Goal: Task Accomplishment & Management: Manage account settings

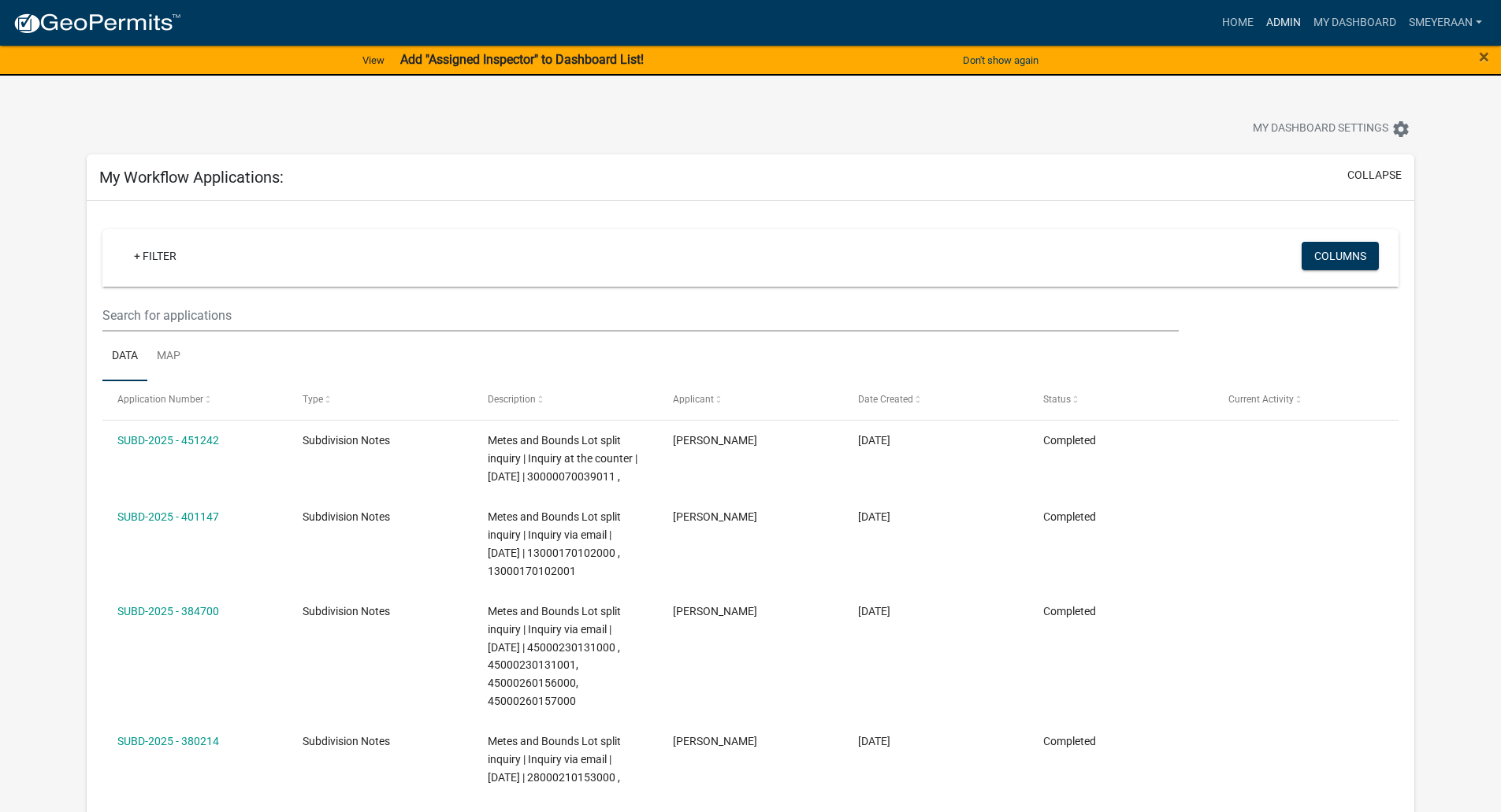
click at [1276, 24] on link "Admin" at bounding box center [1283, 23] width 48 height 30
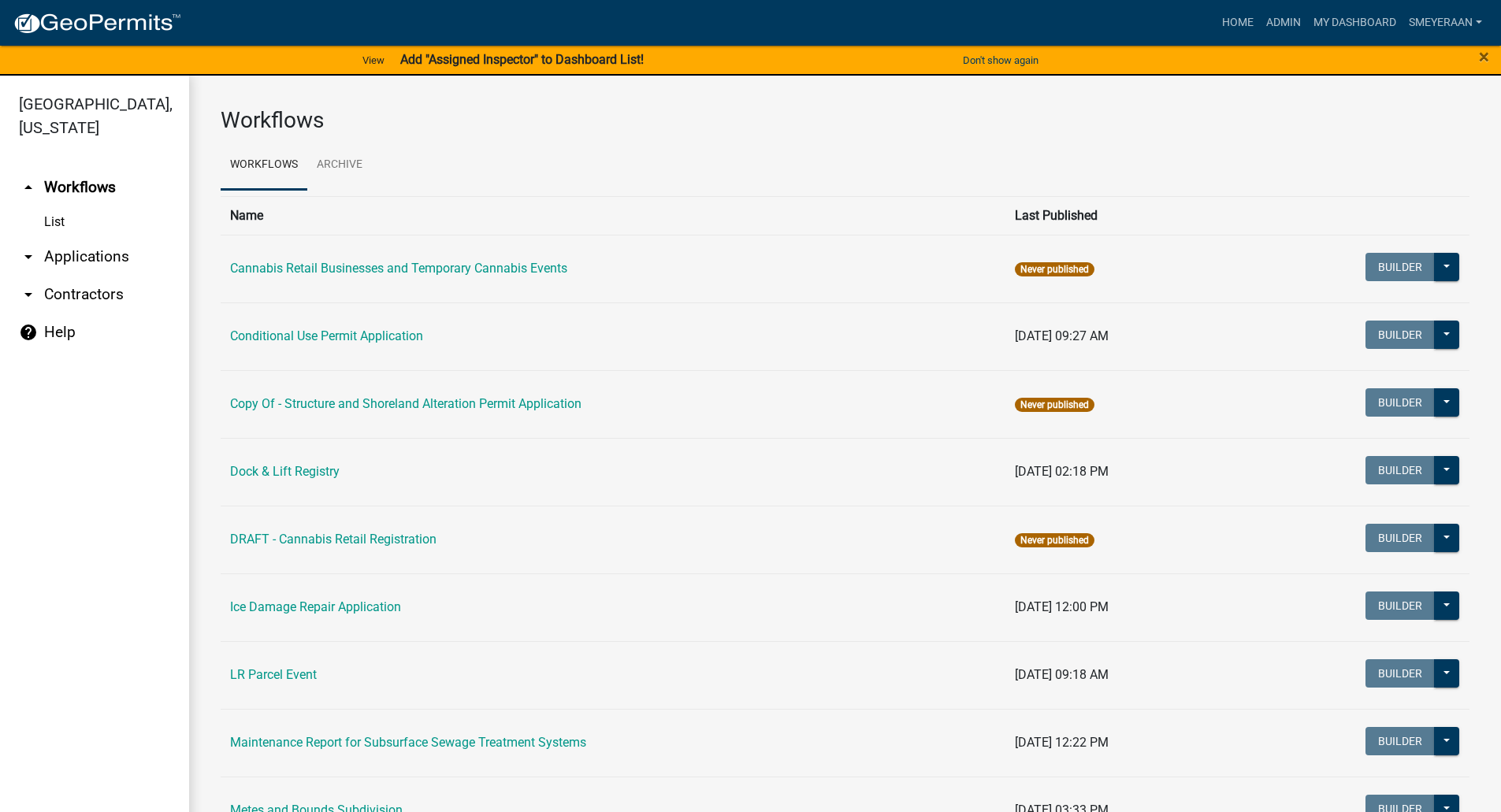
click at [46, 255] on link "arrow_drop_down Applications" at bounding box center [94, 257] width 189 height 38
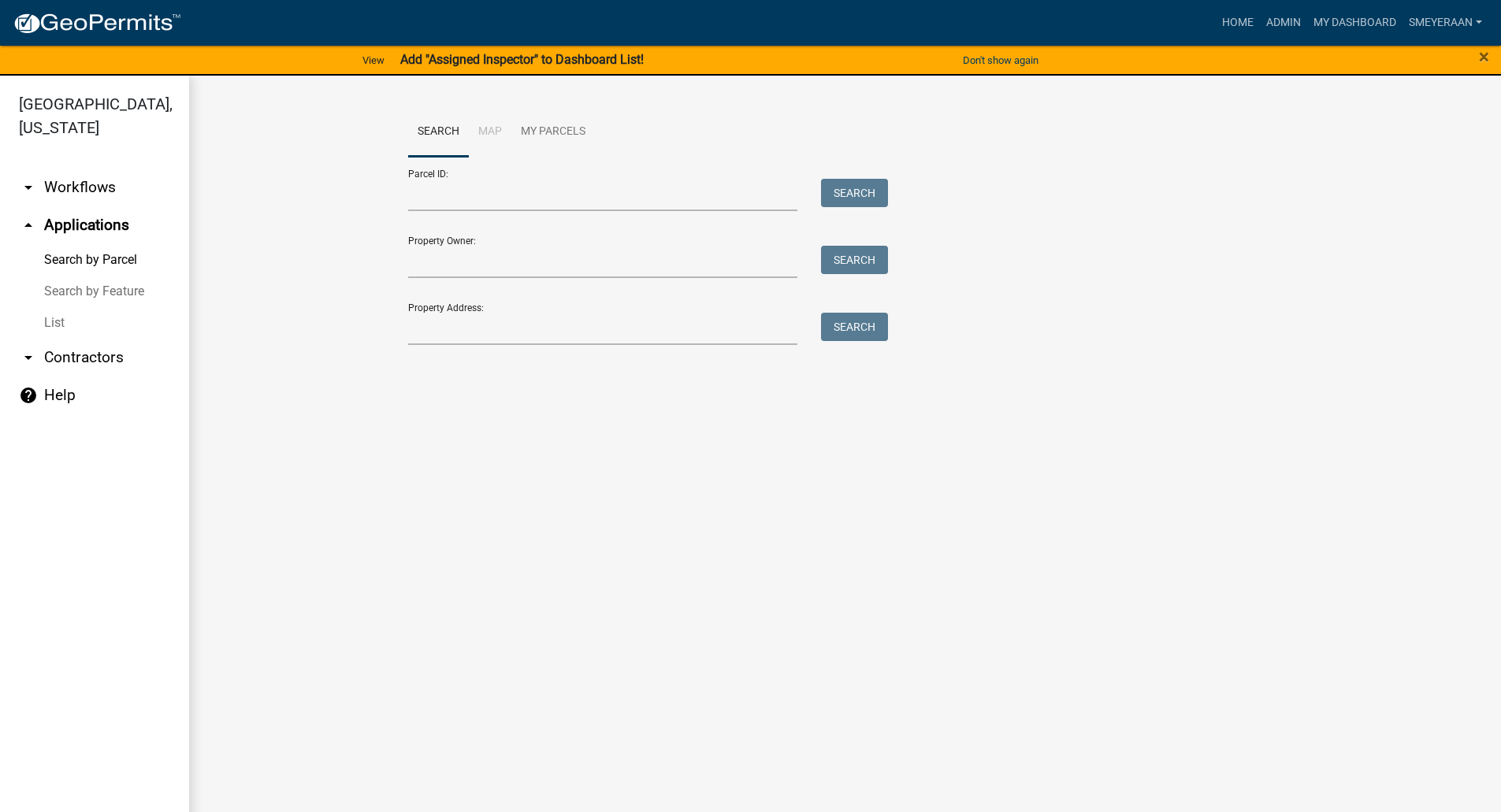
click at [114, 197] on link "arrow_drop_down Workflows" at bounding box center [94, 188] width 189 height 38
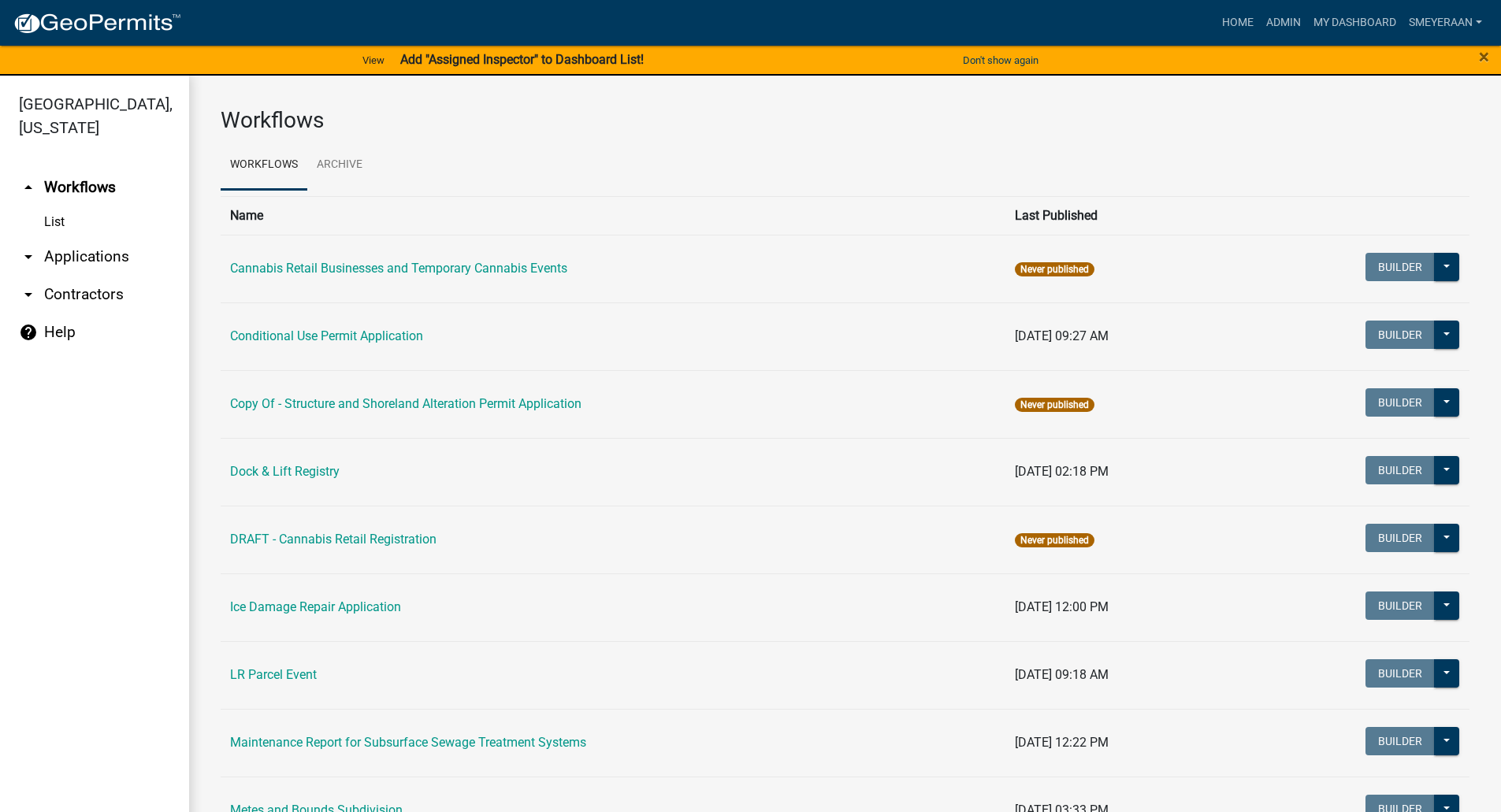
click at [66, 250] on link "arrow_drop_down Applications" at bounding box center [94, 257] width 189 height 38
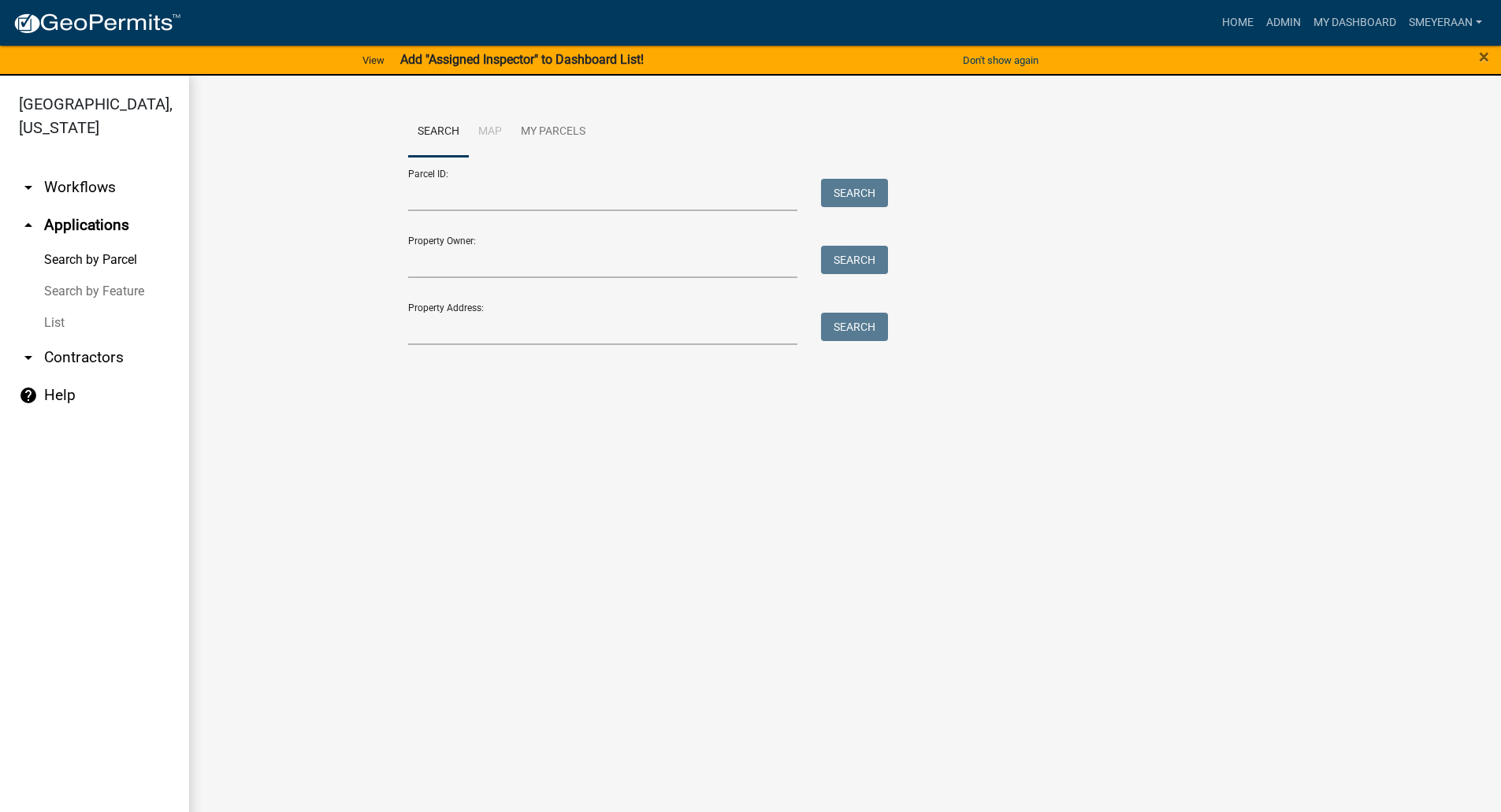
click at [73, 293] on link "Search by Feature" at bounding box center [94, 292] width 189 height 31
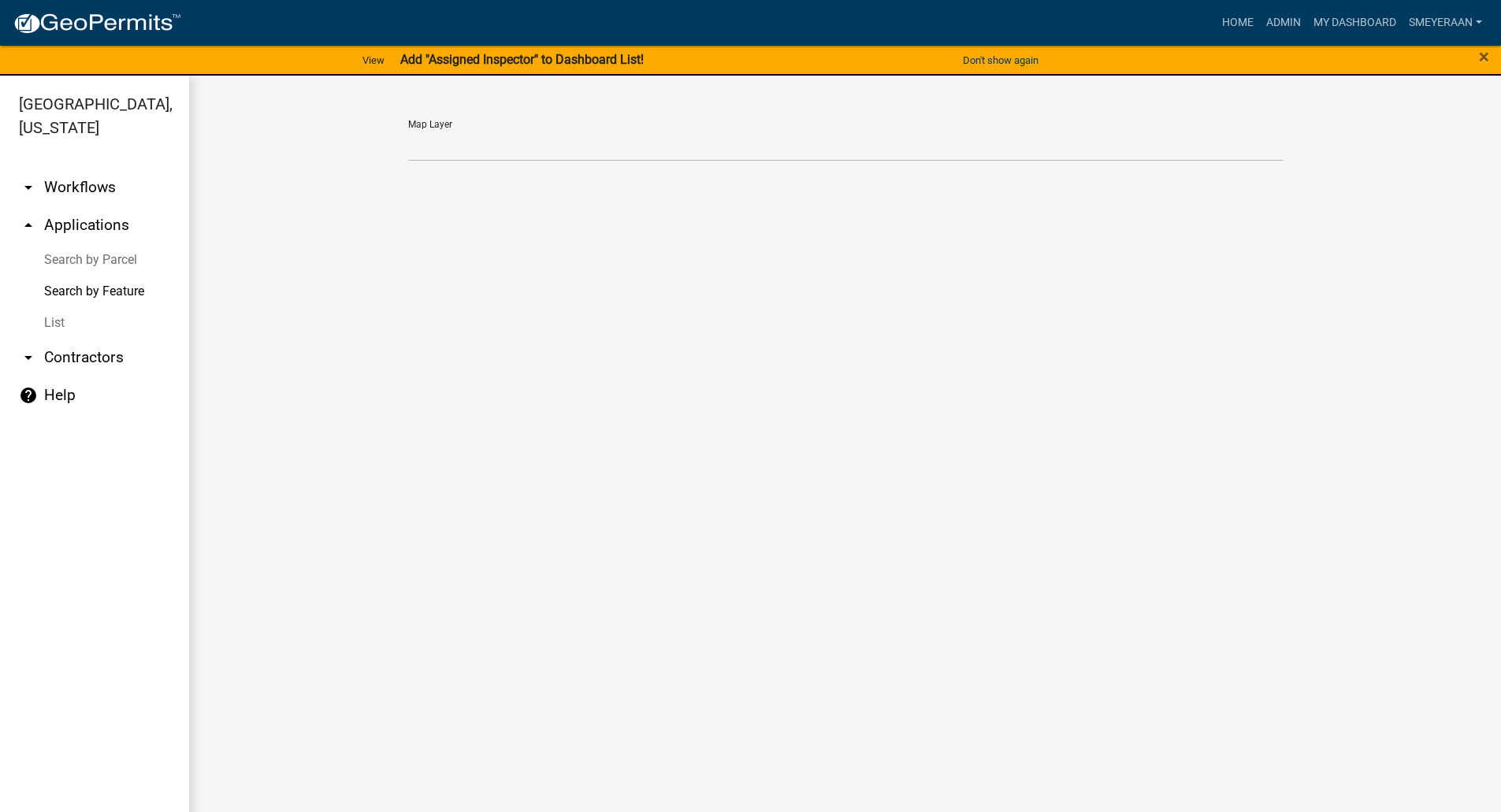
click at [48, 324] on link "List" at bounding box center [94, 323] width 189 height 31
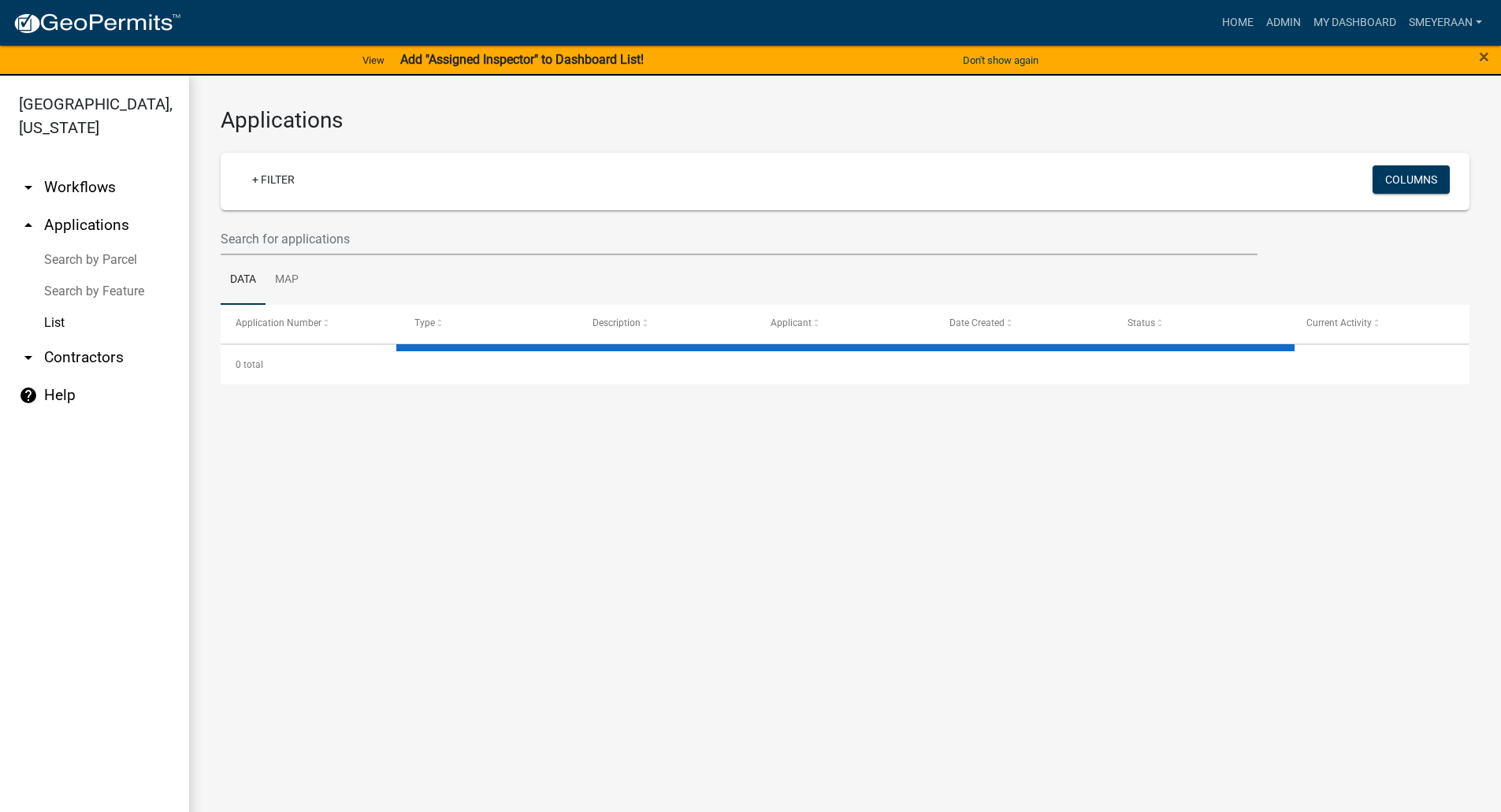
click at [67, 361] on link "arrow_drop_down Contractors" at bounding box center [94, 358] width 189 height 38
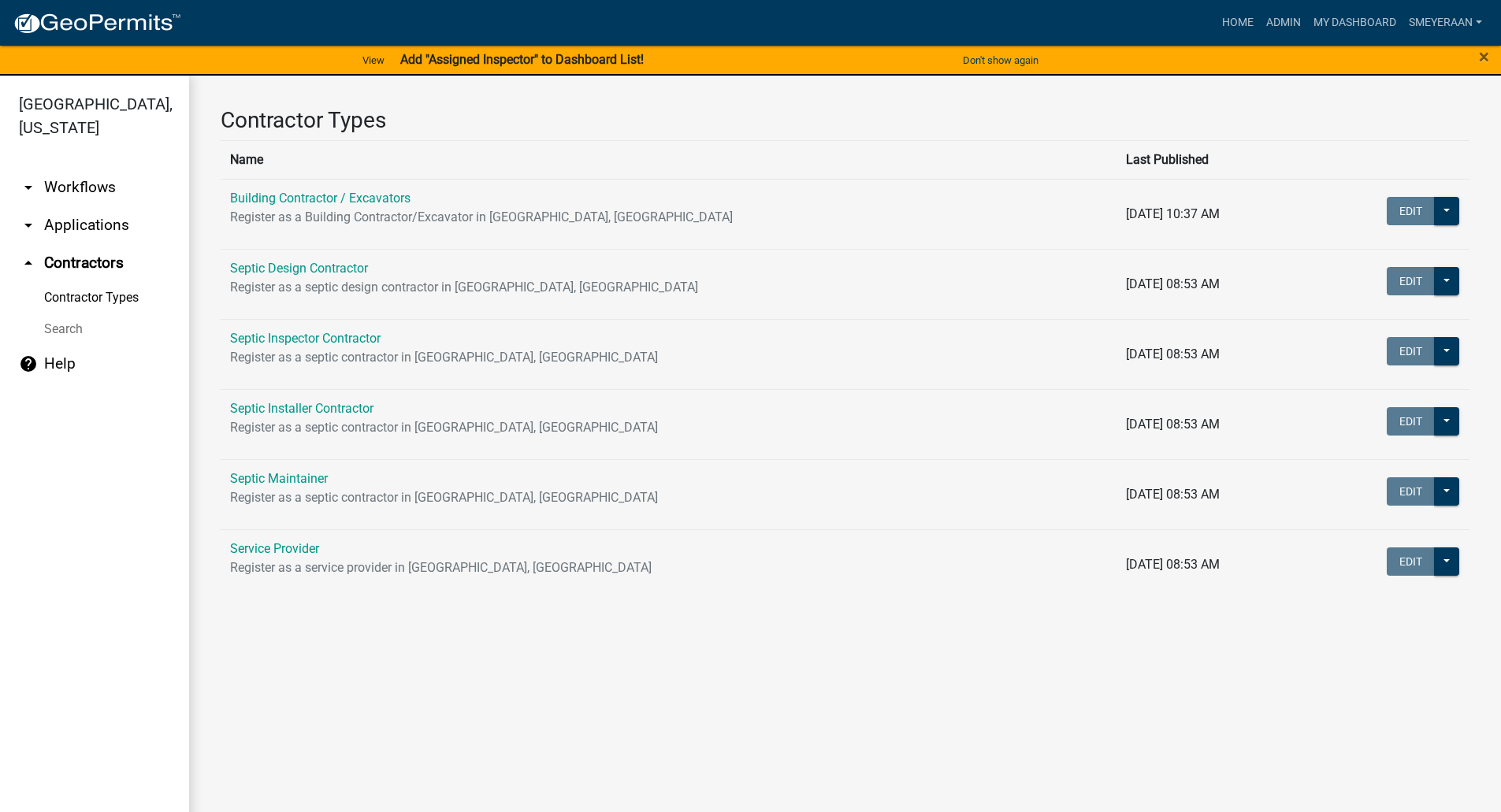
click at [89, 184] on link "arrow_drop_down Workflows" at bounding box center [94, 188] width 189 height 38
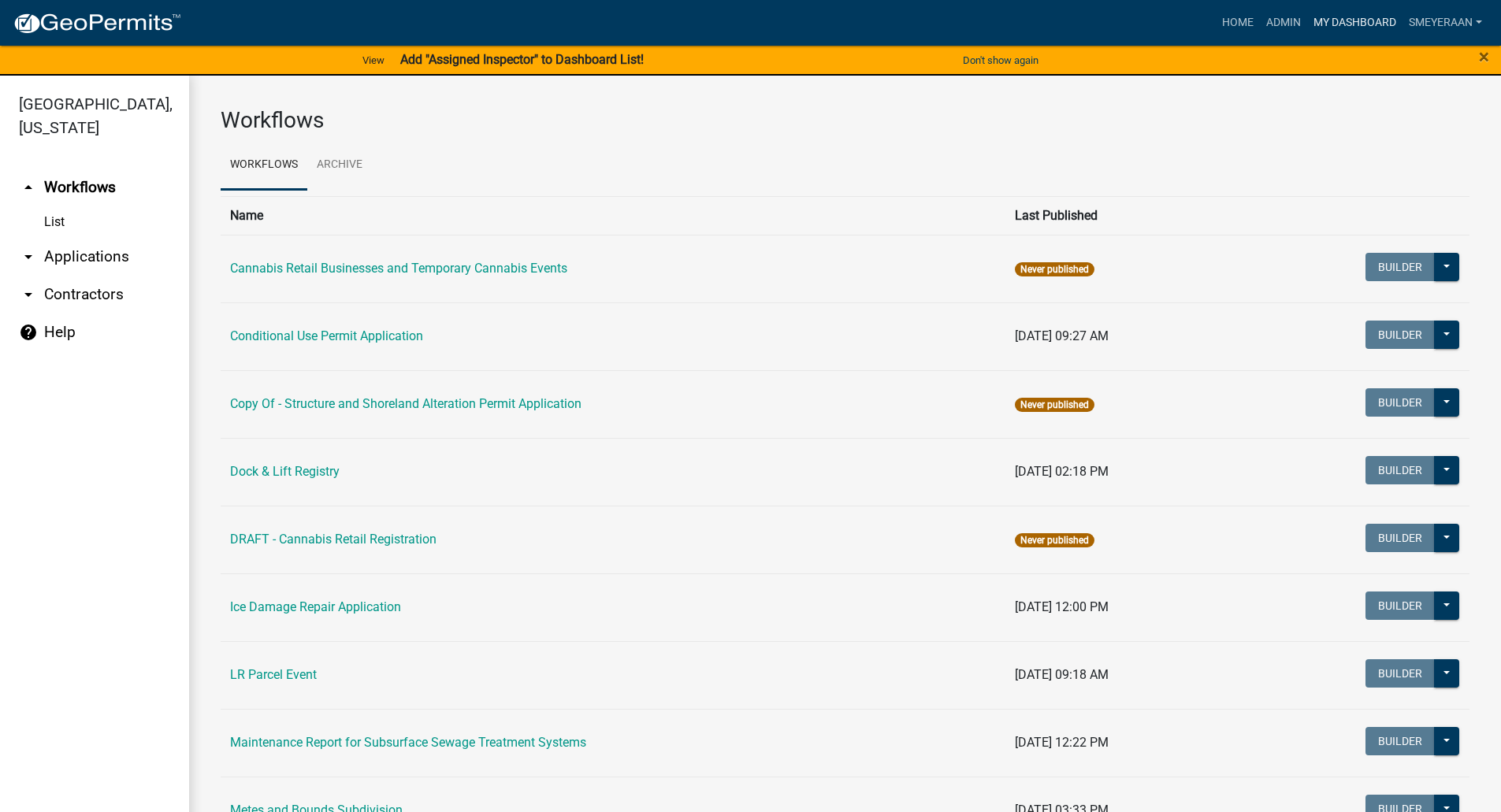
click at [1333, 18] on link "My Dashboard" at bounding box center [1355, 23] width 95 height 30
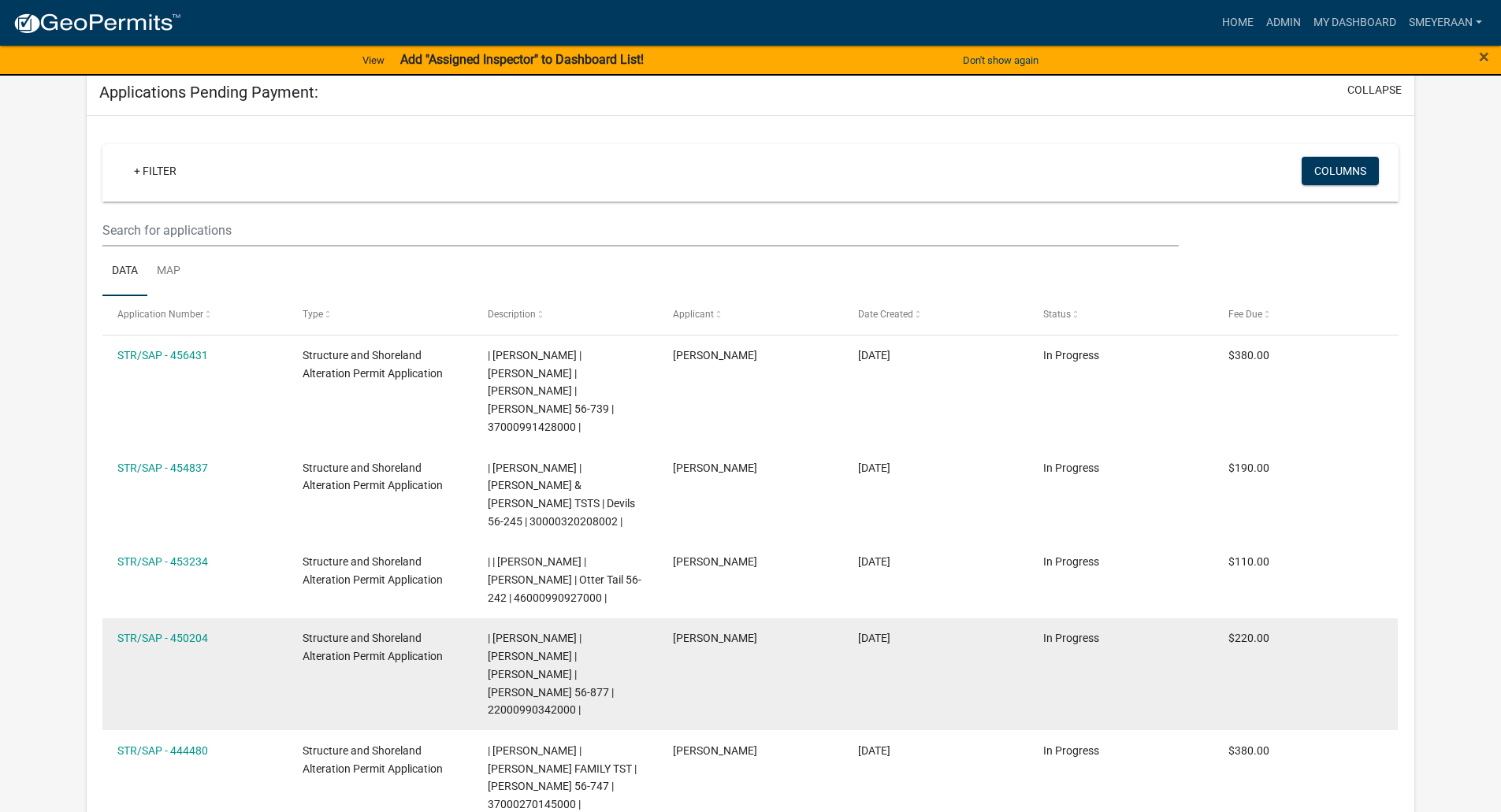
scroll to position [1812, 0]
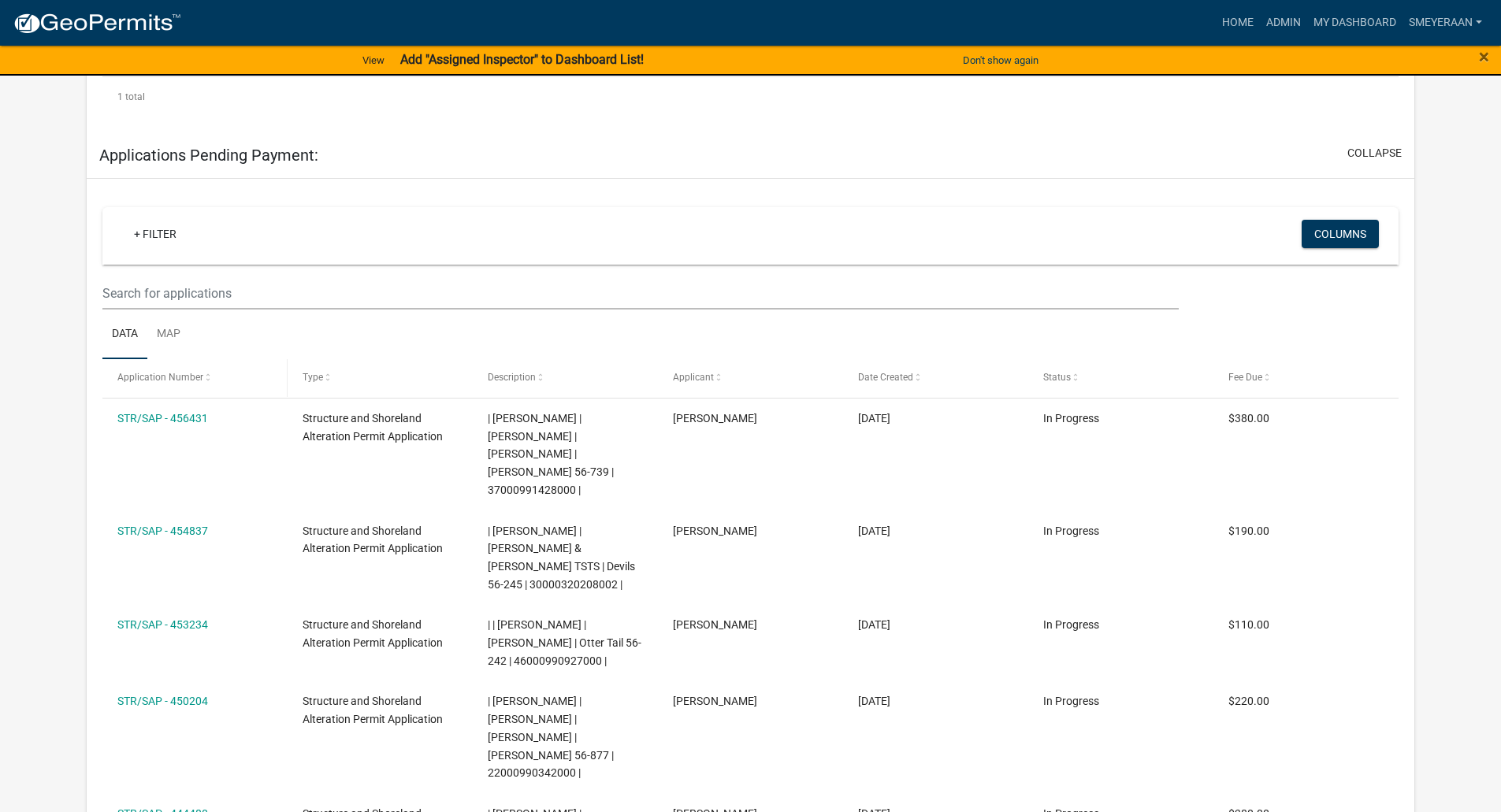
click at [191, 383] on span "Application Number" at bounding box center [160, 377] width 86 height 11
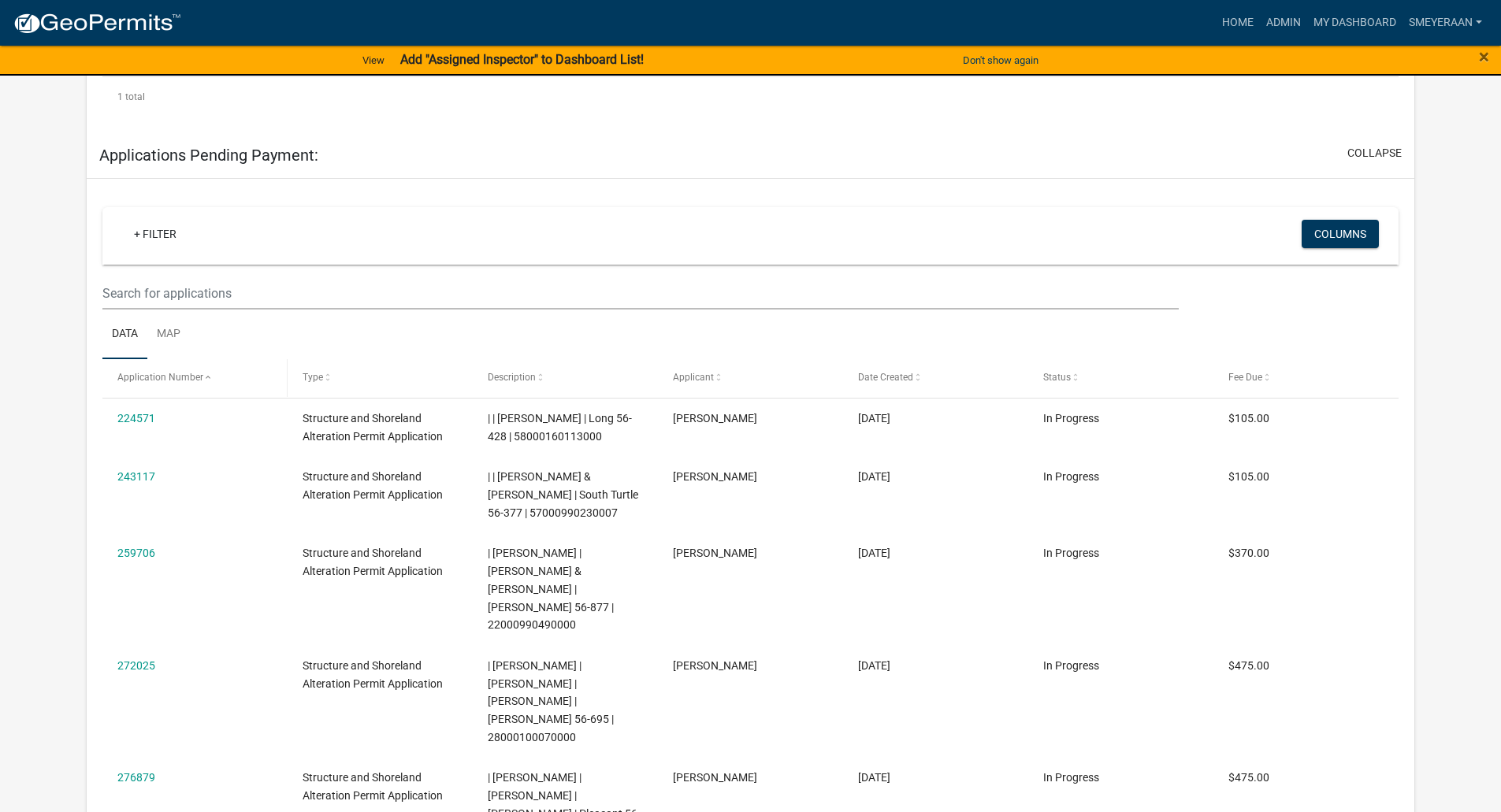
click at [198, 383] on span "Application Number" at bounding box center [160, 377] width 86 height 11
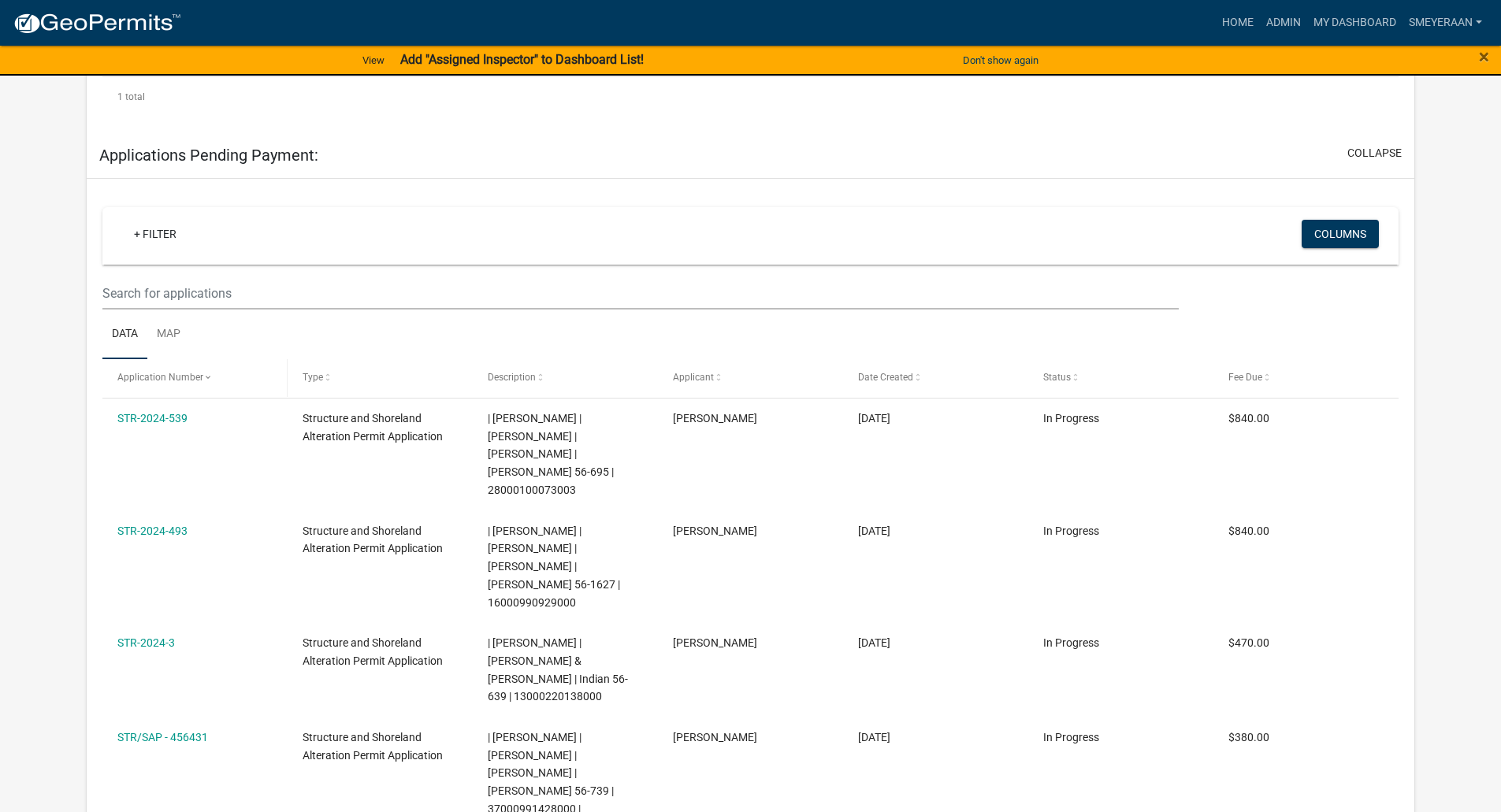
click at [198, 383] on span "Application Number" at bounding box center [160, 377] width 86 height 11
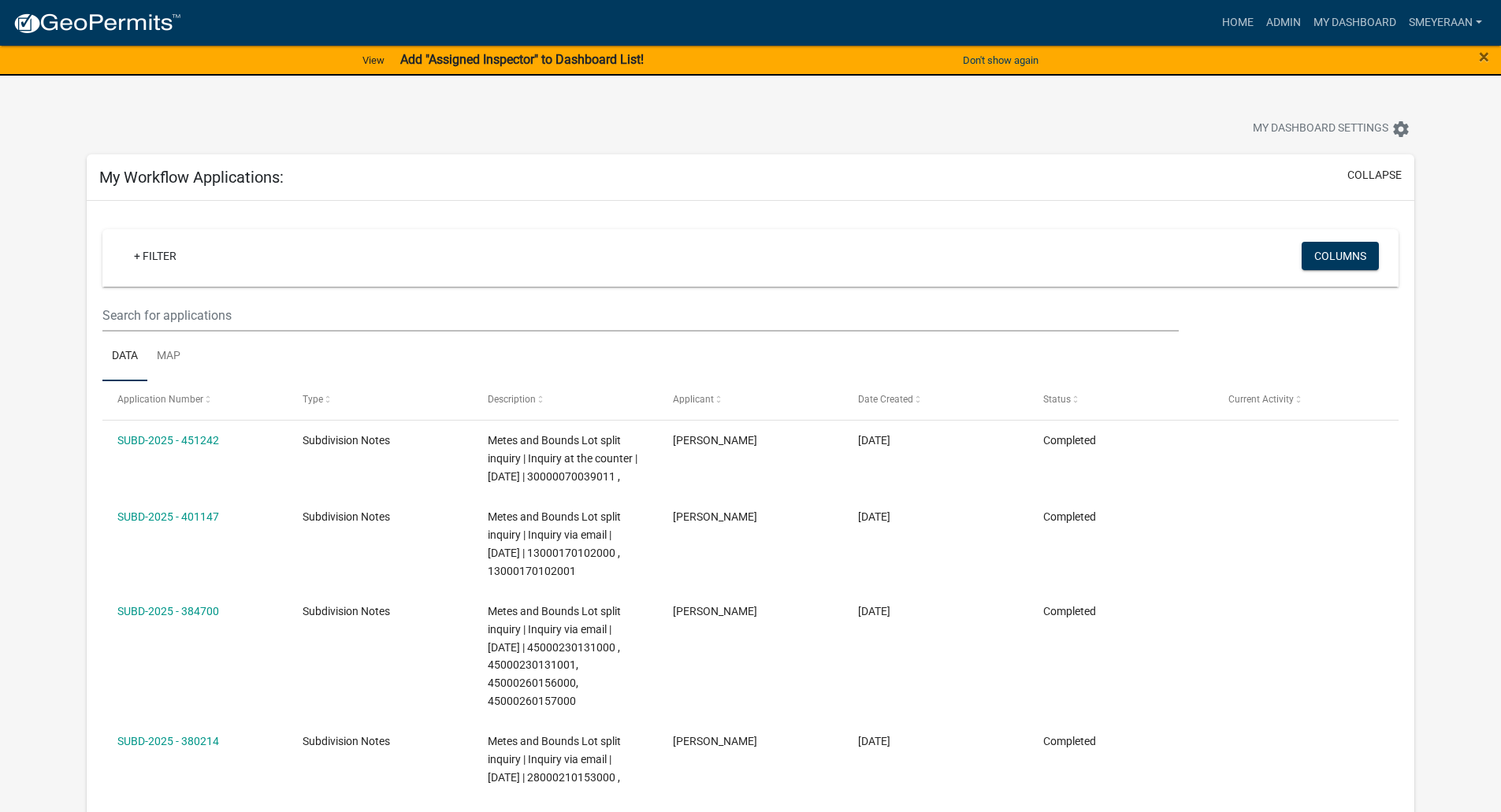
click at [1389, 160] on div "My Workflow Applications: collapse" at bounding box center [750, 177] width 1328 height 47
click at [1381, 173] on button "collapse" at bounding box center [1374, 175] width 55 height 16
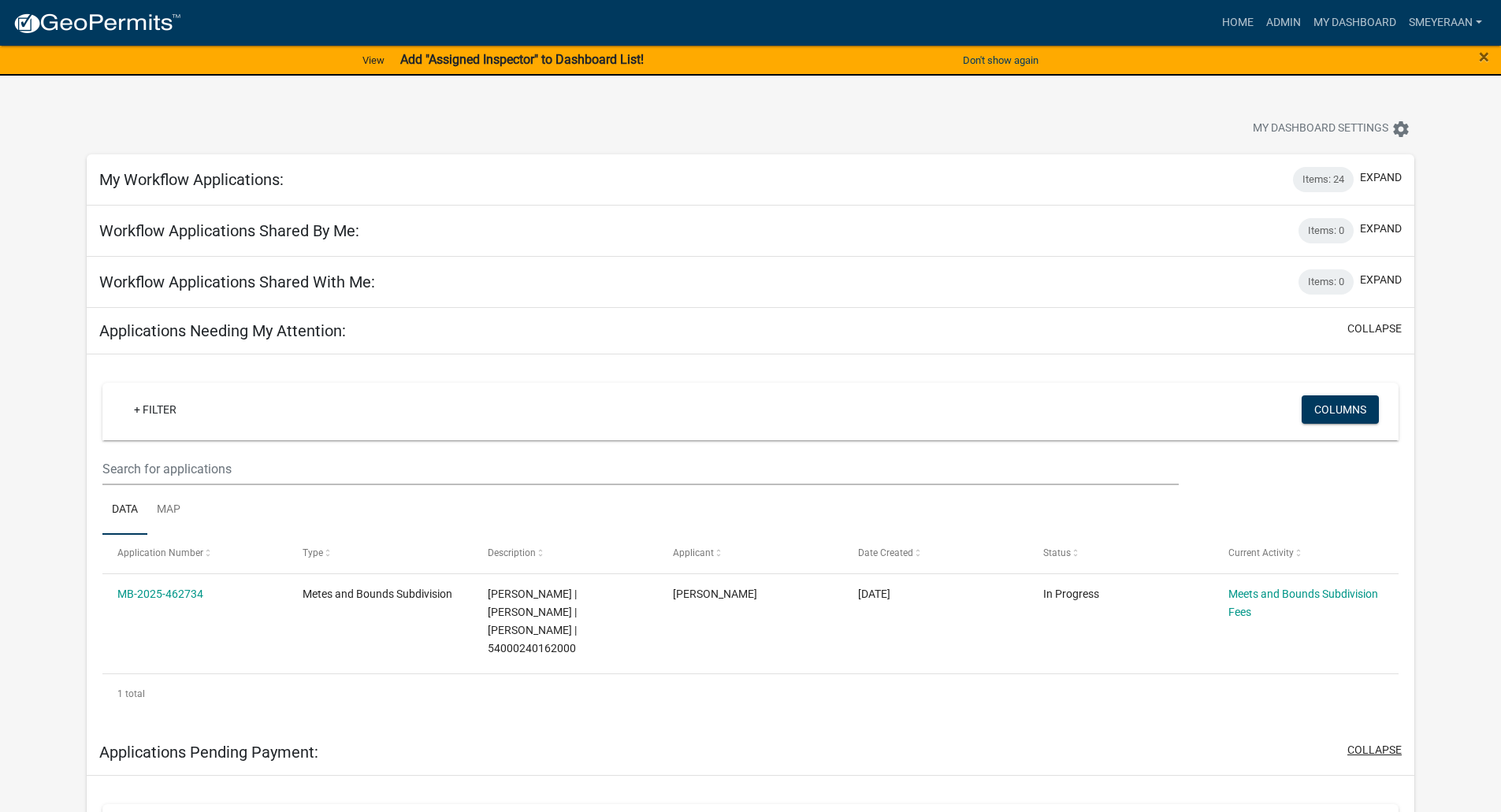
click at [1381, 742] on button "collapse" at bounding box center [1374, 750] width 55 height 16
drag, startPoint x: 1395, startPoint y: 341, endPoint x: 1389, endPoint y: 332, distance: 10.8
click at [1395, 341] on div "Applications Needing My Attention: collapse" at bounding box center [750, 332] width 1328 height 47
click at [1388, 329] on button "collapse" at bounding box center [1374, 328] width 55 height 16
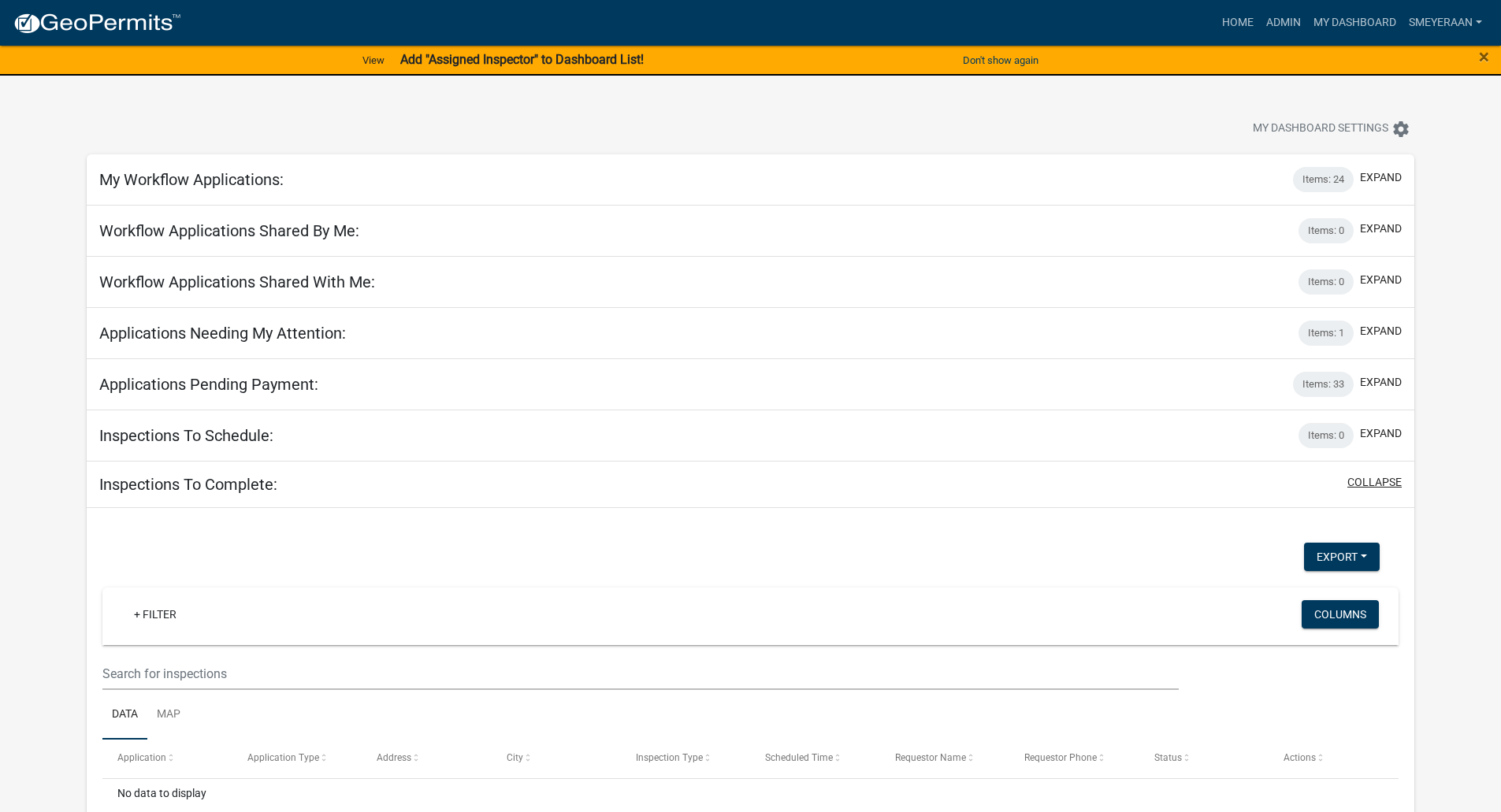
click at [1391, 487] on button "collapse" at bounding box center [1374, 482] width 55 height 16
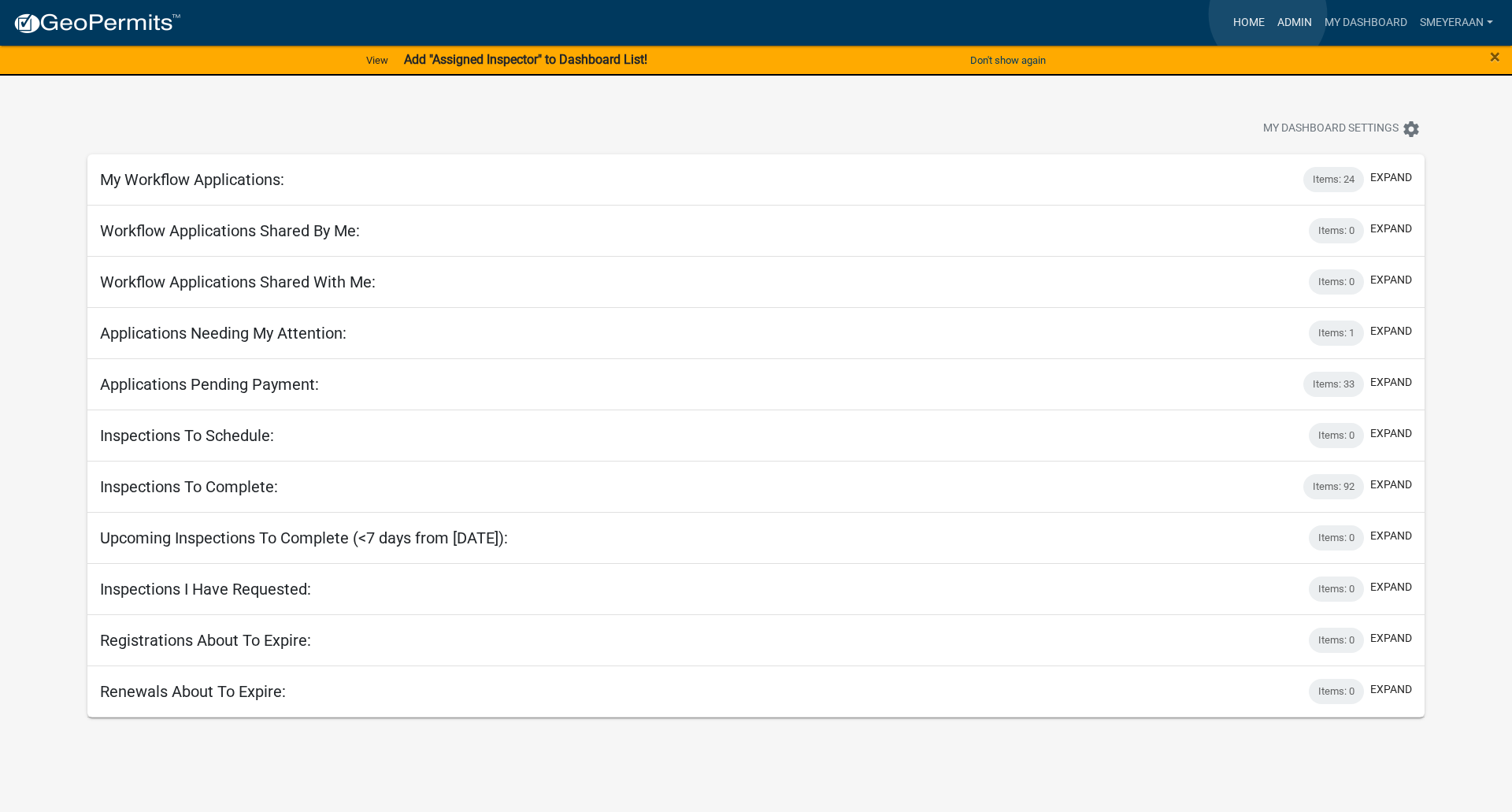
click at [1271, 15] on link "Admin" at bounding box center [1295, 23] width 48 height 30
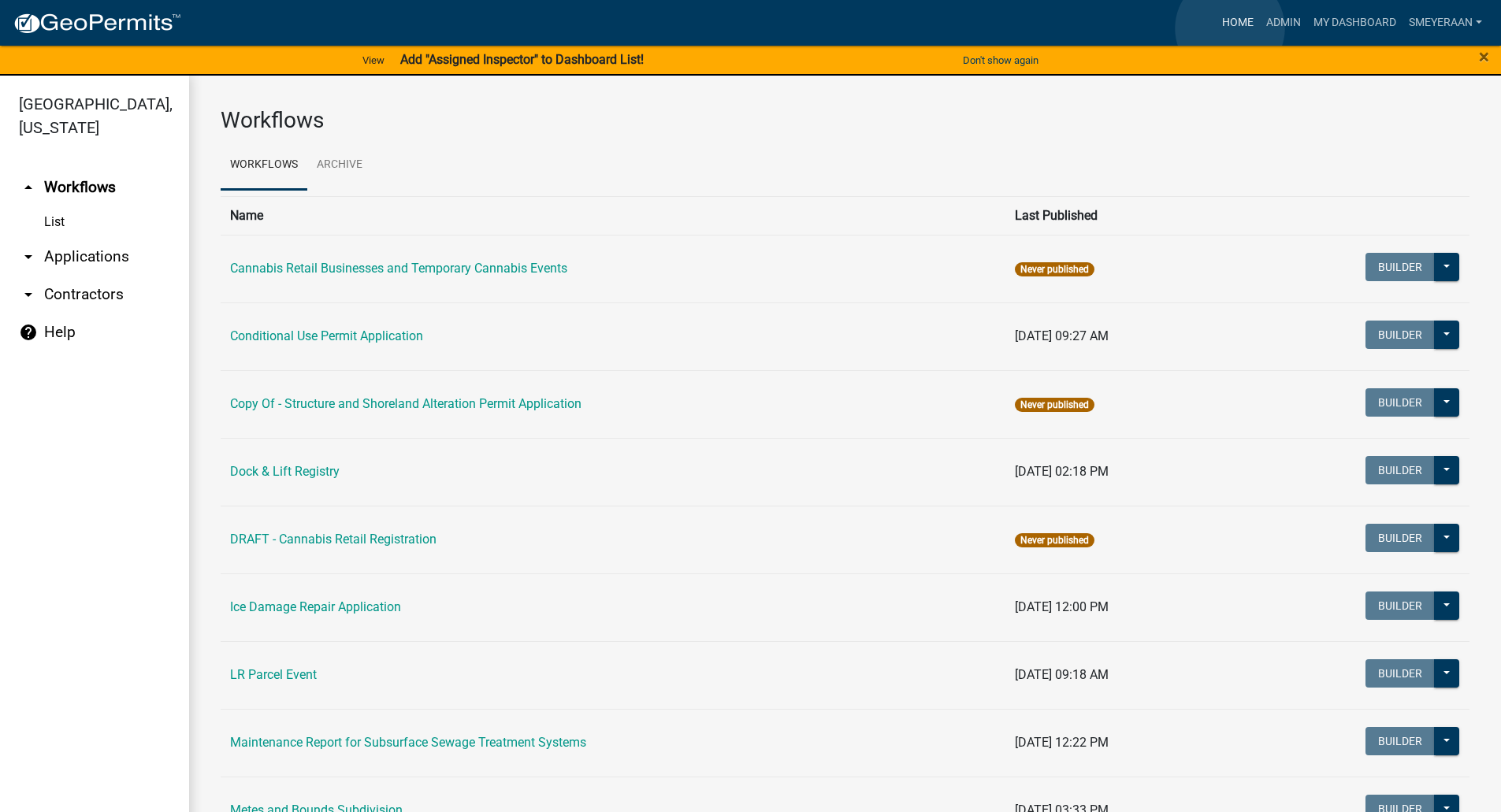
click at [1230, 29] on link "Home" at bounding box center [1237, 23] width 44 height 30
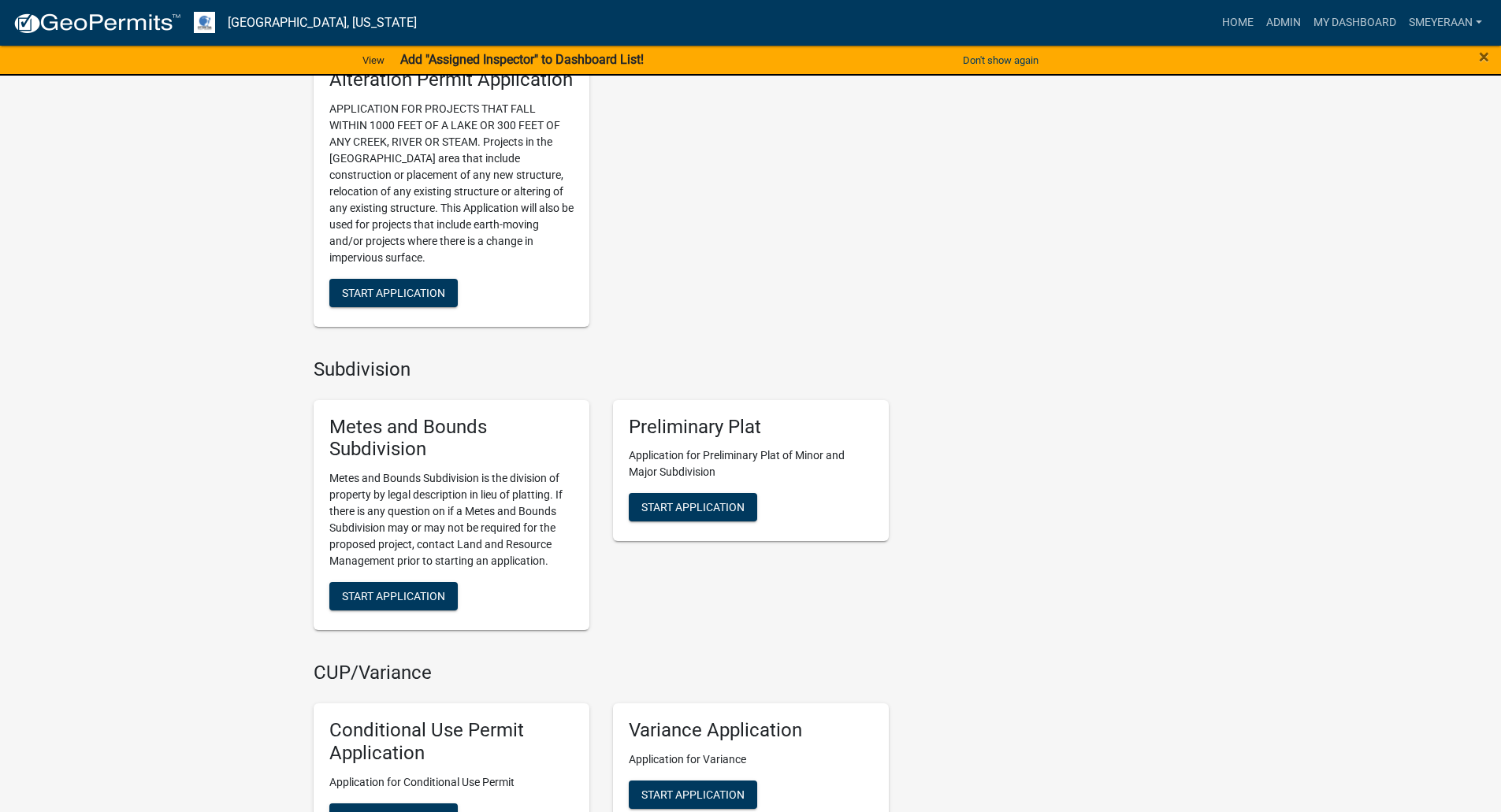
scroll to position [1339, 0]
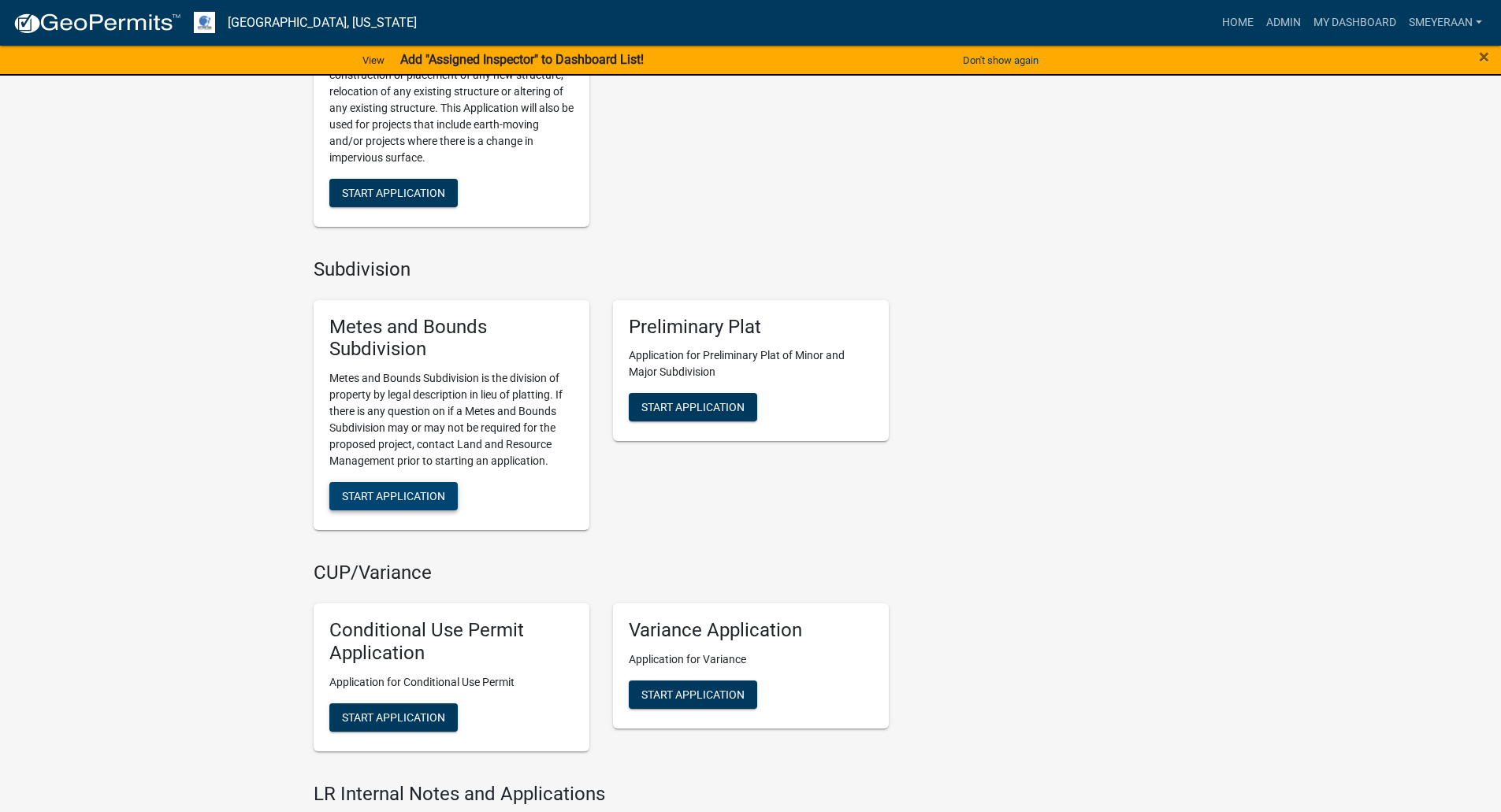
click at [384, 491] on span "Start Application" at bounding box center [393, 496] width 103 height 13
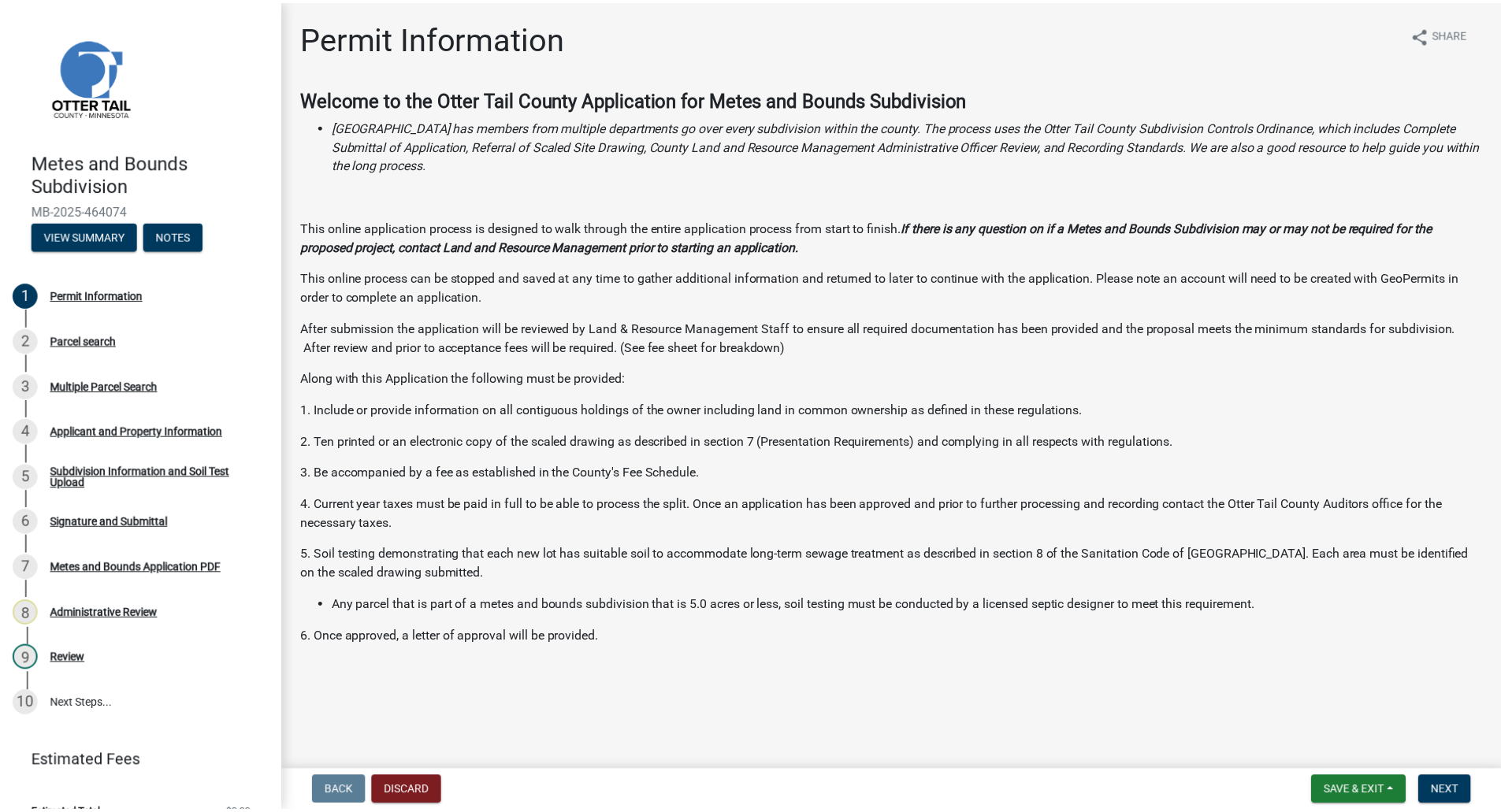
scroll to position [26, 0]
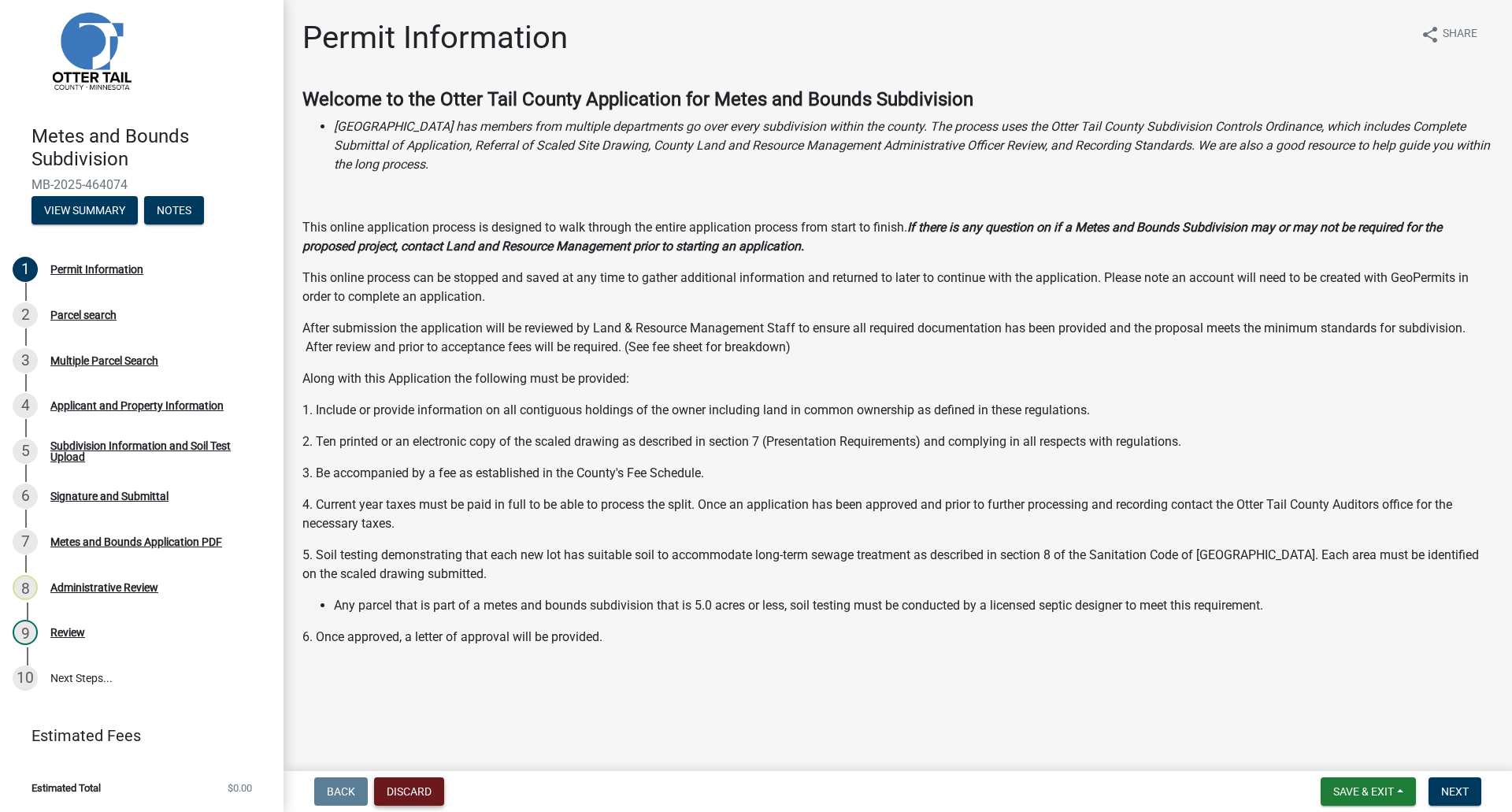
click at [418, 792] on button "Discard" at bounding box center [409, 791] width 70 height 29
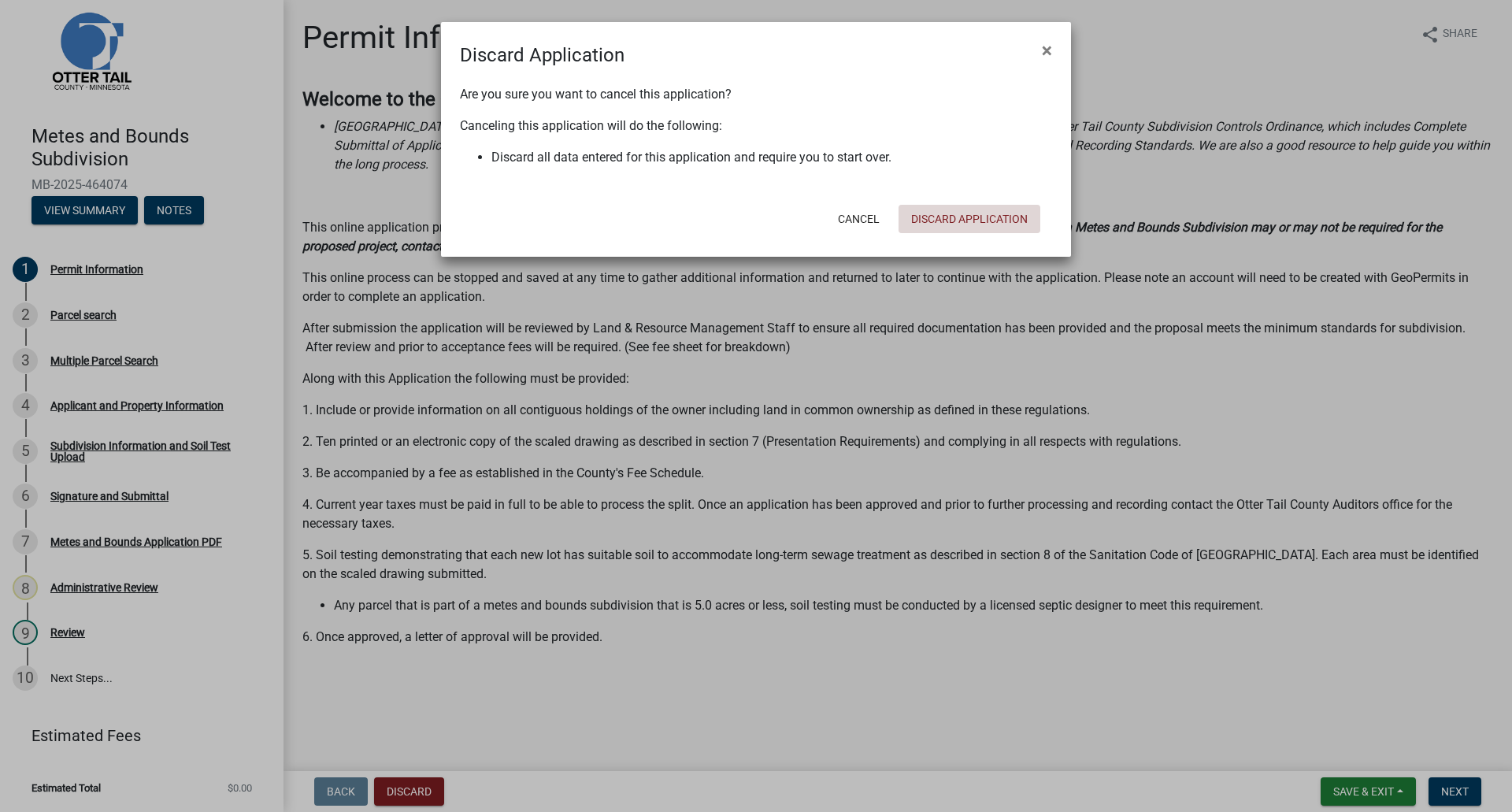
click at [960, 218] on button "Discard Application" at bounding box center [969, 219] width 142 height 29
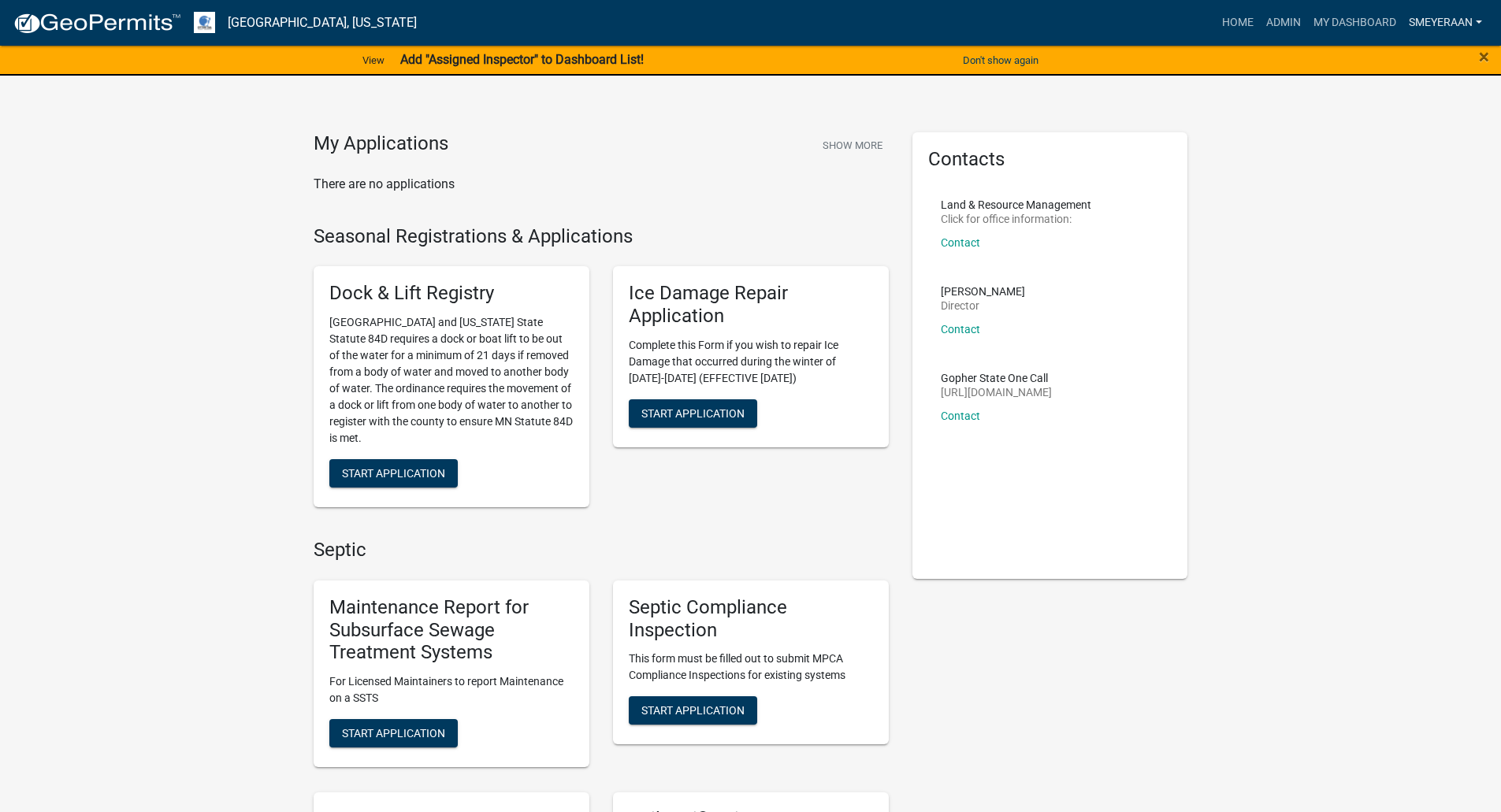
click at [1444, 24] on link "Smeyeraan" at bounding box center [1445, 23] width 86 height 30
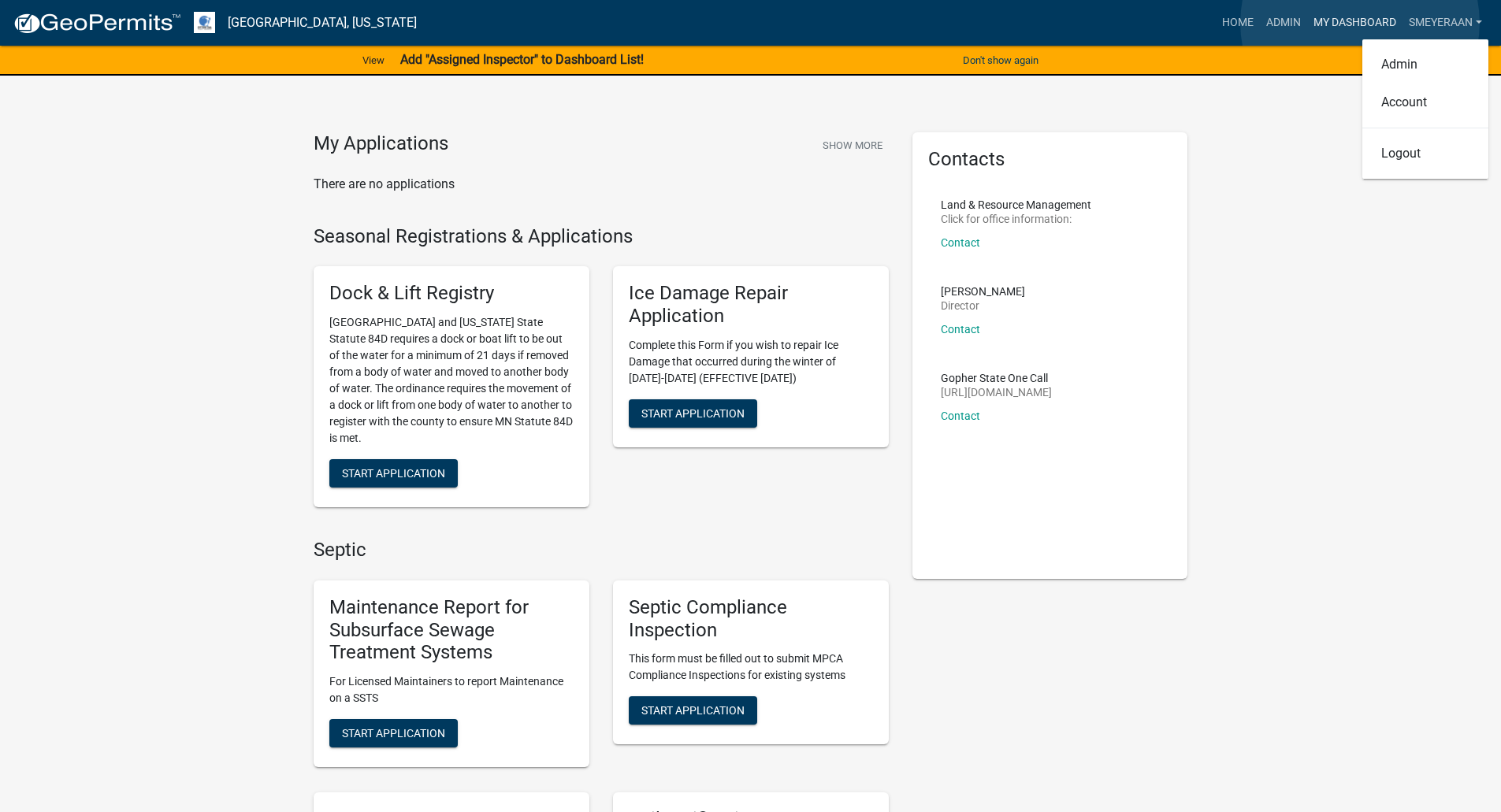
click at [1359, 23] on link "My Dashboard" at bounding box center [1355, 23] width 95 height 30
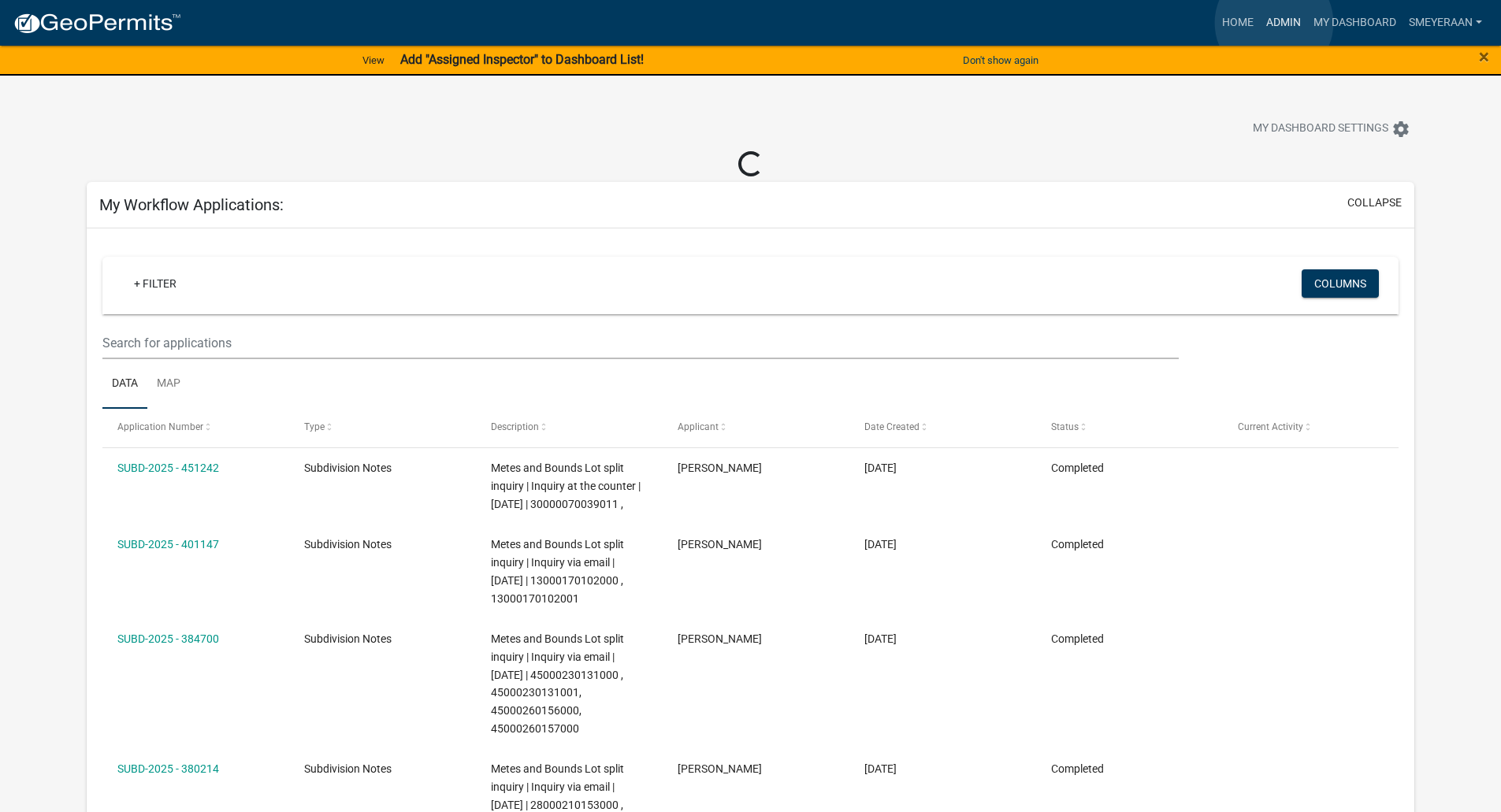
click at [1275, 23] on link "Admin" at bounding box center [1283, 23] width 48 height 30
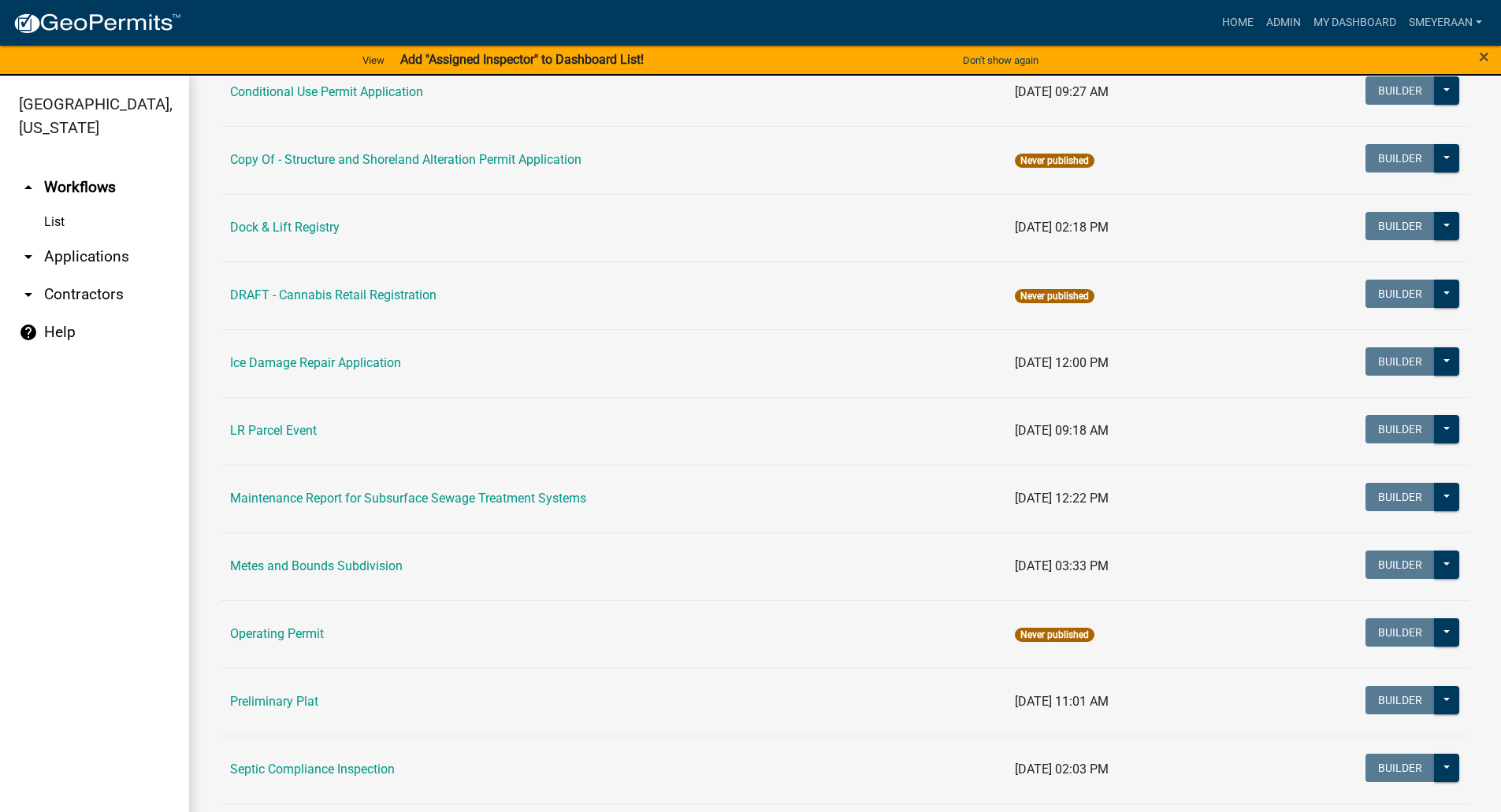
scroll to position [276, 0]
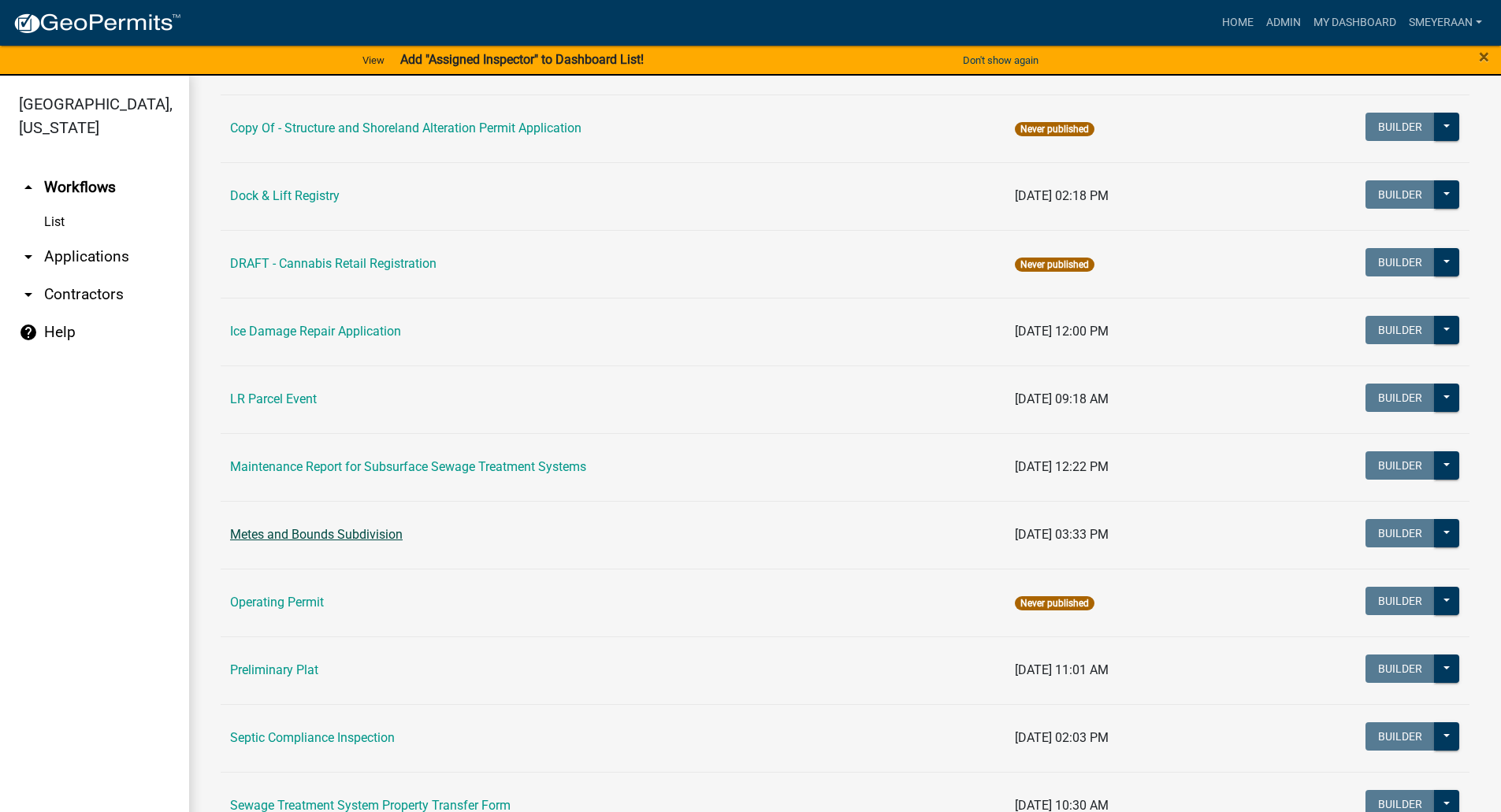
click at [338, 531] on link "Metes and Bounds Subdivision" at bounding box center [316, 534] width 172 height 15
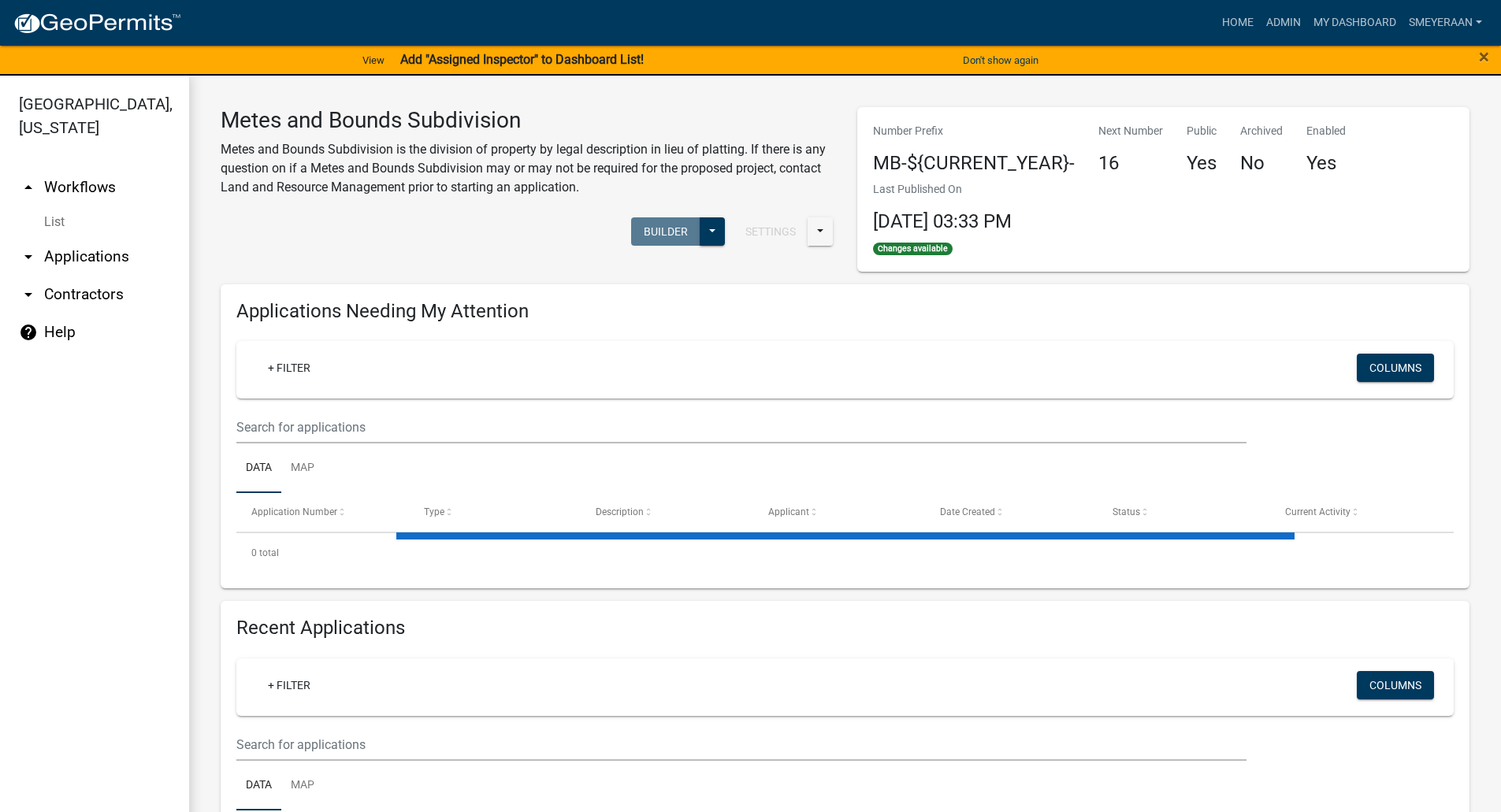
select select "3: 100"
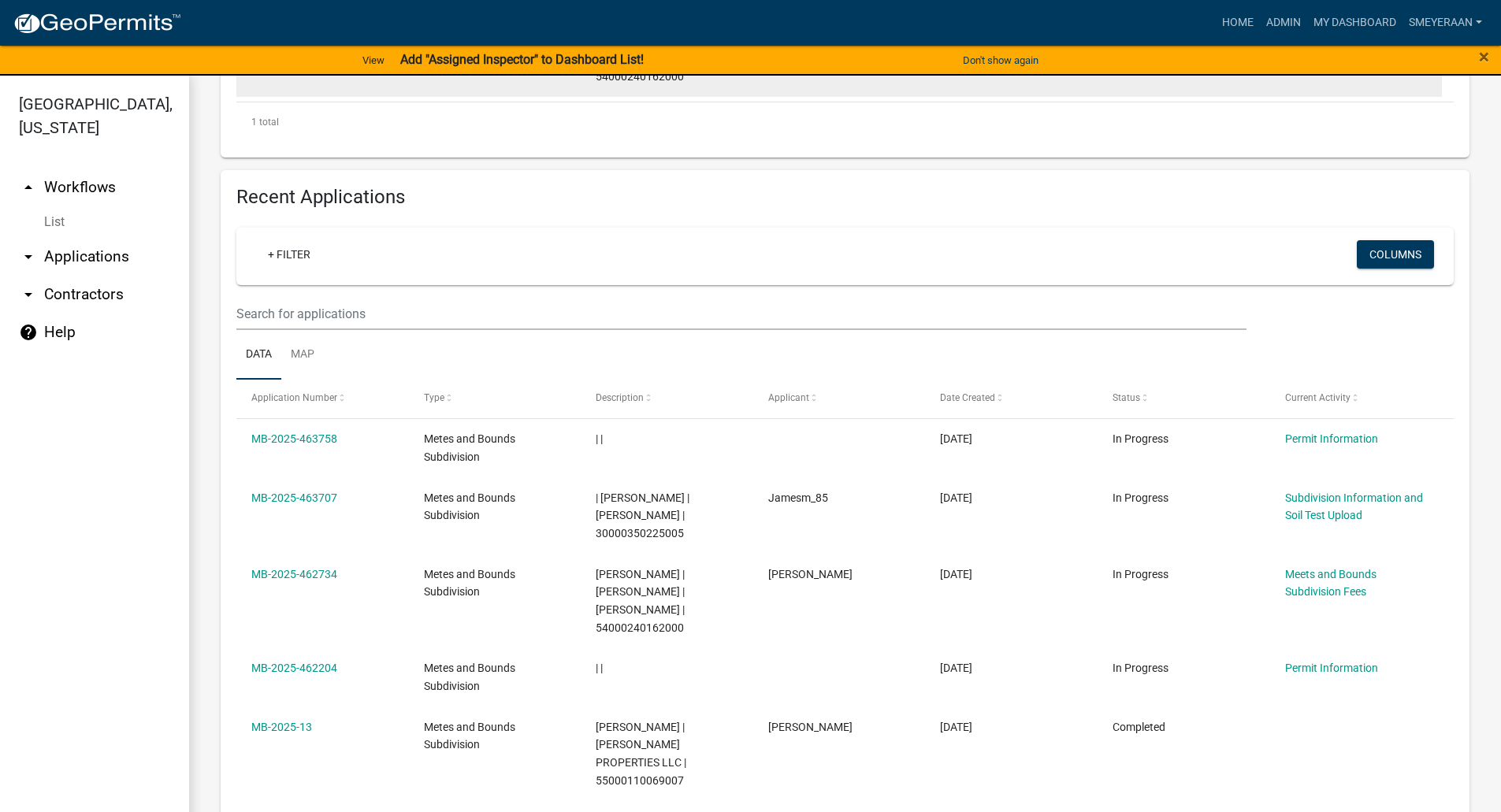
scroll to position [591, 0]
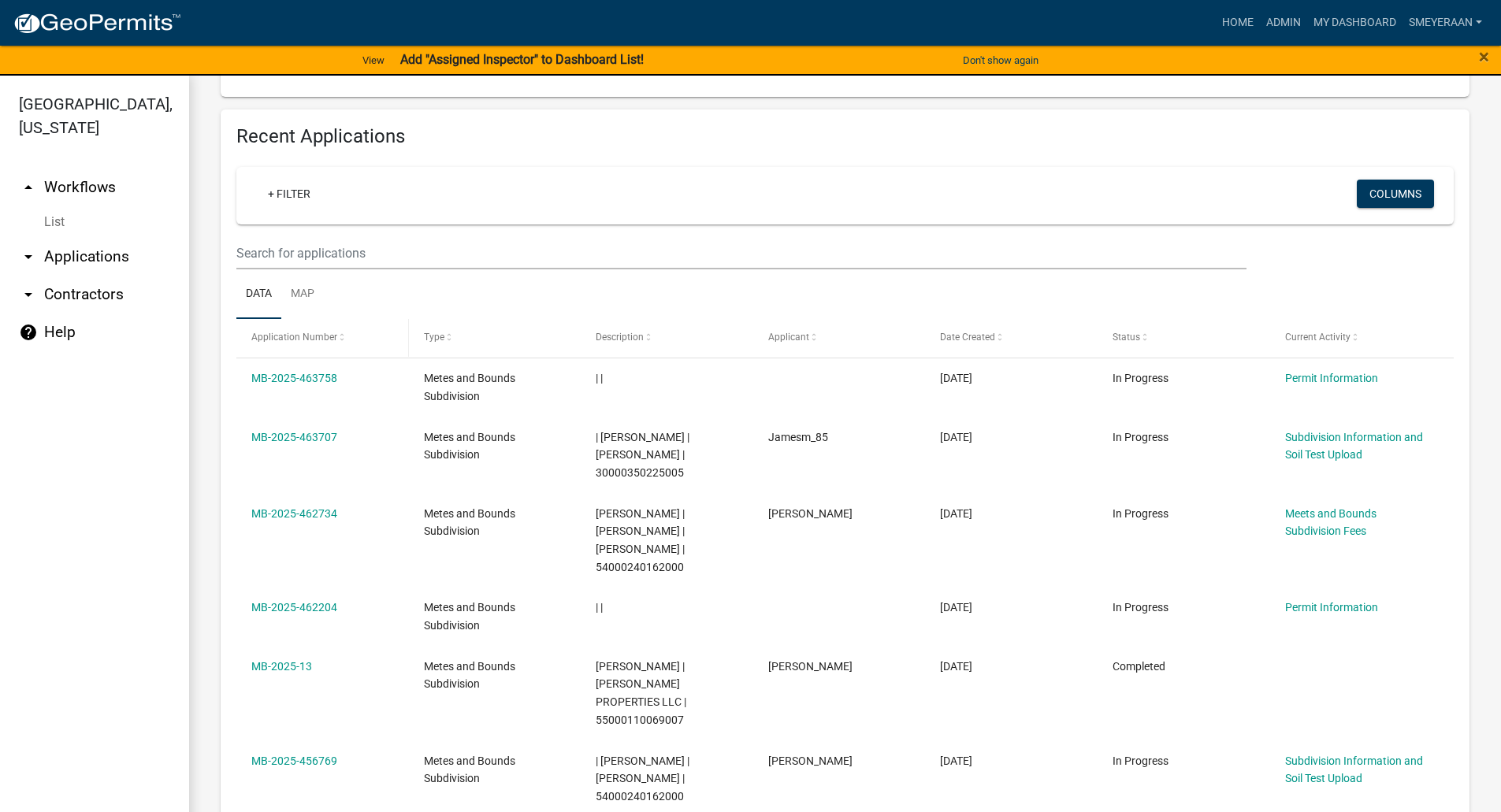
click at [328, 337] on span "Application Number" at bounding box center [293, 337] width 86 height 11
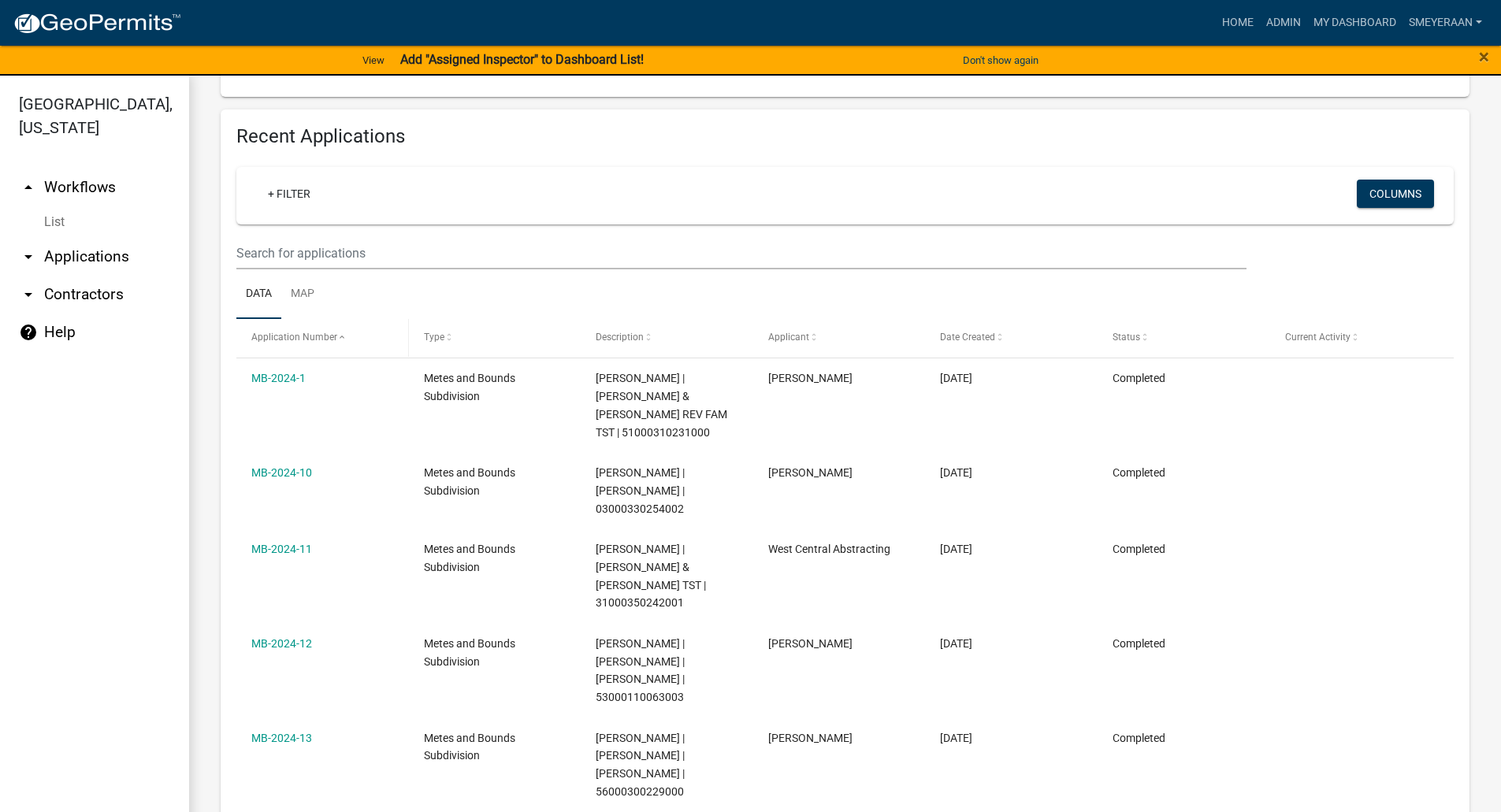
click at [328, 337] on span "Application Number" at bounding box center [293, 337] width 86 height 11
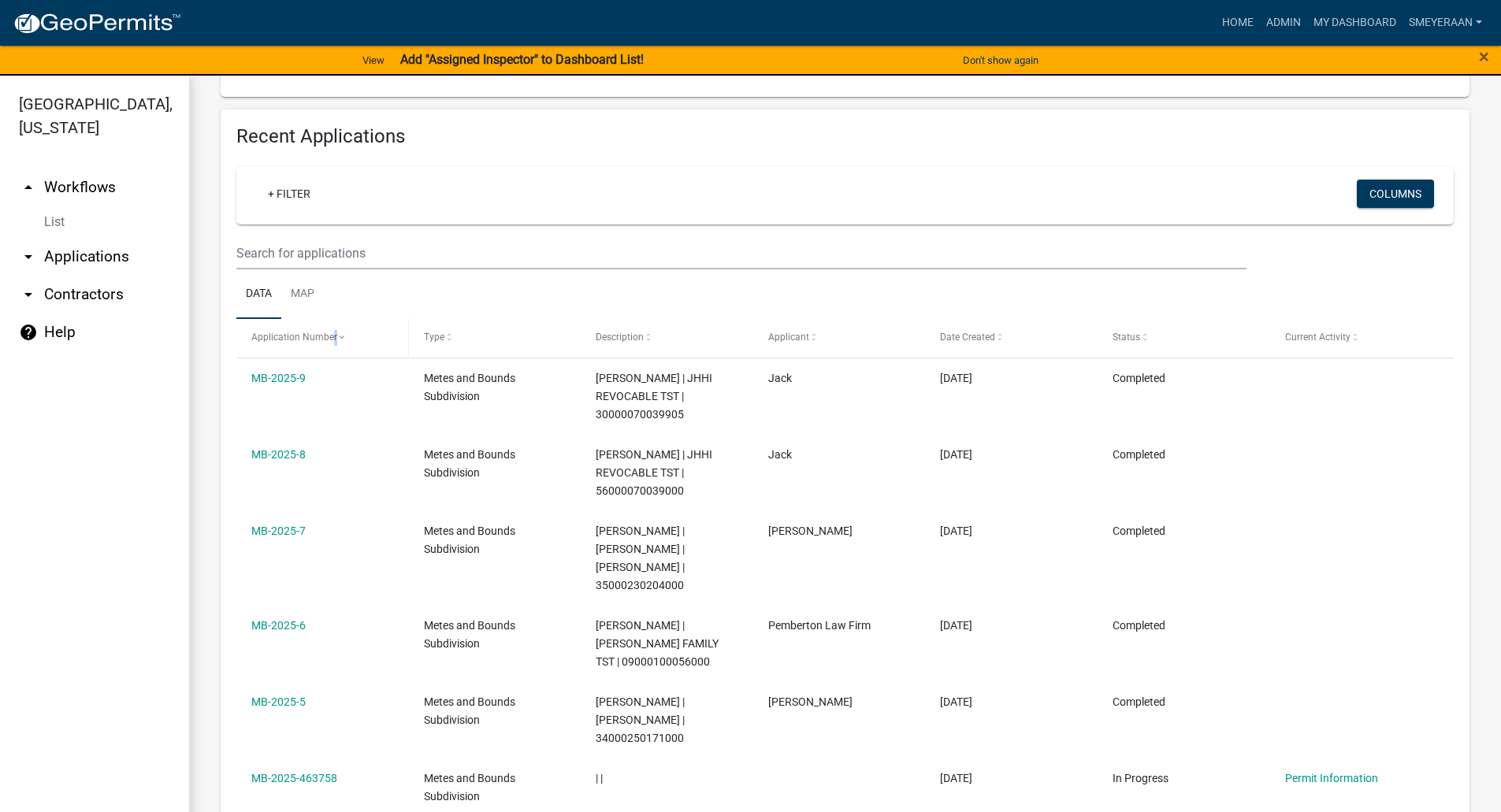
click at [334, 337] on span "Application Number" at bounding box center [293, 337] width 86 height 11
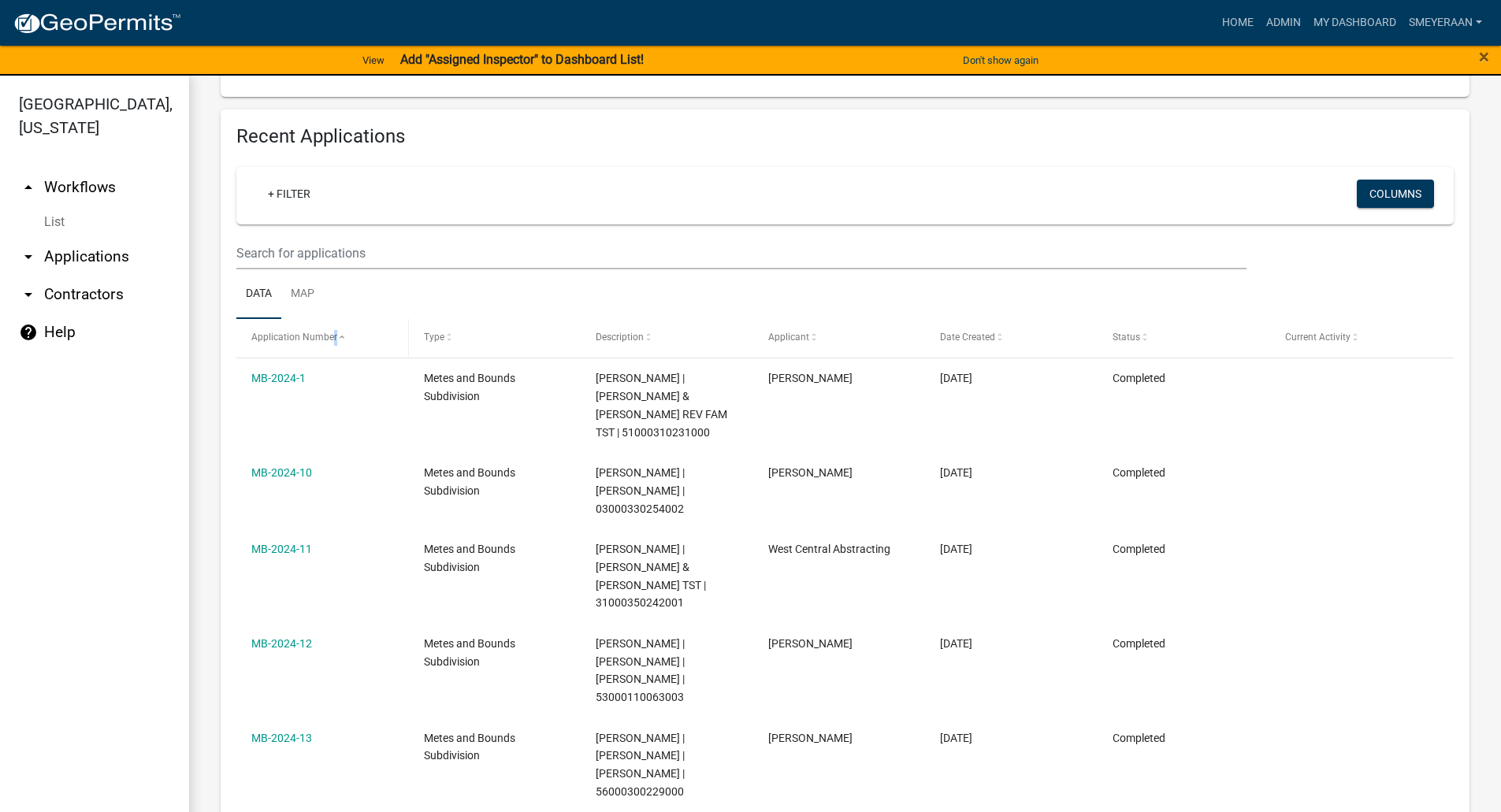
click at [334, 342] on span "Application Number" at bounding box center [293, 337] width 86 height 11
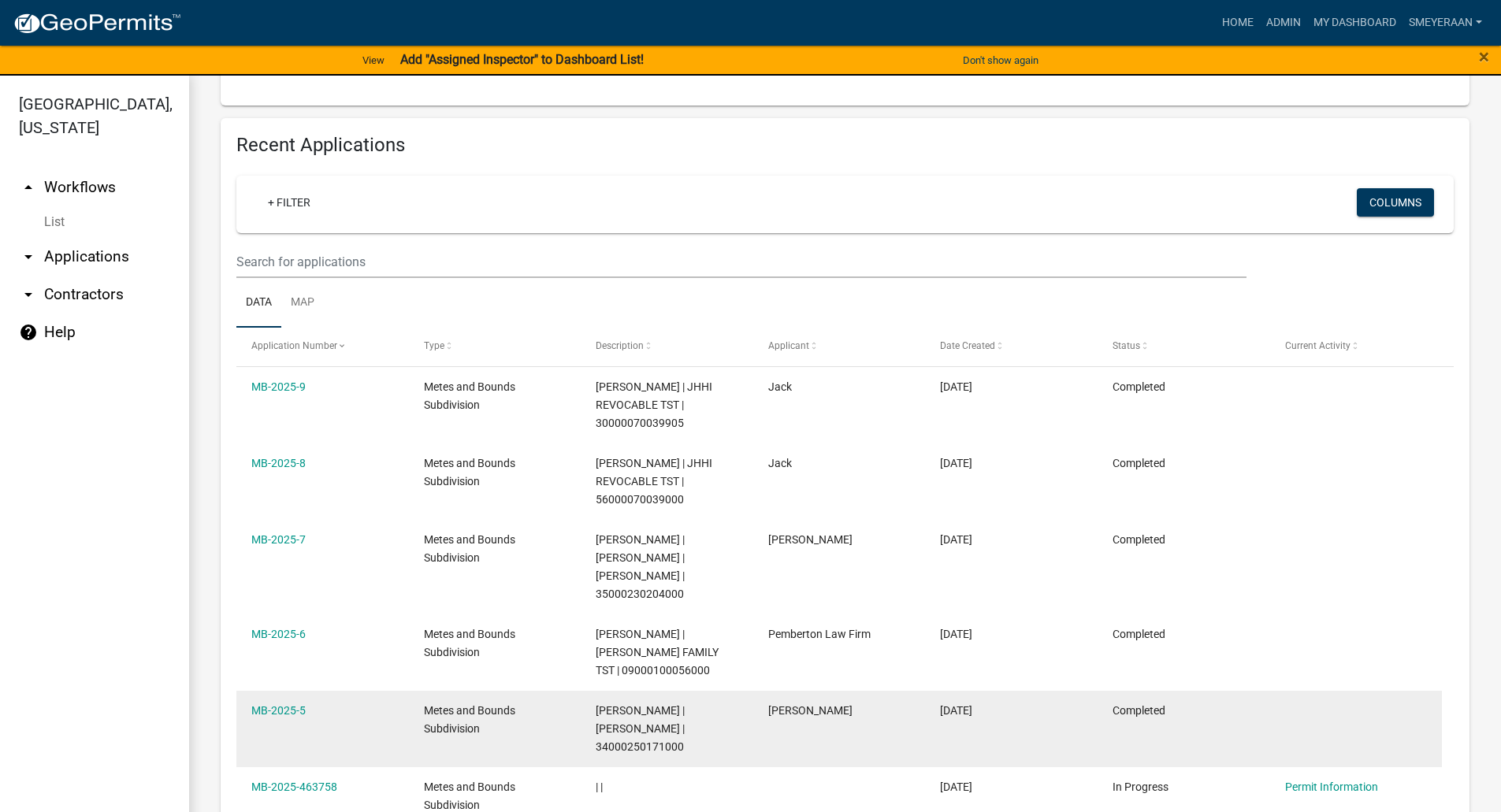
scroll to position [538, 0]
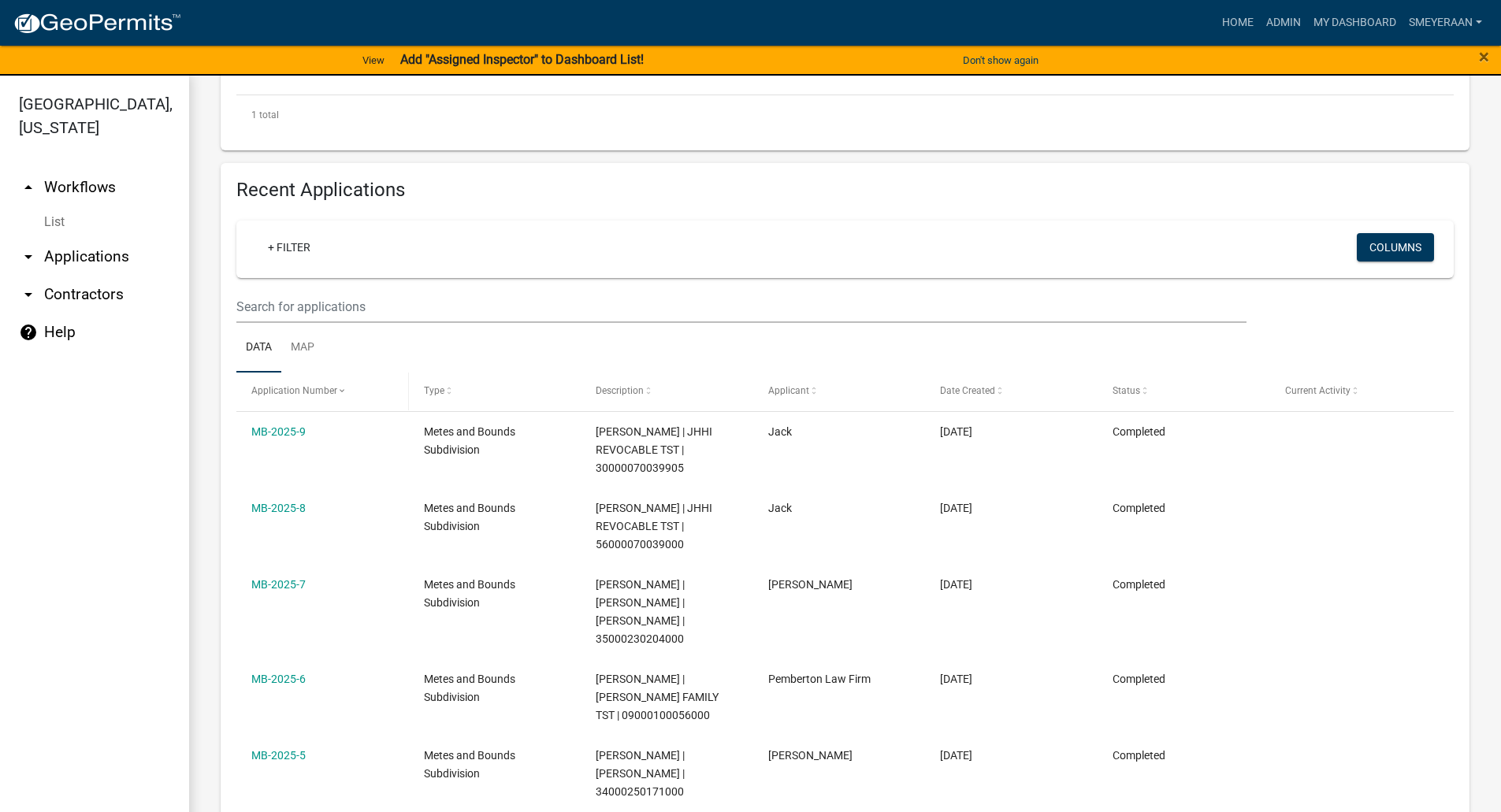
click at [340, 390] on span at bounding box center [342, 391] width 10 height 11
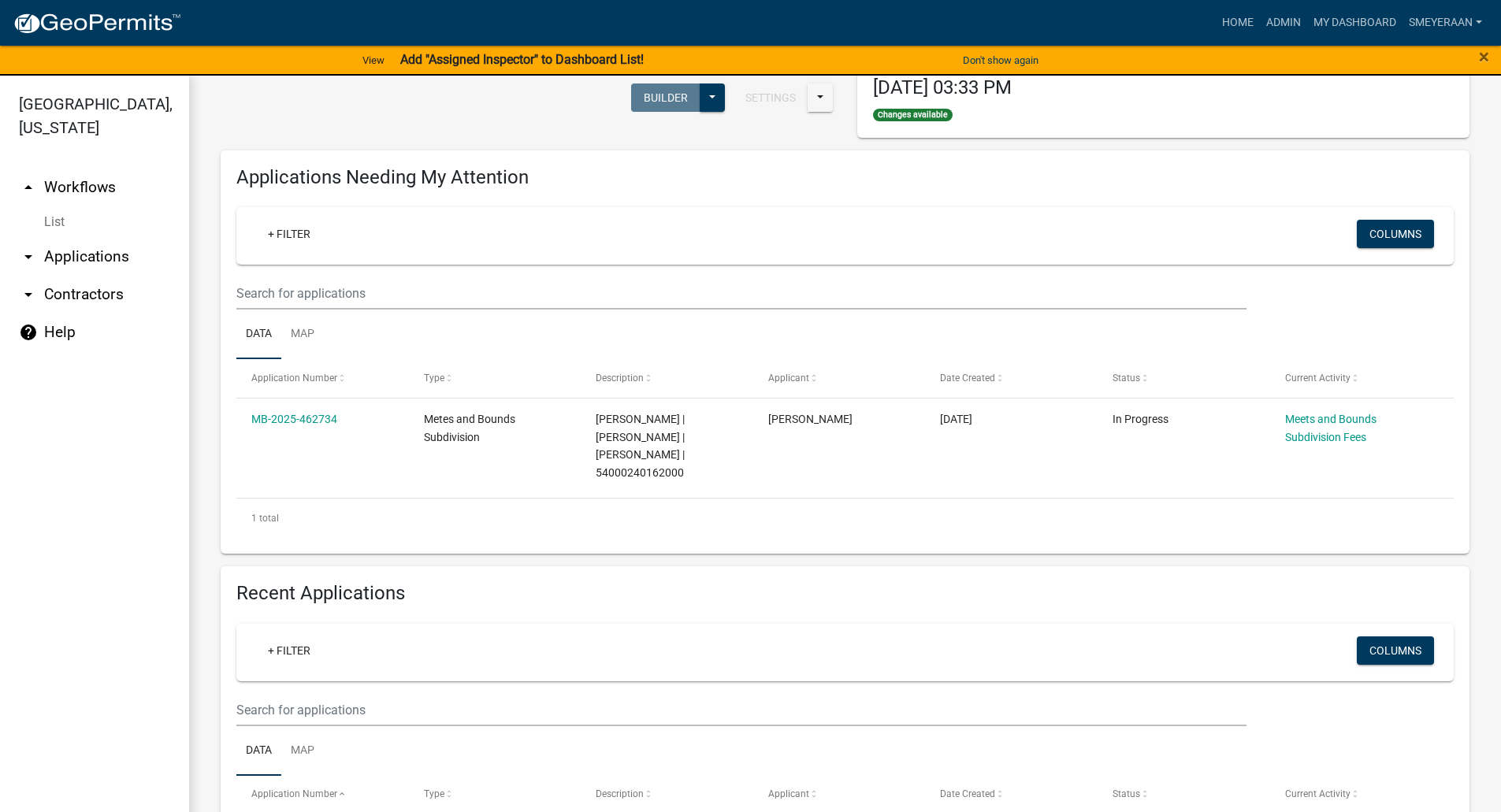
scroll to position [84, 0]
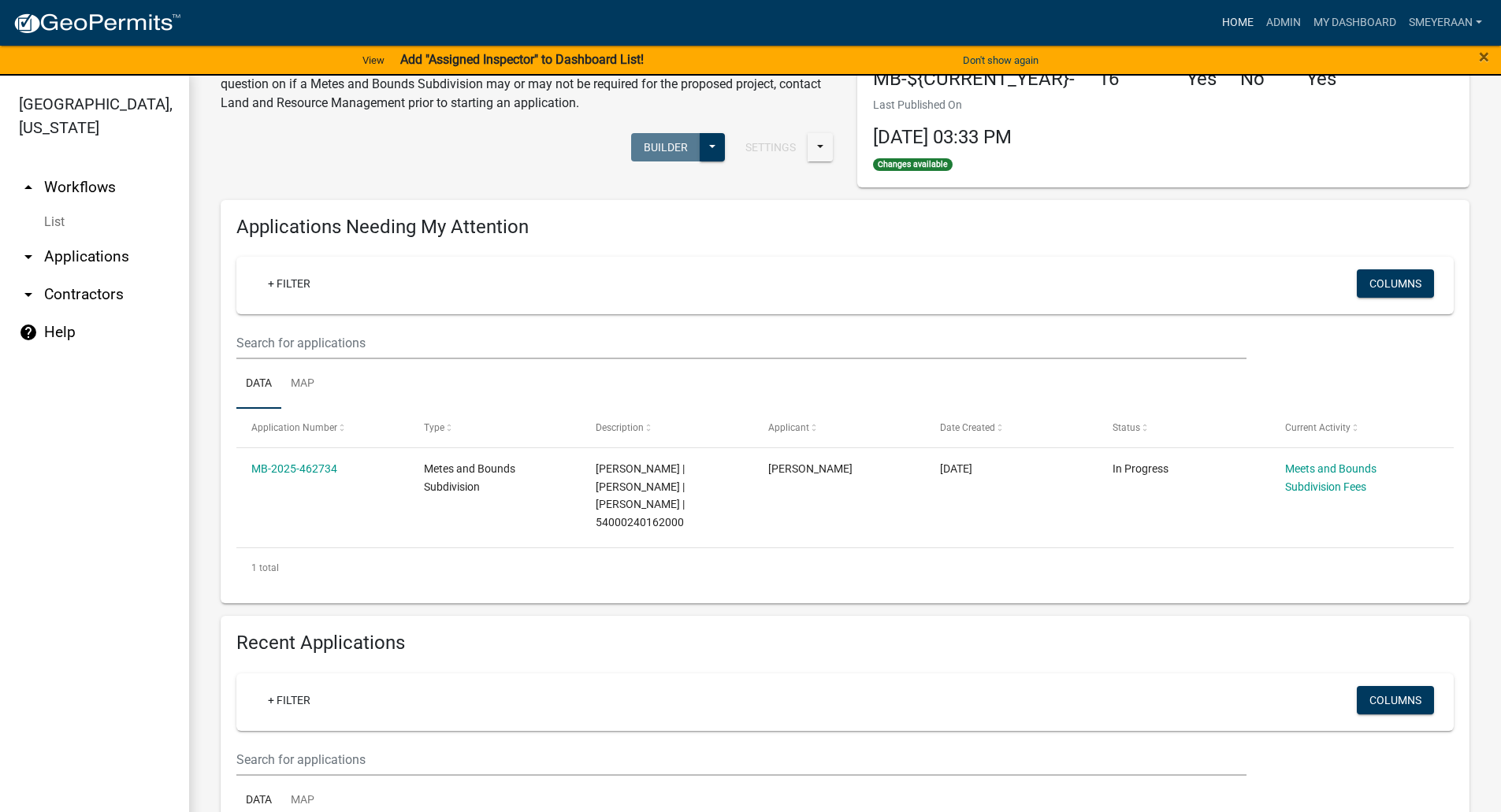
click at [1234, 26] on link "Home" at bounding box center [1237, 23] width 44 height 30
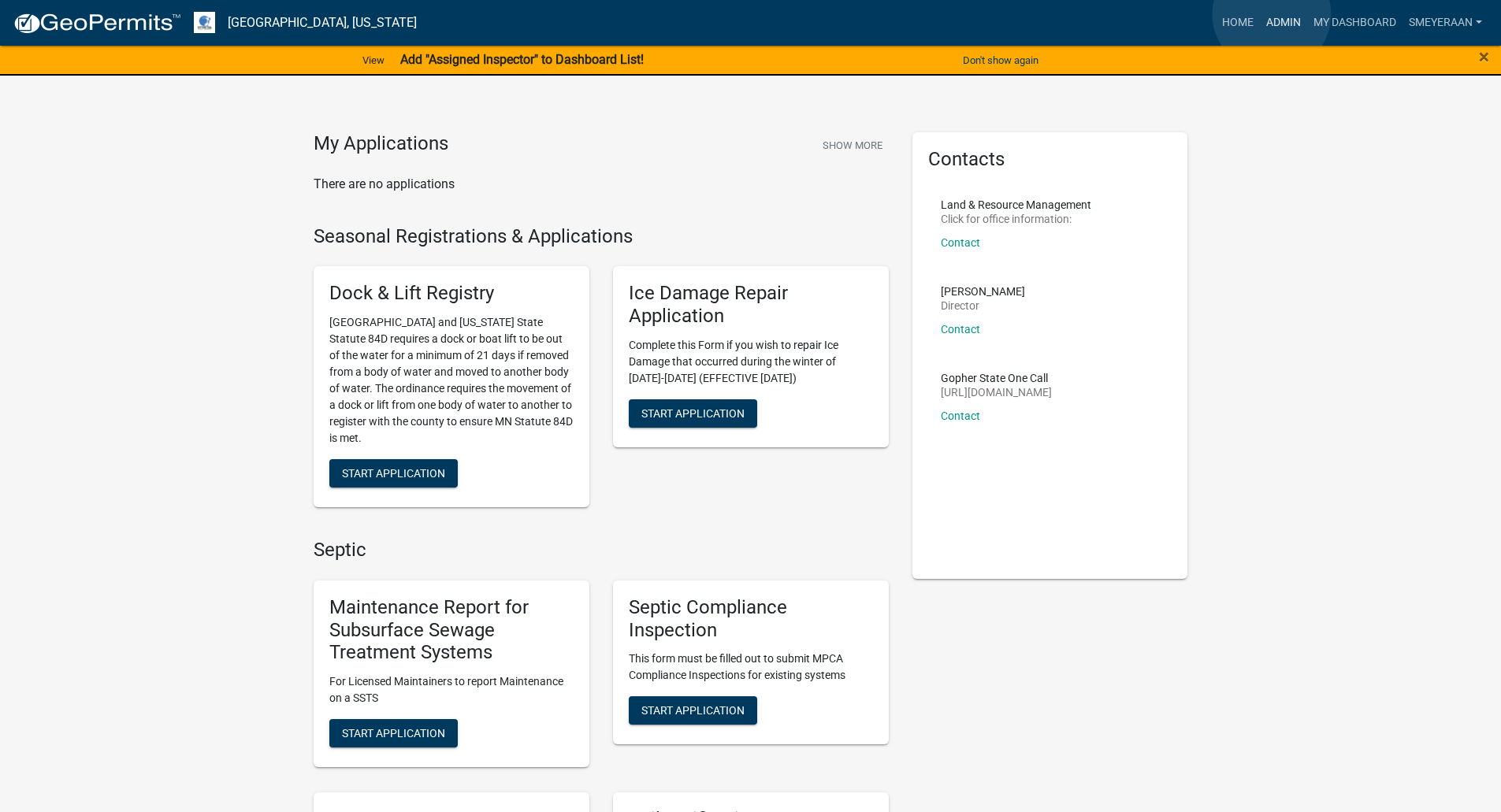
click at [1272, 14] on link "Admin" at bounding box center [1283, 23] width 48 height 30
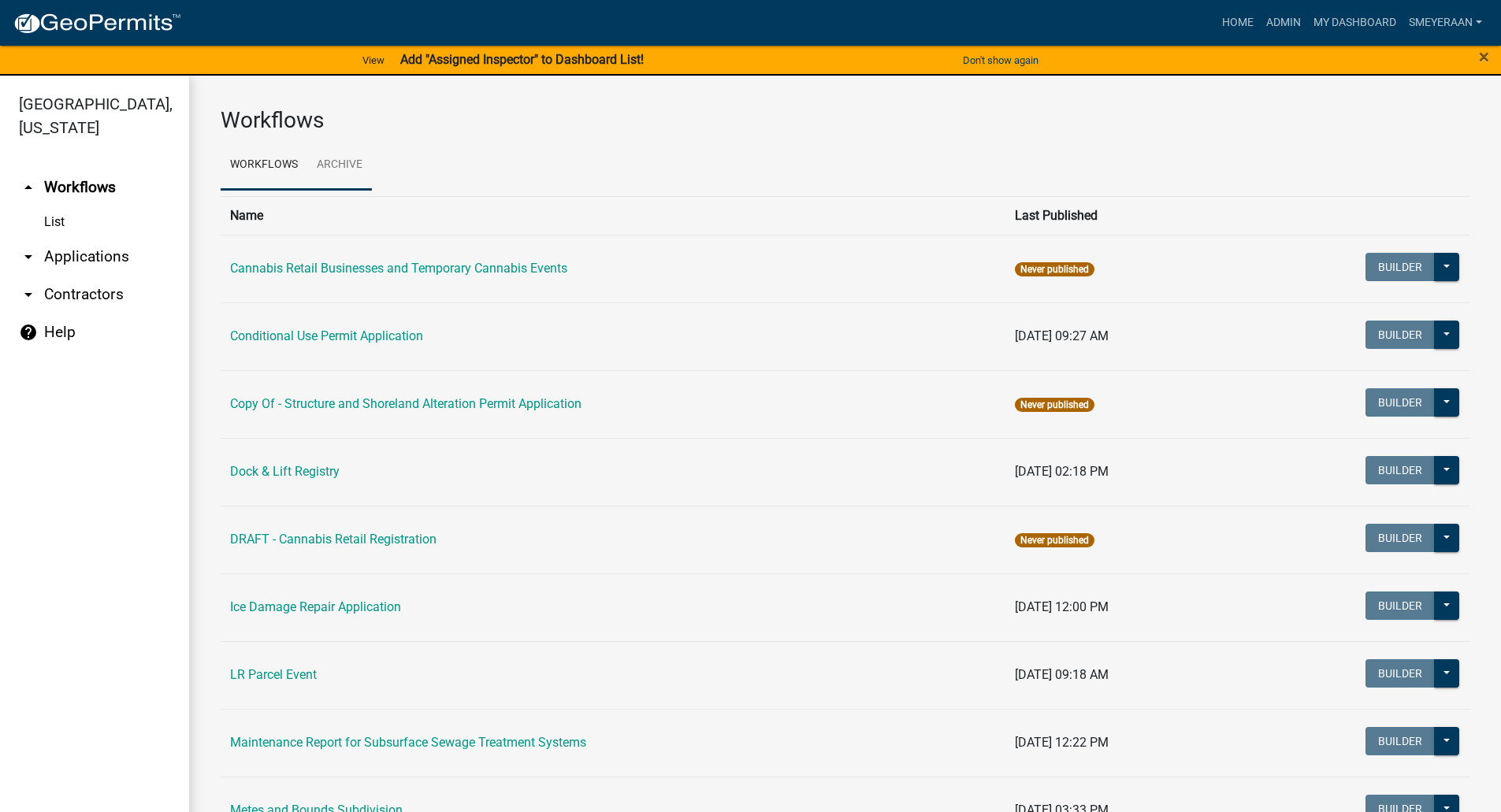
click at [332, 175] on link "Archive" at bounding box center [339, 165] width 65 height 50
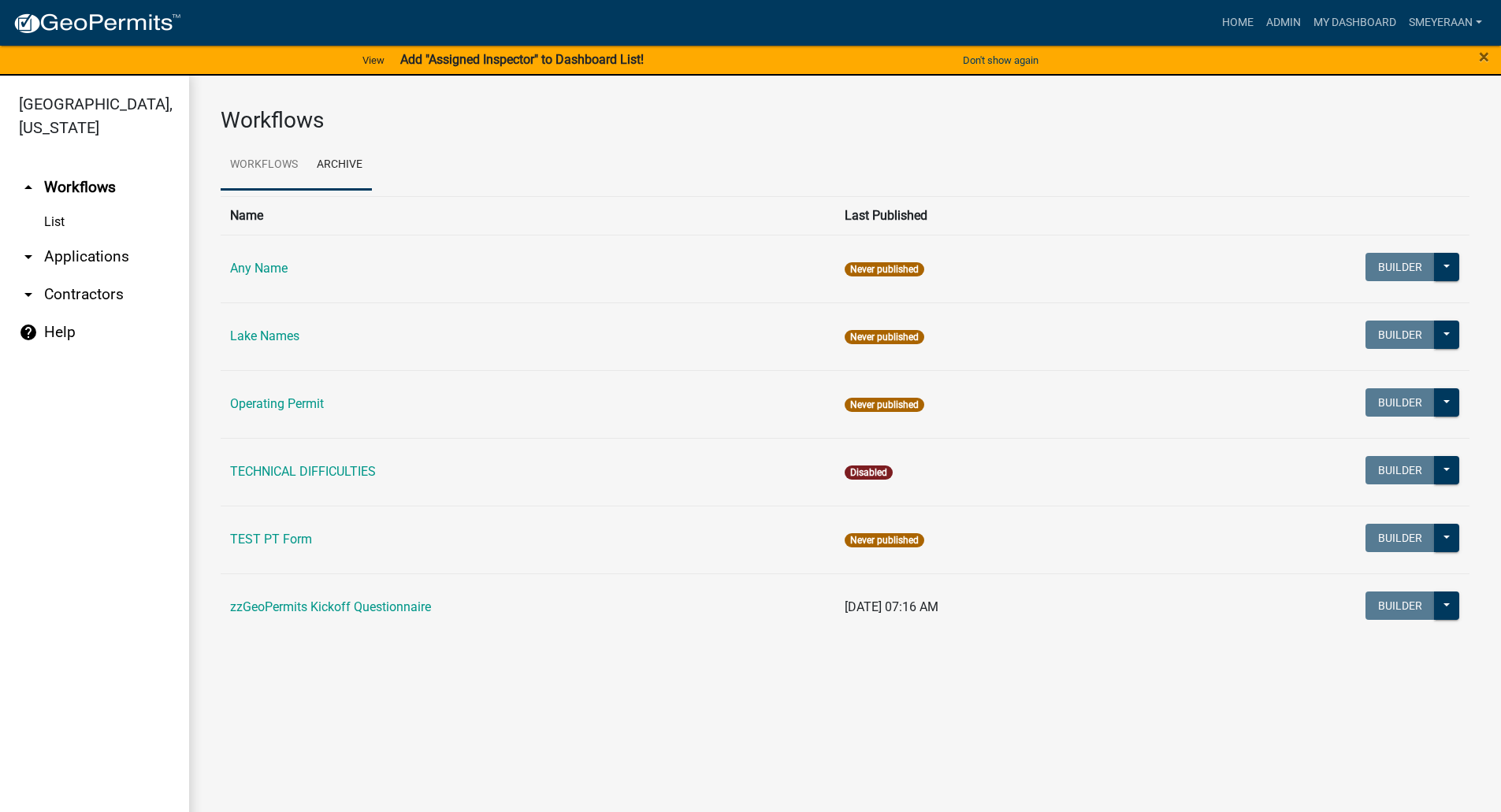
click at [258, 164] on link "Workflows" at bounding box center [264, 165] width 87 height 50
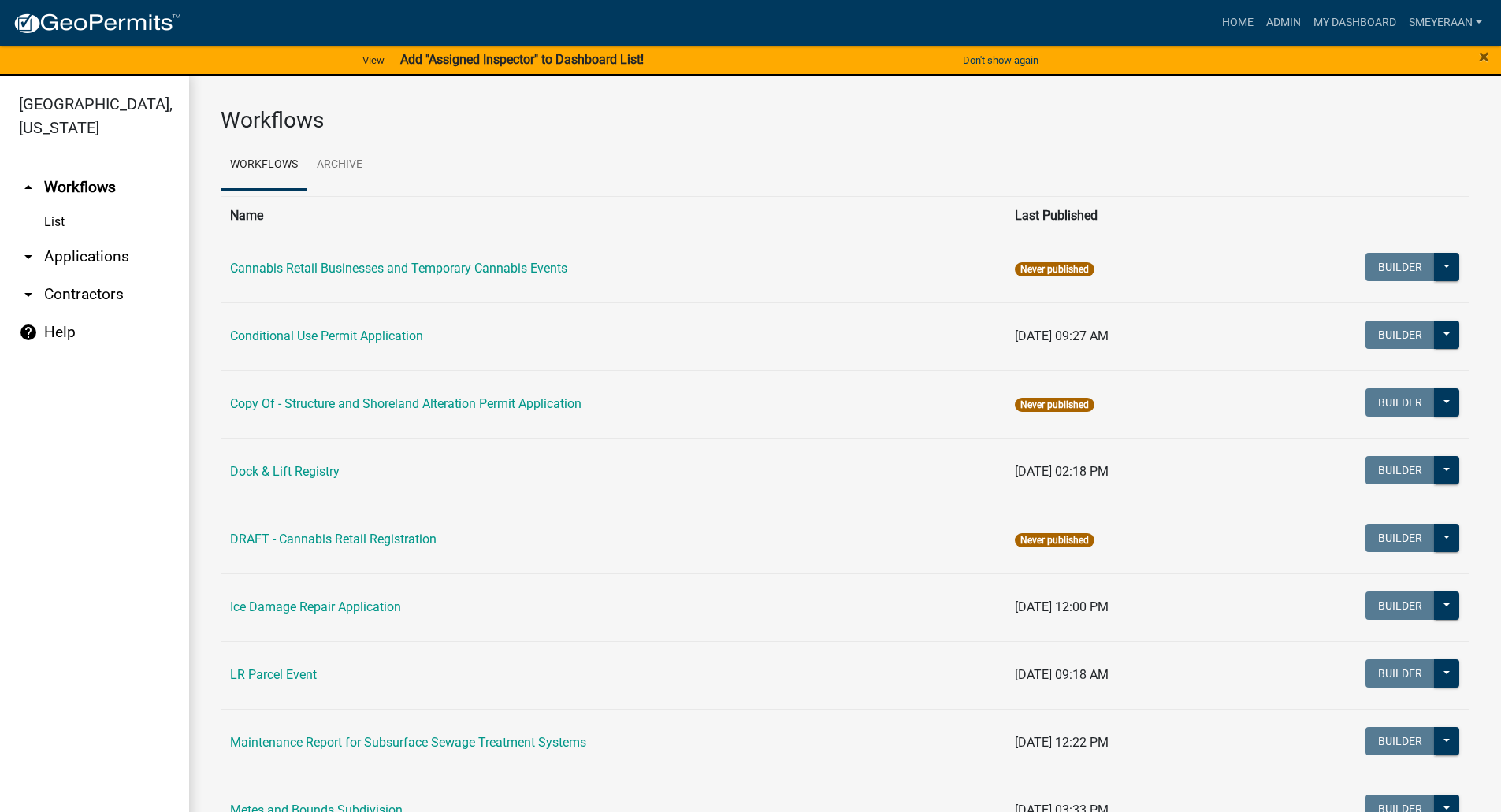
click at [83, 302] on link "arrow_drop_down Contractors" at bounding box center [94, 295] width 189 height 38
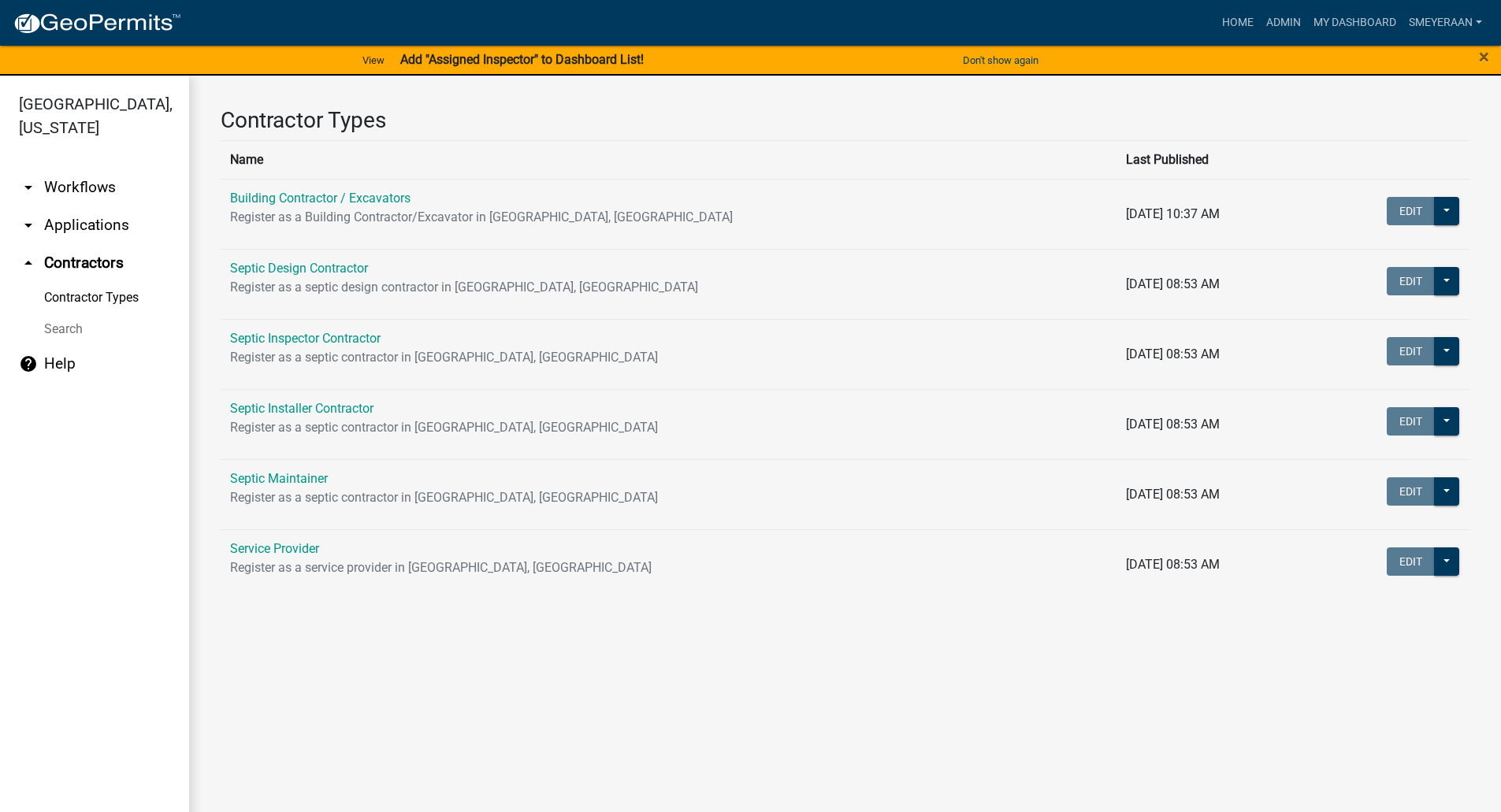
click at [93, 225] on link "arrow_drop_down Applications" at bounding box center [94, 225] width 189 height 38
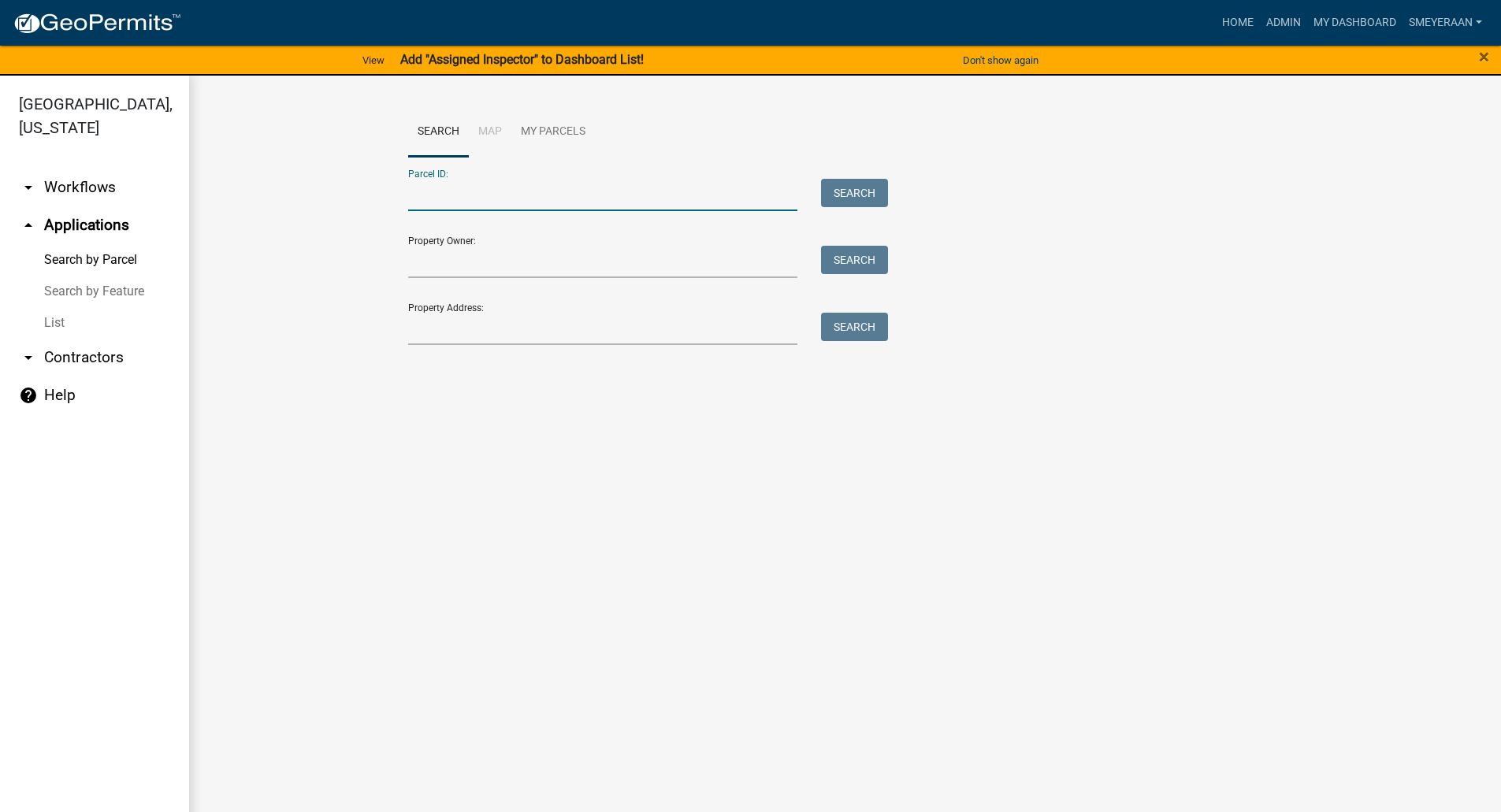
click at [439, 189] on input "Parcel ID:" at bounding box center [602, 195] width 390 height 32
click at [548, 111] on link "My Parcels" at bounding box center [553, 132] width 83 height 50
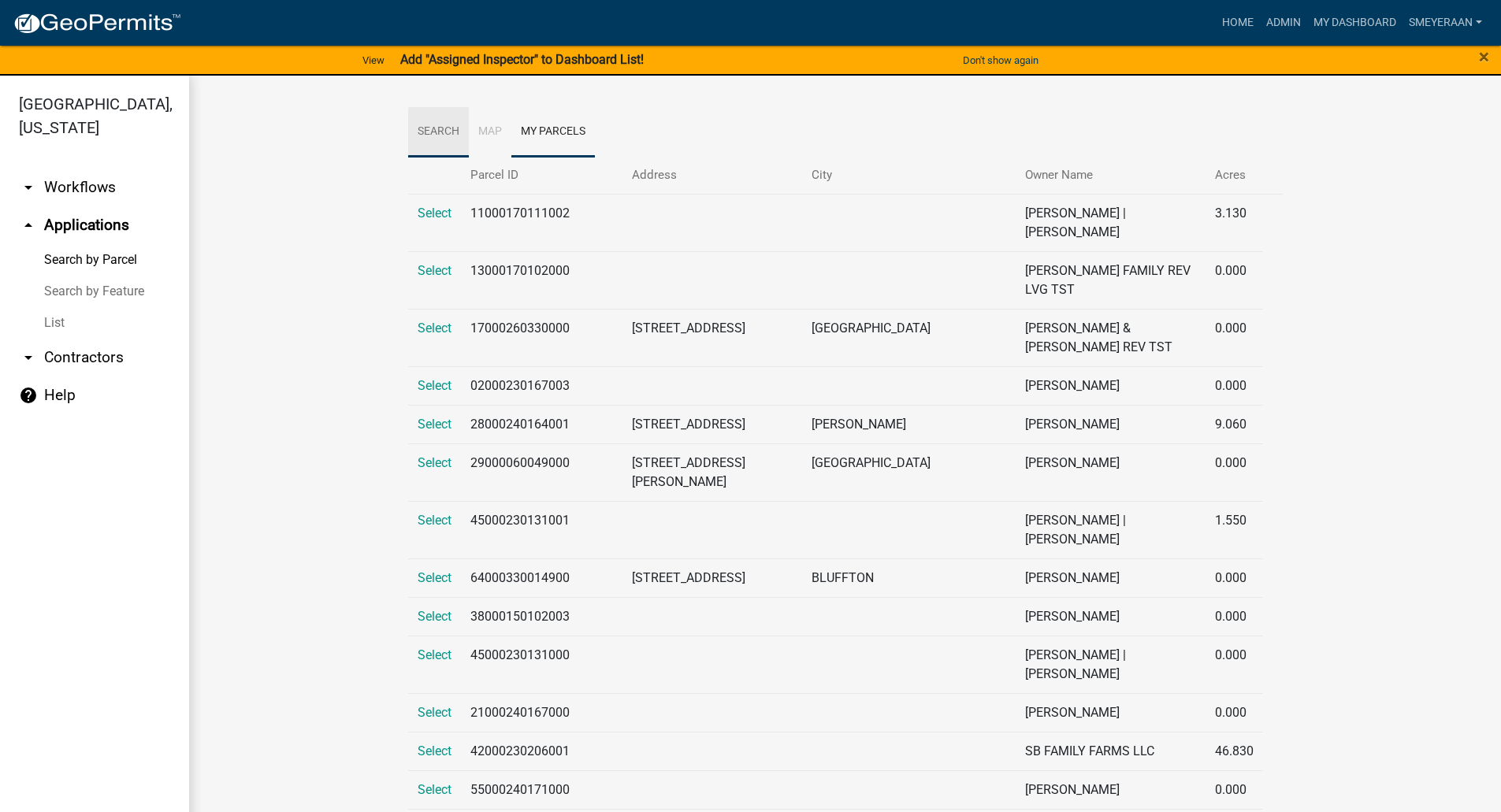
click at [438, 121] on link "Search" at bounding box center [438, 132] width 61 height 50
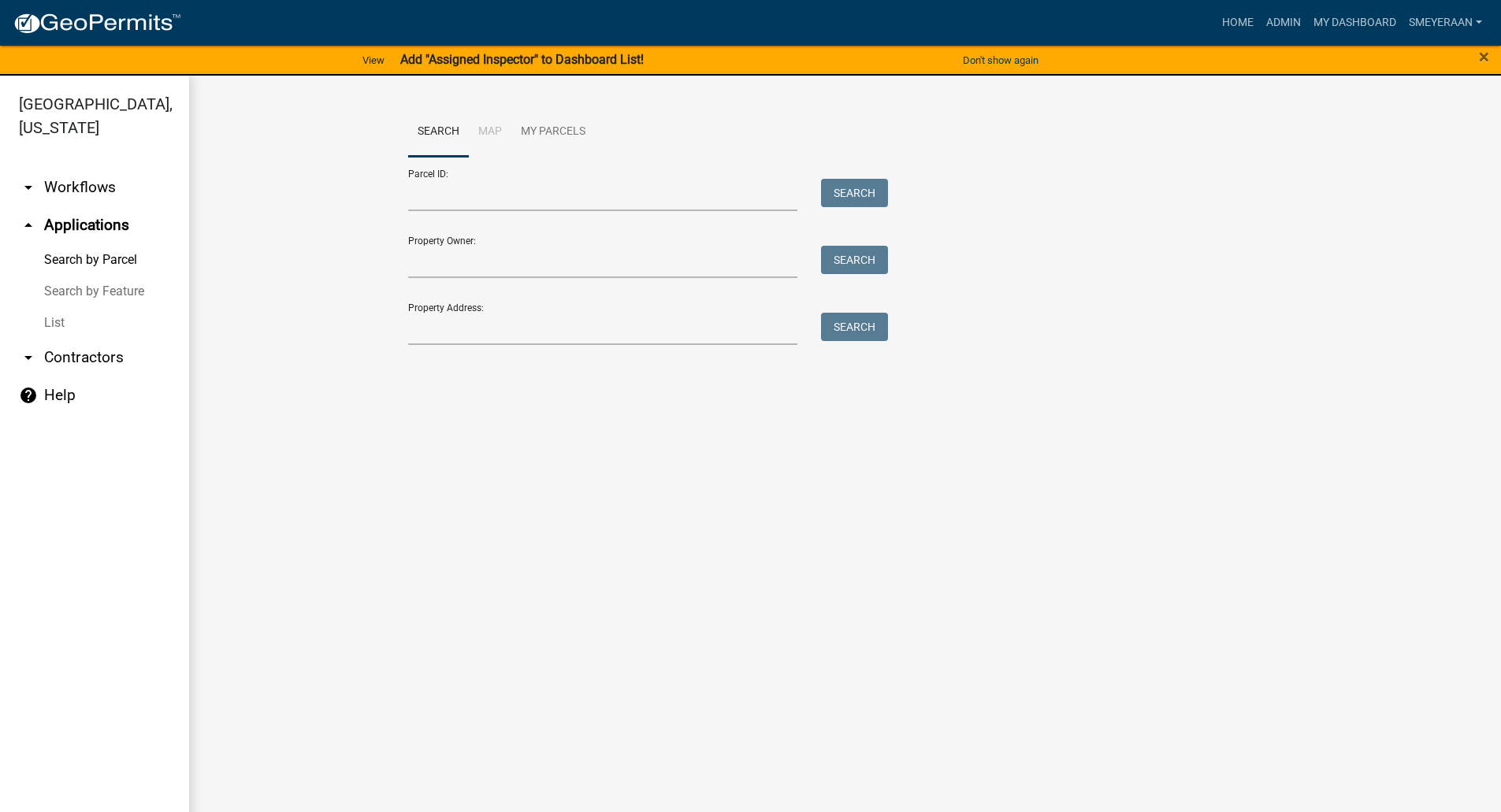
click at [670, 547] on main "Search Map My Parcels Parcel ID: Search Property Owner: Search Property Address…" at bounding box center [844, 453] width 1311 height 756
click at [464, 454] on main "Search Map My Parcels Parcel ID: Search Property Owner: Search Property Address…" at bounding box center [844, 453] width 1311 height 756
drag, startPoint x: 1165, startPoint y: 600, endPoint x: 1152, endPoint y: 583, distance: 21.4
click at [1164, 601] on main "Search Map My Parcels Parcel ID: Search Property Owner: Search Property Address…" at bounding box center [844, 453] width 1311 height 756
click at [684, 622] on main "Search Map My Parcels Parcel ID: Search Property Owner: Search Property Address…" at bounding box center [844, 453] width 1311 height 756
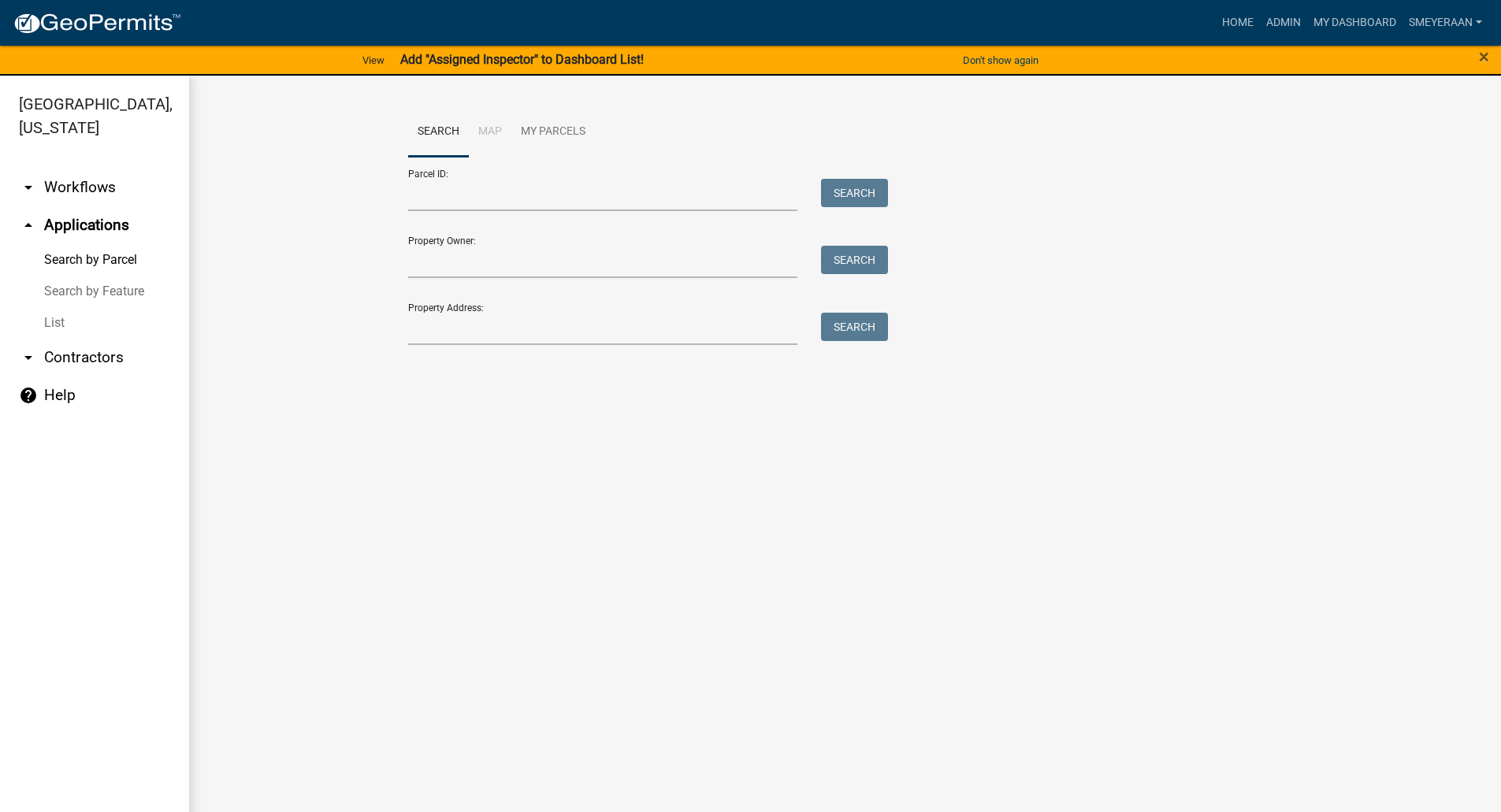
click at [88, 262] on link "Search by Parcel" at bounding box center [94, 260] width 189 height 31
click at [544, 124] on link "My Parcels" at bounding box center [553, 132] width 83 height 50
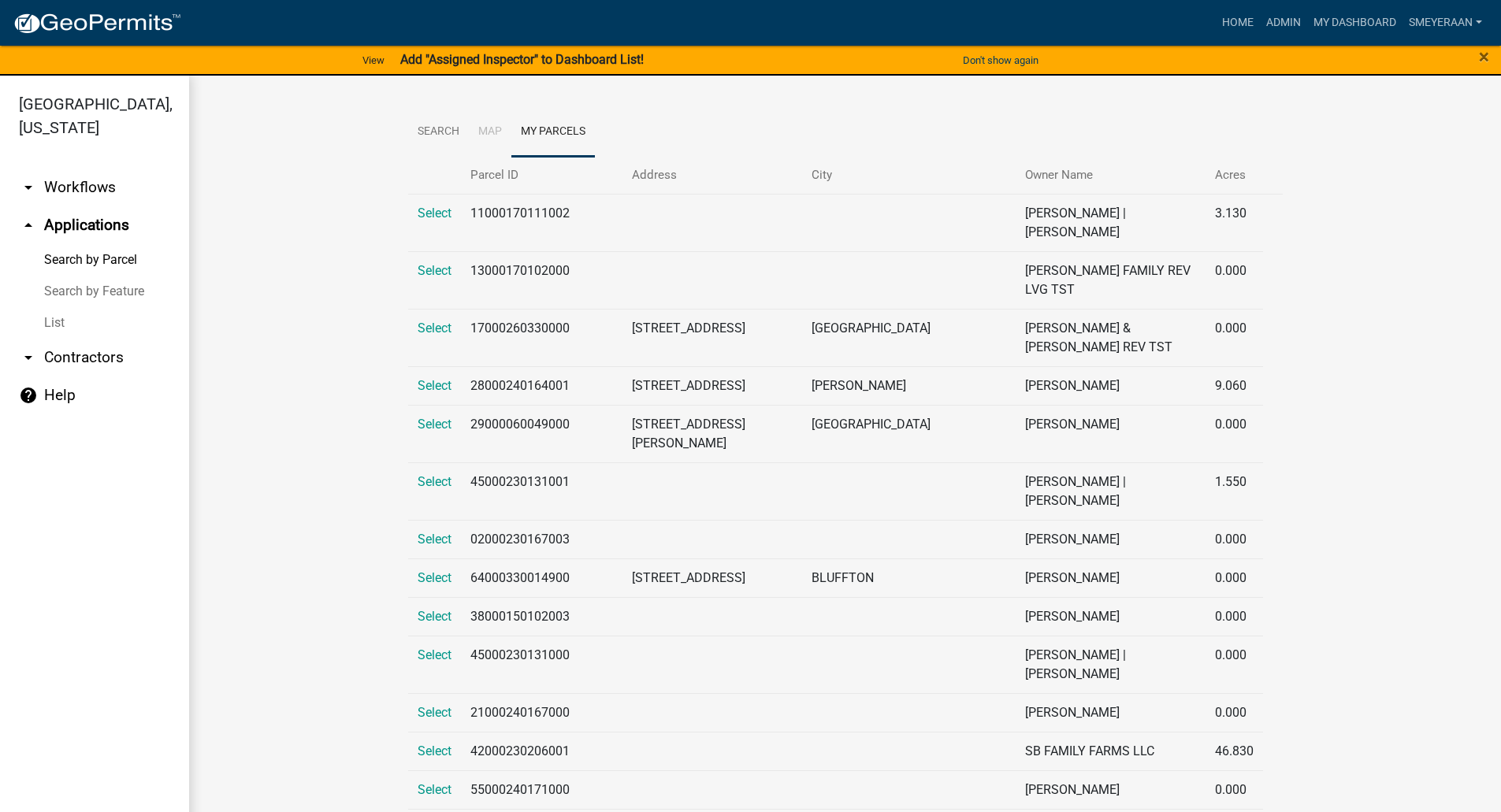
click at [493, 127] on li "Map" at bounding box center [490, 132] width 42 height 50
click at [443, 134] on link "Search" at bounding box center [438, 132] width 61 height 50
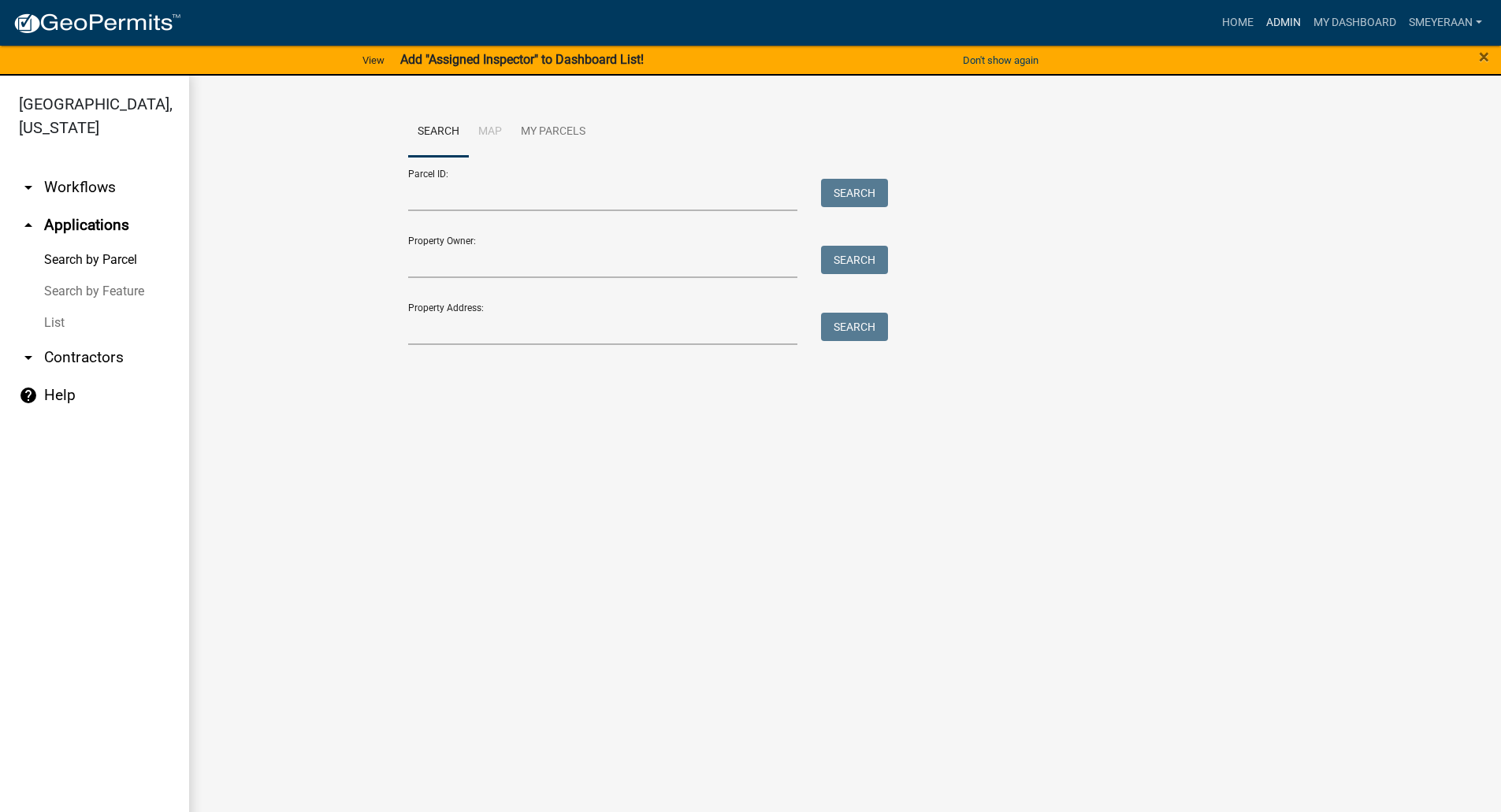
click at [1292, 29] on link "Admin" at bounding box center [1283, 23] width 48 height 30
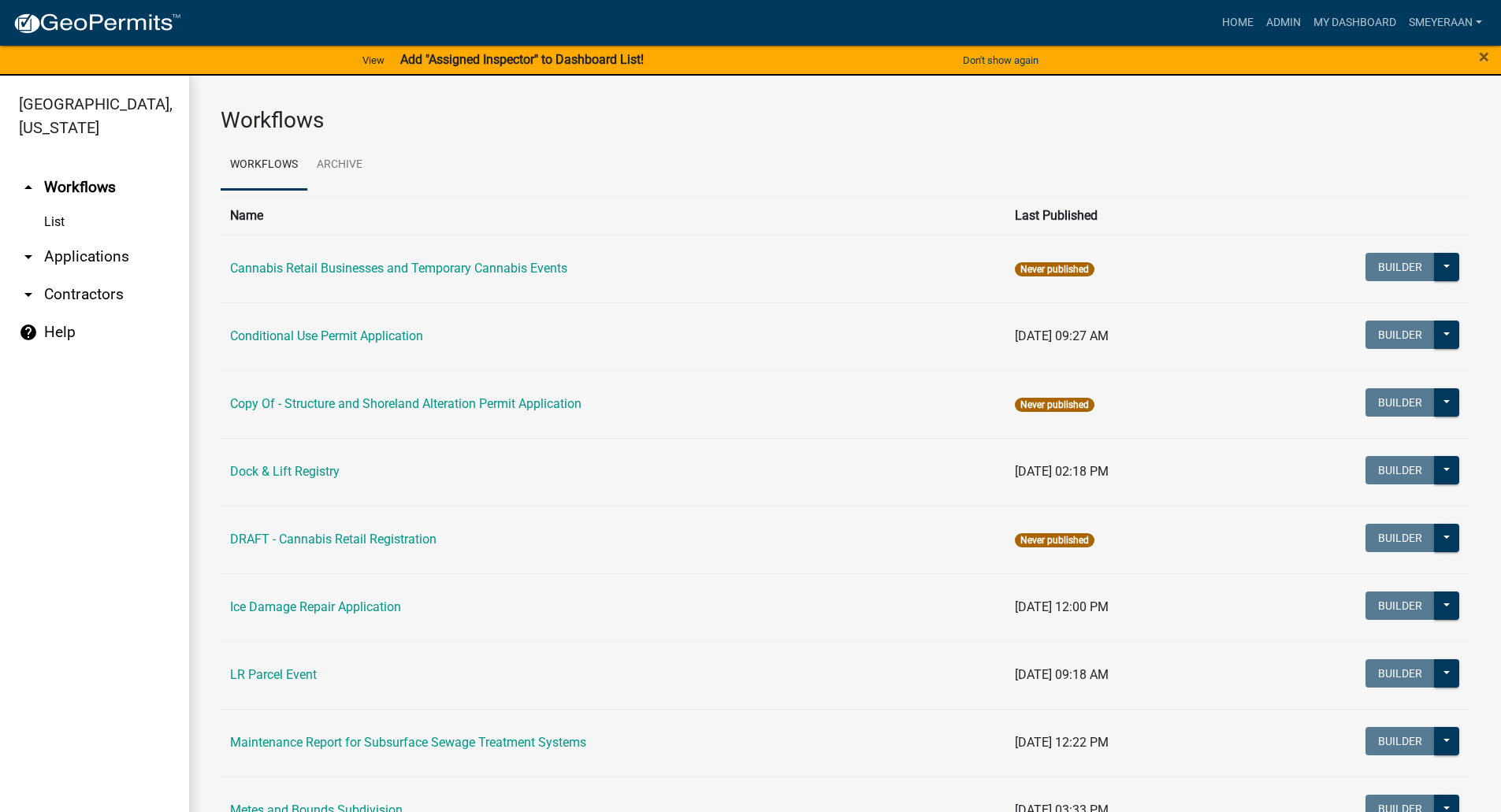
click at [100, 262] on link "arrow_drop_down Applications" at bounding box center [94, 257] width 189 height 38
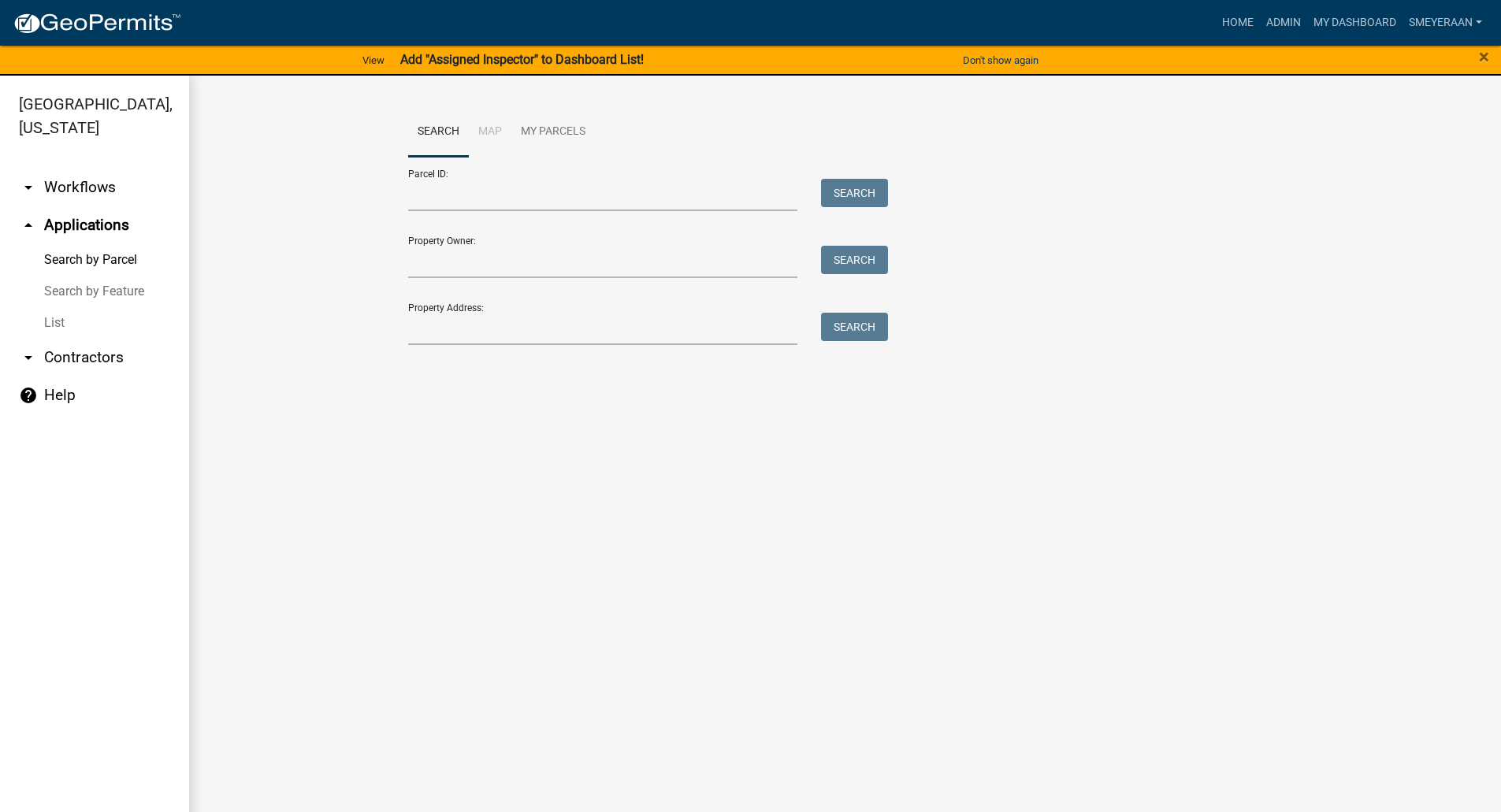
click at [80, 192] on link "arrow_drop_down Workflows" at bounding box center [94, 188] width 189 height 38
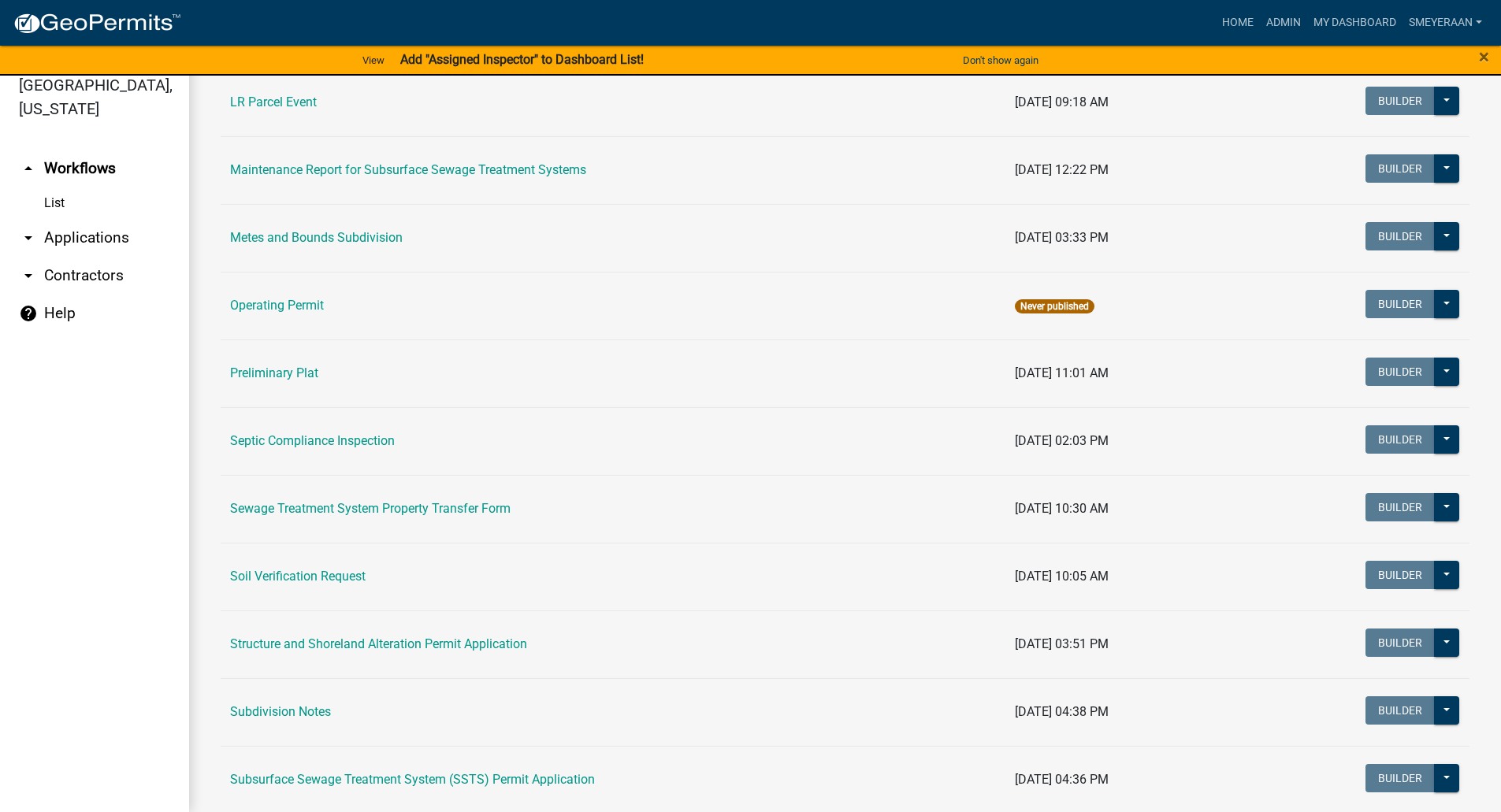
scroll to position [545, 0]
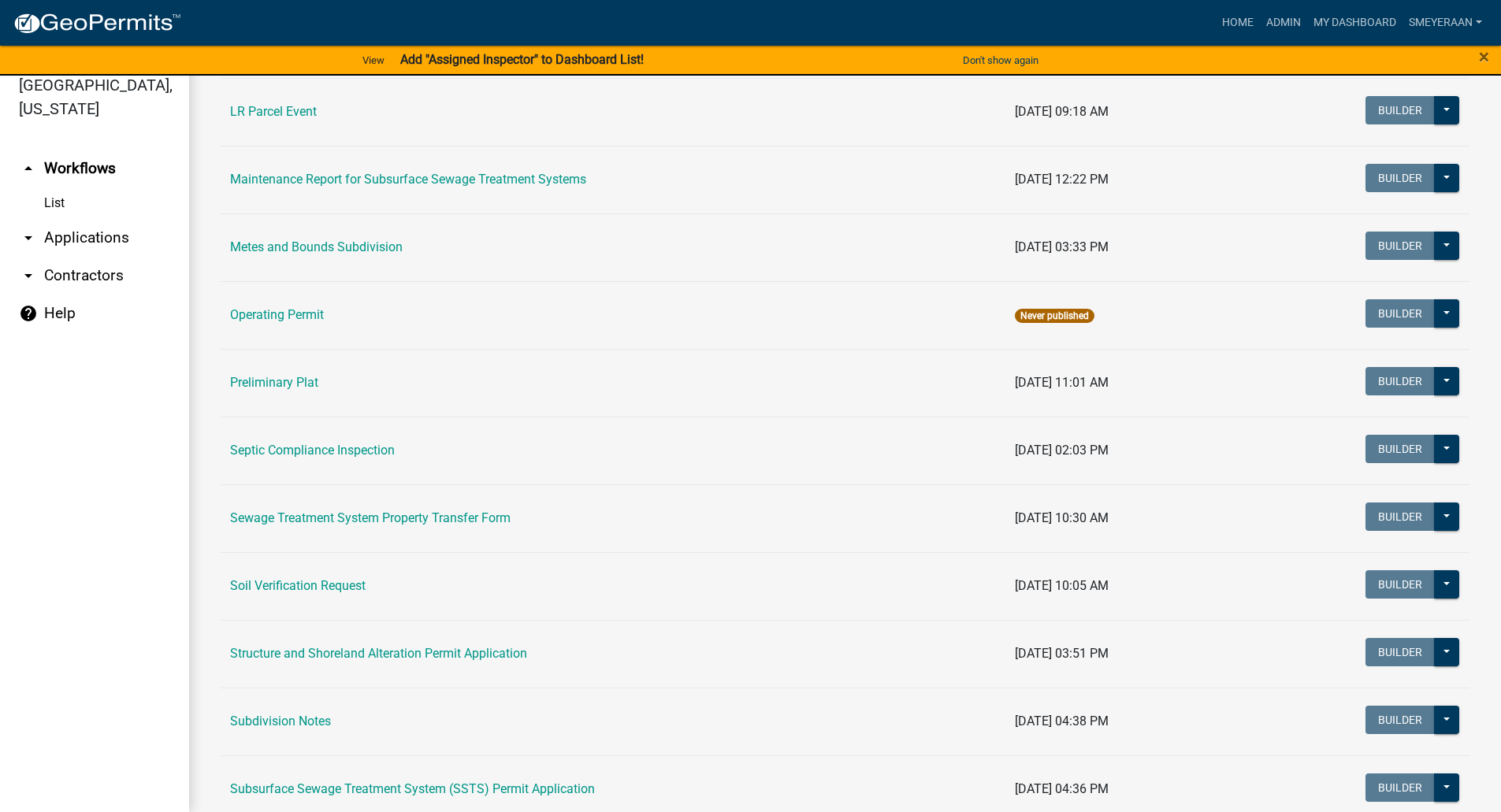
click at [381, 248] on link "Metes and Bounds Subdivision" at bounding box center [316, 247] width 172 height 15
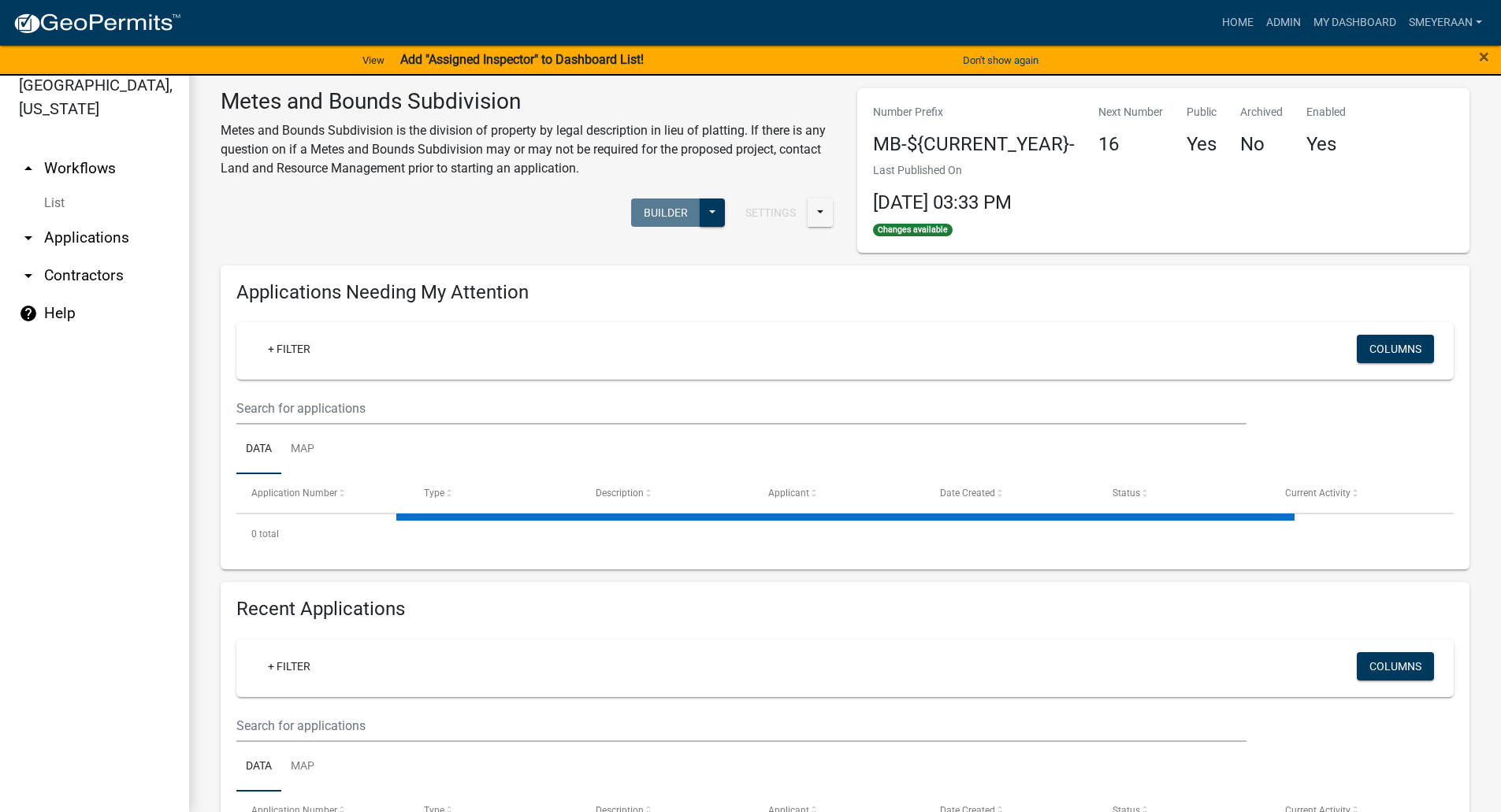
select select "3: 100"
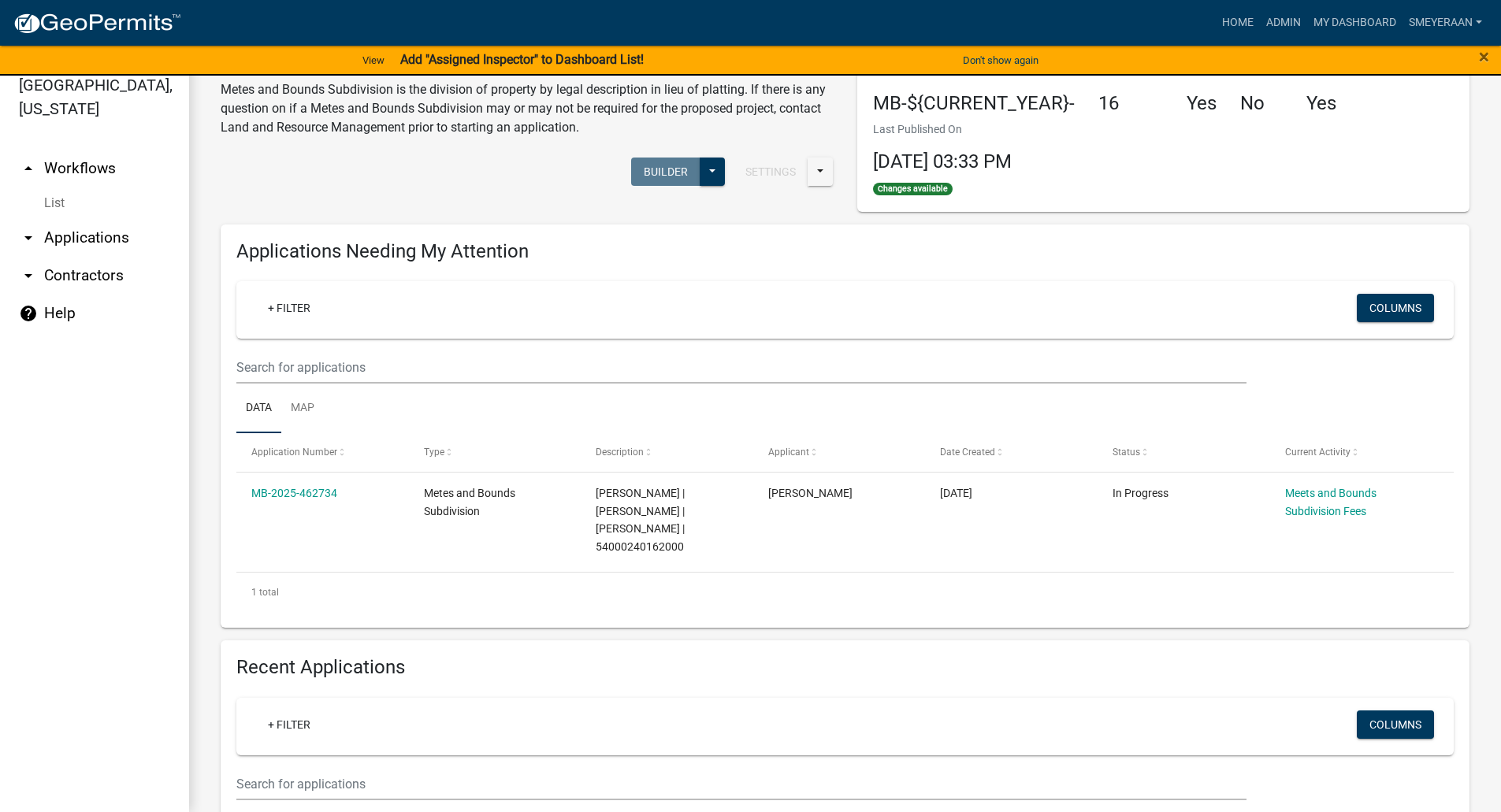
scroll to position [5, 0]
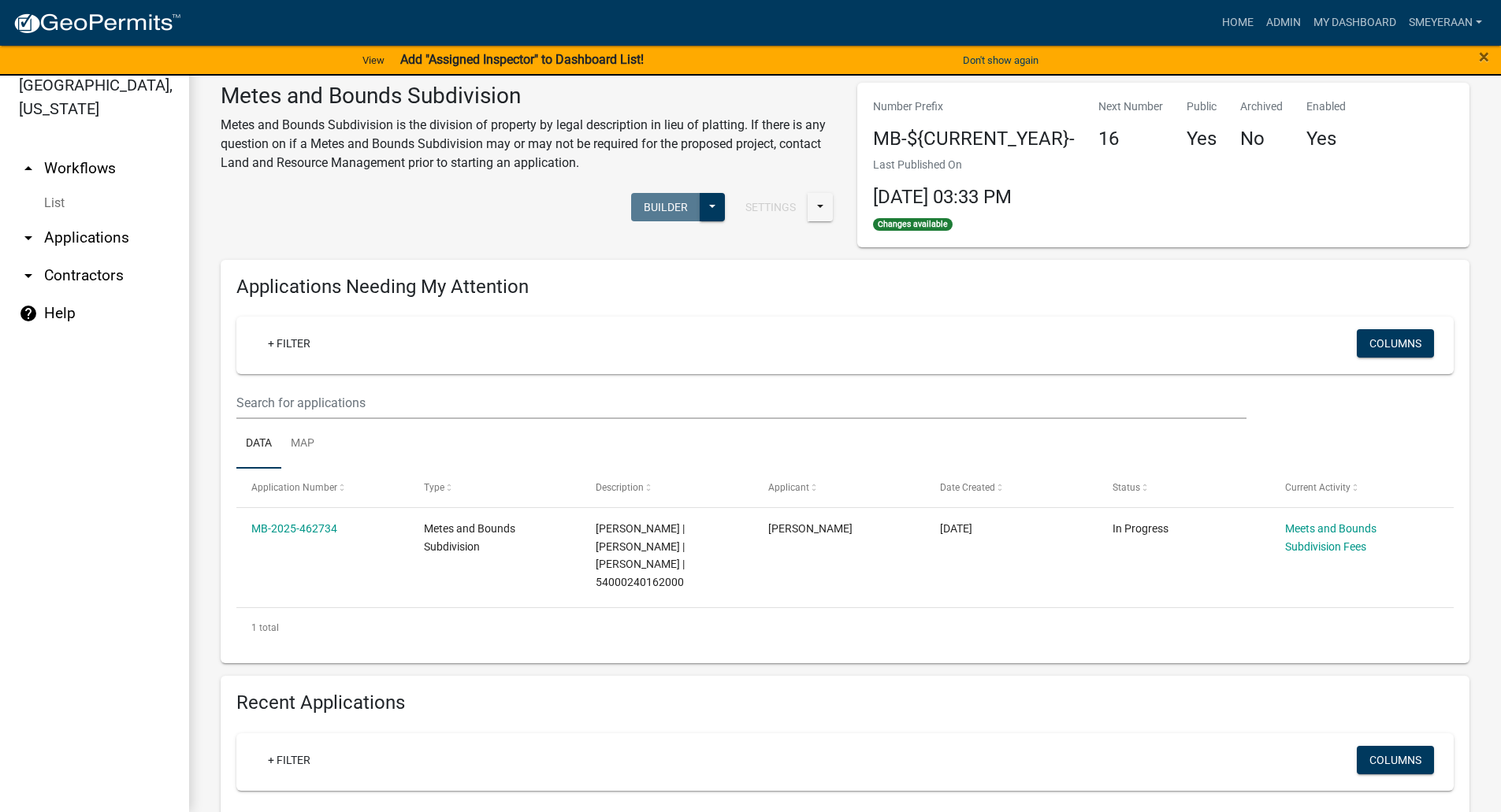
click at [451, 289] on h4 "Applications Needing My Attention" at bounding box center [845, 287] width 1217 height 23
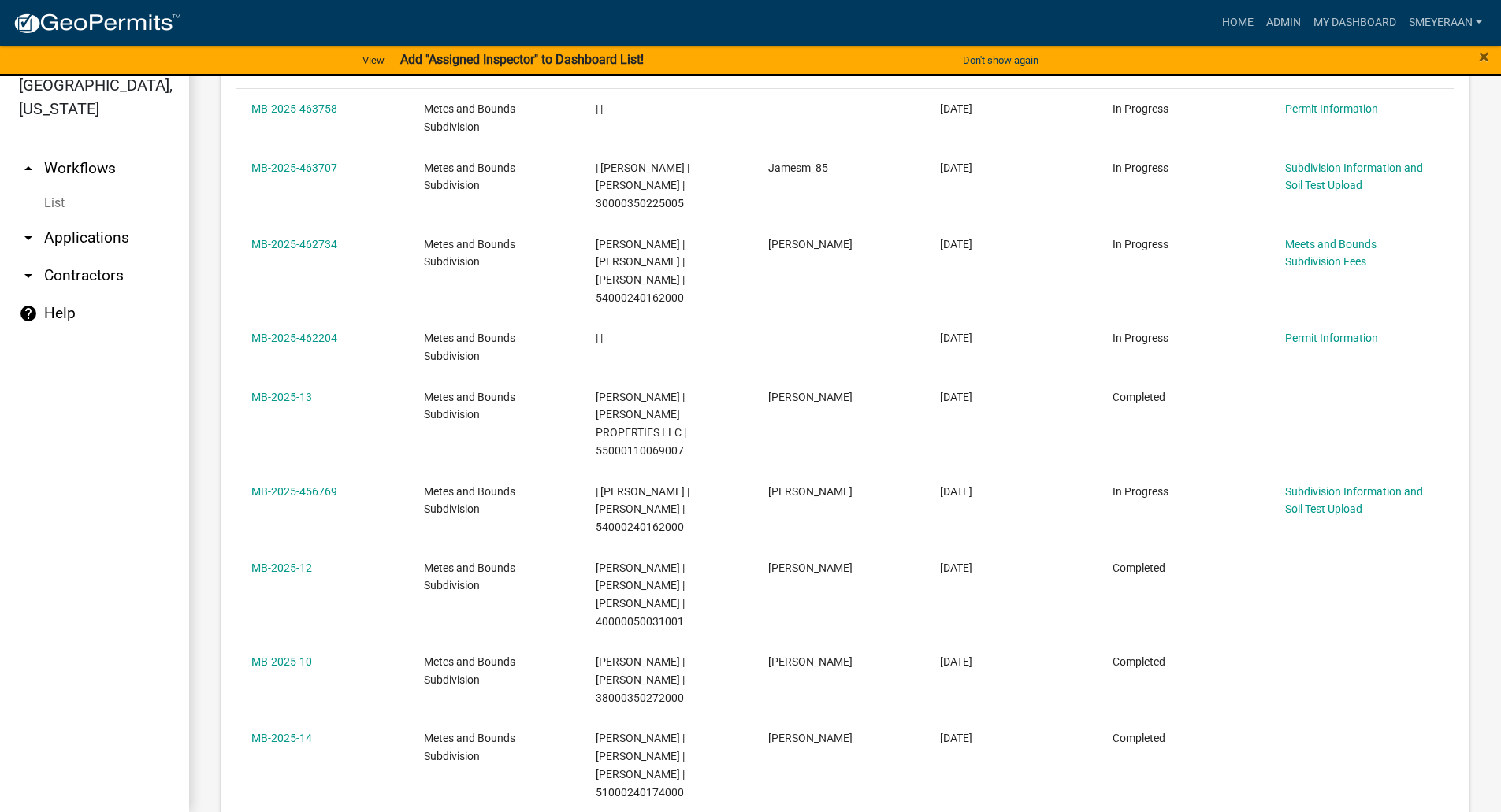
scroll to position [0, 0]
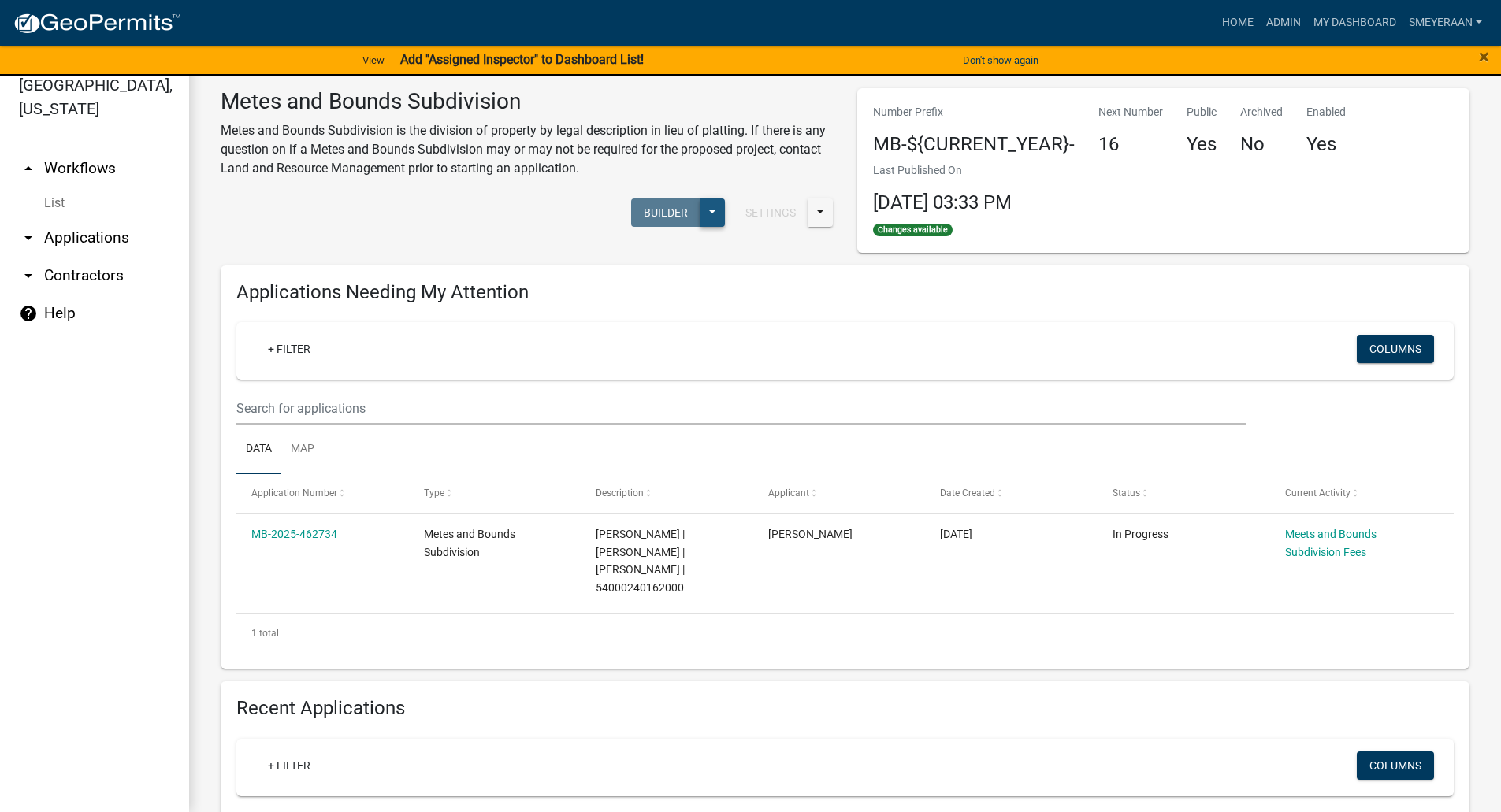
click at [703, 217] on button at bounding box center [712, 212] width 25 height 29
click at [642, 253] on div "Published Start Application" at bounding box center [659, 273] width 131 height 88
click at [649, 293] on div "Published Start Application" at bounding box center [659, 273] width 131 height 88
click at [811, 214] on button at bounding box center [820, 212] width 25 height 29
click at [290, 448] on link "Map" at bounding box center [302, 450] width 42 height 50
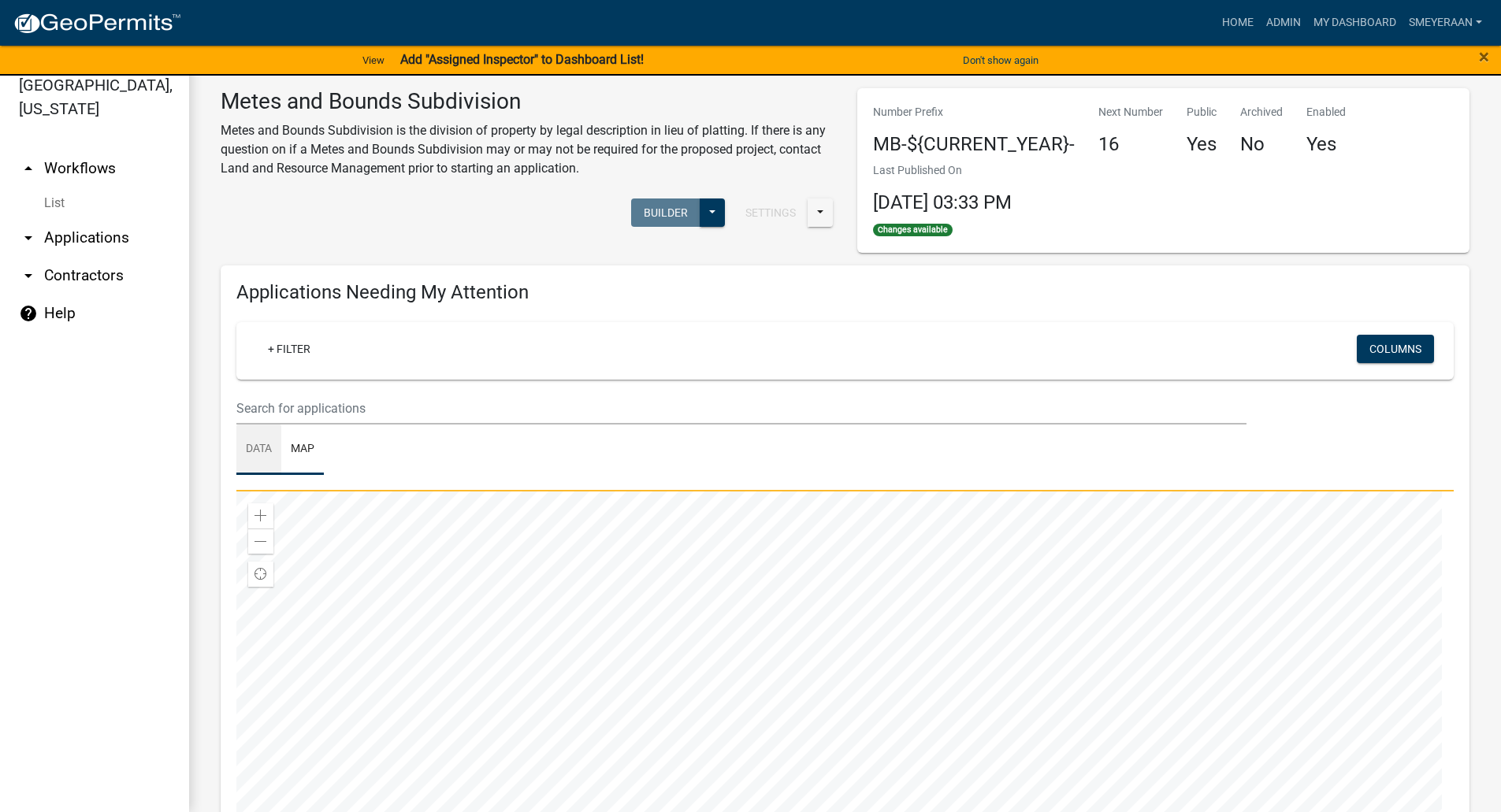
click at [261, 444] on link "Data" at bounding box center [259, 450] width 45 height 50
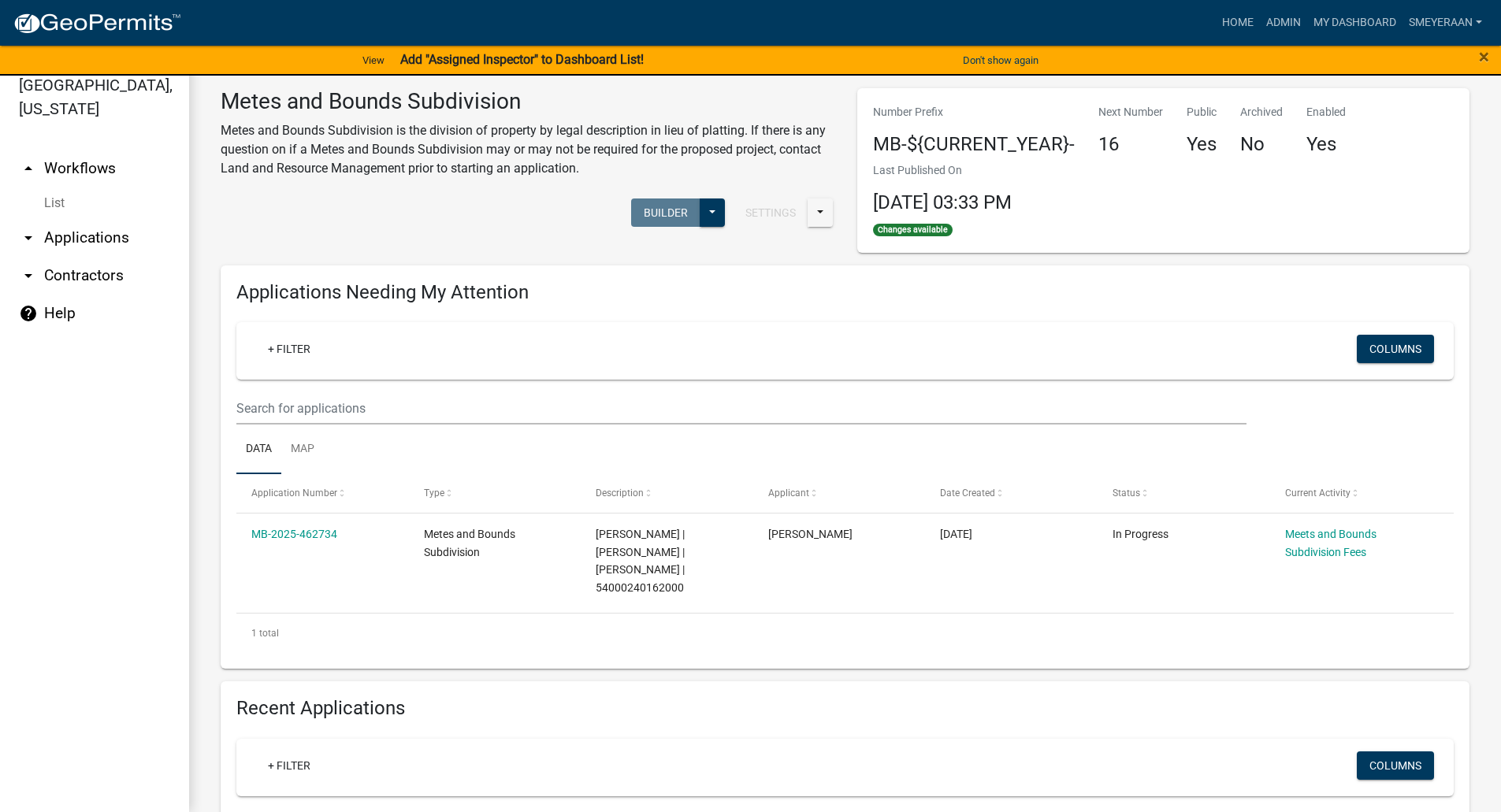
click at [98, 247] on link "arrow_drop_down Applications" at bounding box center [94, 238] width 189 height 38
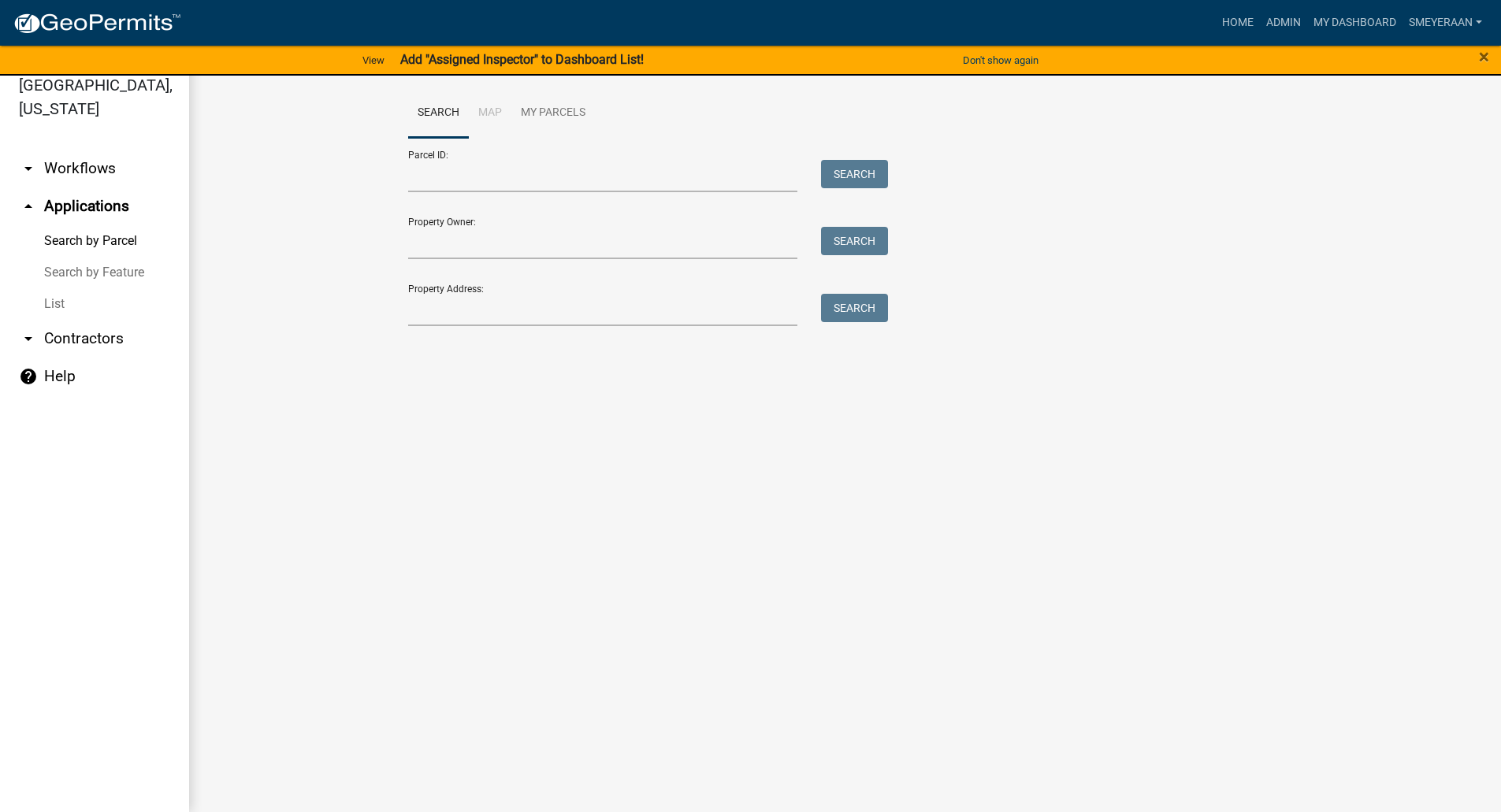
click at [97, 163] on link "arrow_drop_down Workflows" at bounding box center [94, 169] width 189 height 38
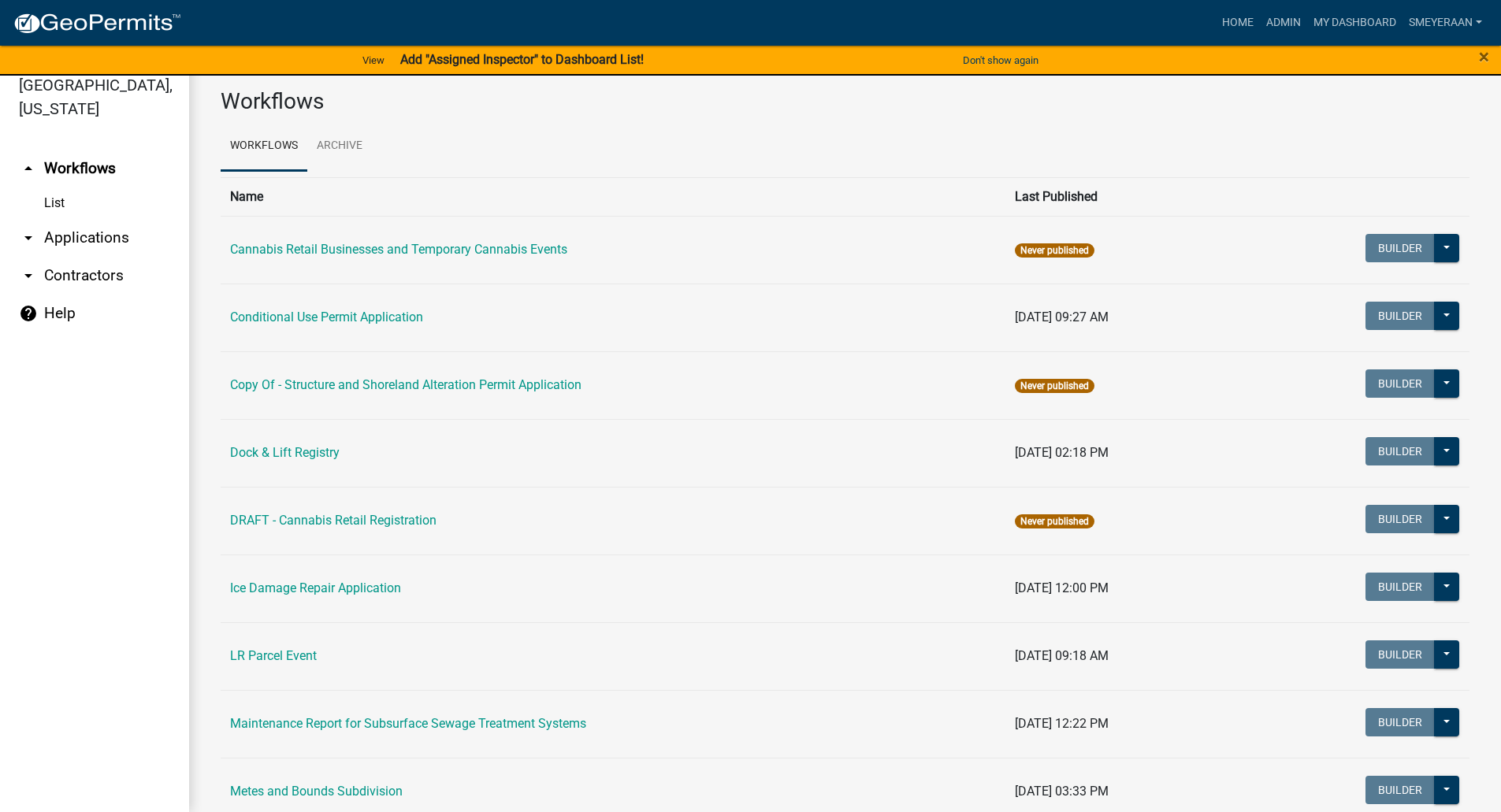
click at [63, 197] on link "List" at bounding box center [94, 203] width 189 height 31
click at [58, 200] on link "List" at bounding box center [94, 203] width 189 height 31
click at [22, 188] on link "List" at bounding box center [94, 203] width 189 height 31
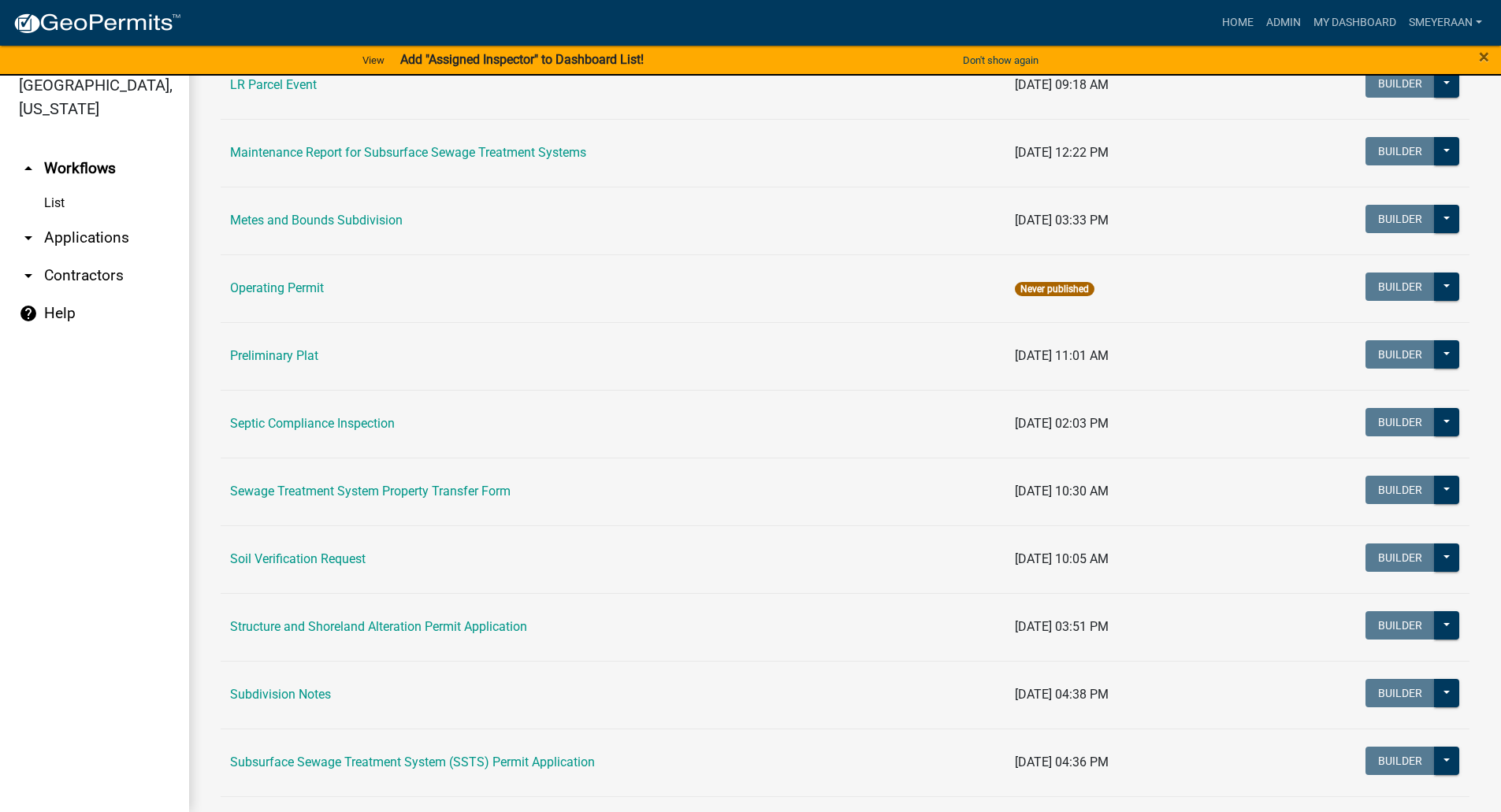
scroll to position [938, 0]
